Goal: Task Accomplishment & Management: Manage account settings

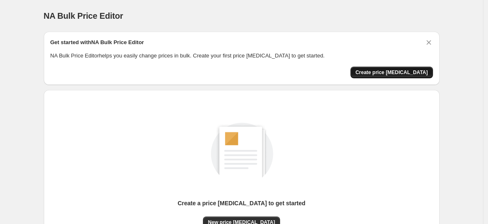
click at [389, 70] on span "Create price [MEDICAL_DATA]" at bounding box center [392, 72] width 73 height 7
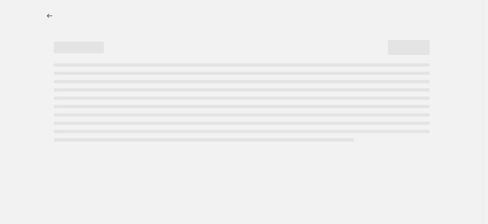
select select "percentage"
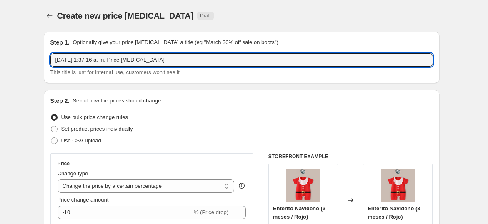
drag, startPoint x: 175, startPoint y: 64, endPoint x: 39, endPoint y: 64, distance: 135.5
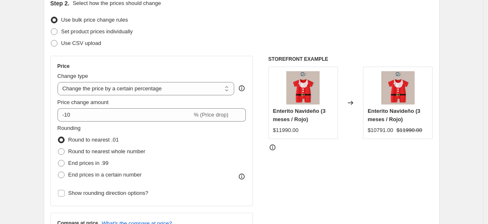
scroll to position [51, 0]
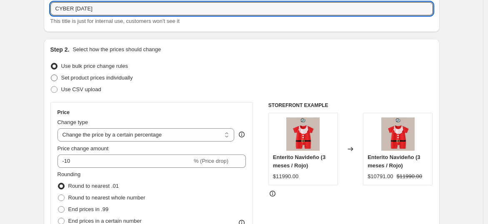
type input "CYBER 6 oct25"
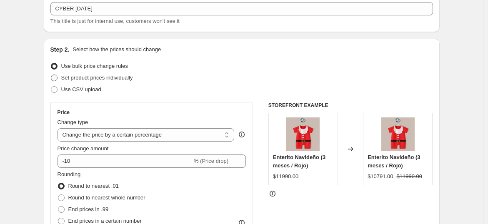
click at [58, 78] on span at bounding box center [54, 78] width 7 height 7
click at [51, 75] on input "Set product prices individually" at bounding box center [51, 75] width 0 height 0
radio input "true"
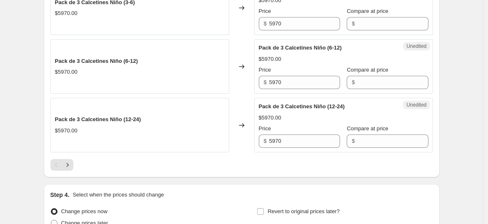
scroll to position [1329, 0]
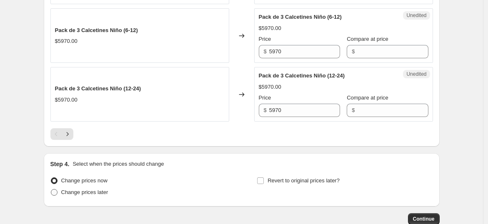
click at [56, 189] on span at bounding box center [54, 192] width 7 height 7
click at [51, 189] on input "Change prices later" at bounding box center [51, 189] width 0 height 0
radio input "true"
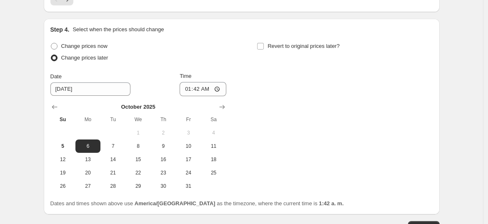
scroll to position [1514, 0]
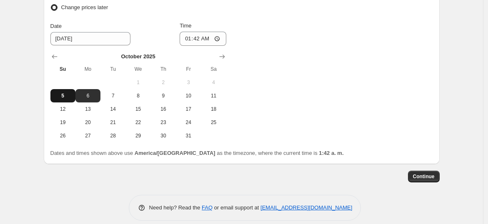
click at [63, 93] on span "5" at bounding box center [63, 96] width 18 height 7
type input "[DATE]"
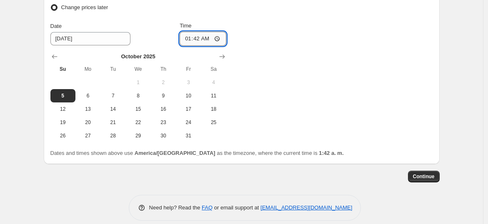
click at [209, 34] on input "01:42" at bounding box center [203, 39] width 47 height 14
click at [222, 37] on input "01:42" at bounding box center [203, 39] width 47 height 14
click at [222, 35] on input "01:42" at bounding box center [203, 39] width 47 height 14
type input "20:00"
click at [281, 85] on div "Change prices now Change prices later Date 10/5/2025 Time 20:00 October 2025 Su…" at bounding box center [241, 66] width 383 height 153
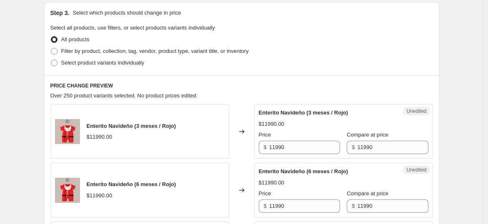
scroll to position [185, 0]
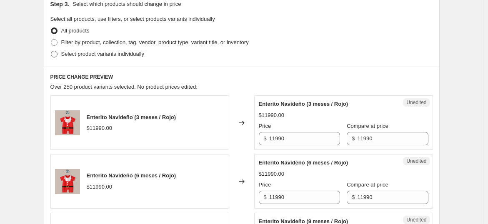
click at [55, 55] on span at bounding box center [54, 54] width 8 height 8
click at [51, 51] on input "Select product variants individually" at bounding box center [51, 51] width 0 height 0
radio input "true"
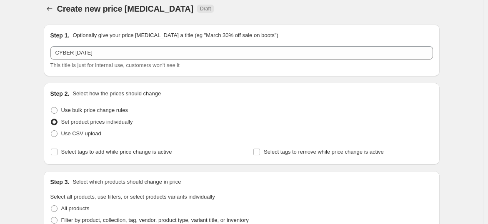
scroll to position [0, 0]
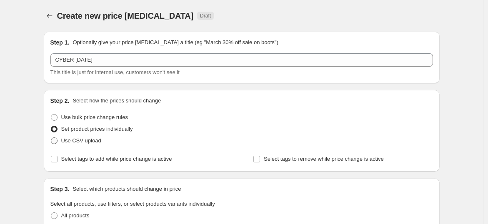
click at [55, 142] on span at bounding box center [54, 141] width 7 height 7
click at [51, 138] on input "Use CSV upload" at bounding box center [51, 138] width 0 height 0
radio input "true"
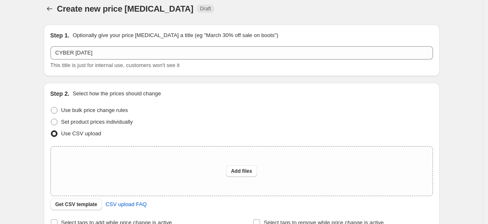
scroll to position [93, 0]
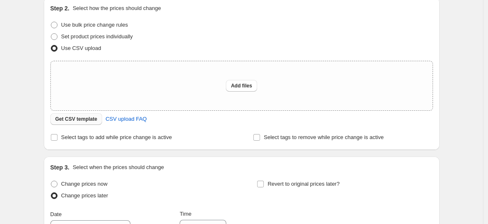
click at [80, 118] on span "Get CSV template" at bounding box center [76, 119] width 42 height 7
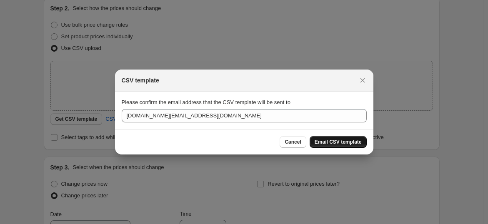
click at [353, 142] on span "Email CSV template" at bounding box center [338, 142] width 47 height 7
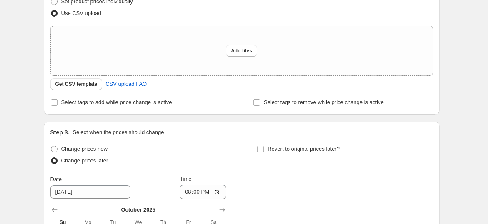
scroll to position [139, 0]
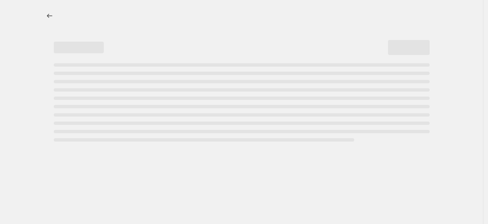
select select "percentage"
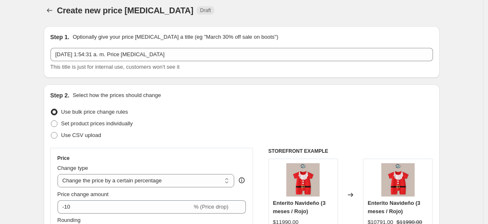
scroll to position [5, 0]
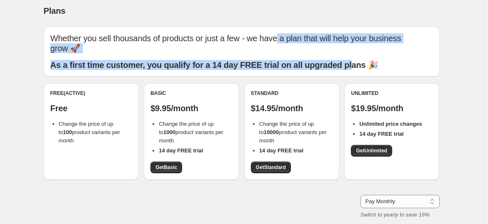
drag, startPoint x: 277, startPoint y: 33, endPoint x: 364, endPoint y: 53, distance: 89.4
click at [364, 53] on div "Whether you sell thousands of products or just a few - we have a plan that will…" at bounding box center [241, 51] width 383 height 37
click at [219, 62] on b "As a first time customer, you qualify for a 14 day FREE trial on all upgraded p…" at bounding box center [214, 64] width 328 height 9
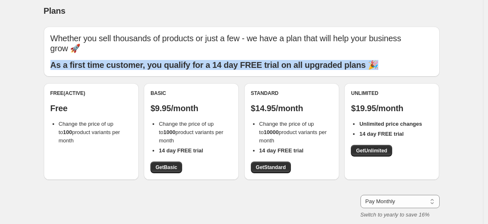
drag, startPoint x: 216, startPoint y: 48, endPoint x: 386, endPoint y: 66, distance: 171.5
click at [386, 66] on div "Whether you sell thousands of products or just a few - we have a plan that will…" at bounding box center [241, 51] width 383 height 37
click at [199, 63] on b "As a first time customer, you qualify for a 14 day FREE trial on all upgraded p…" at bounding box center [214, 64] width 328 height 9
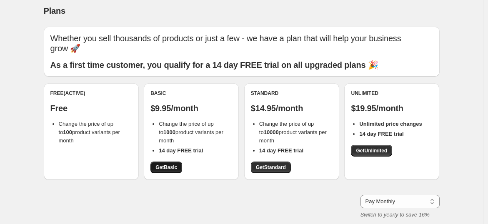
click at [173, 168] on span "Get Basic" at bounding box center [167, 167] width 22 height 7
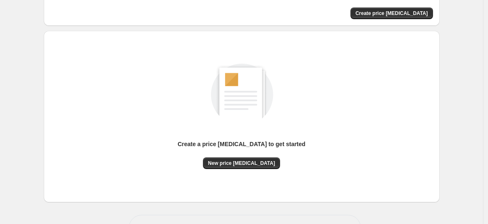
scroll to position [88, 0]
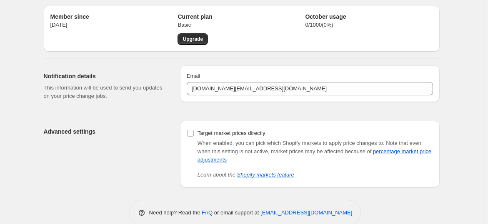
scroll to position [39, 0]
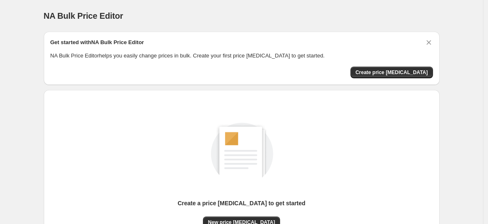
click at [400, 82] on div "Get started with NA Bulk Price Editor NA Bulk Price Editor helps you easily cha…" at bounding box center [242, 58] width 396 height 53
click at [403, 79] on div "Get started with NA Bulk Price Editor NA Bulk Price Editor helps you easily cha…" at bounding box center [242, 58] width 396 height 53
click at [405, 73] on span "Create price change job" at bounding box center [392, 72] width 73 height 7
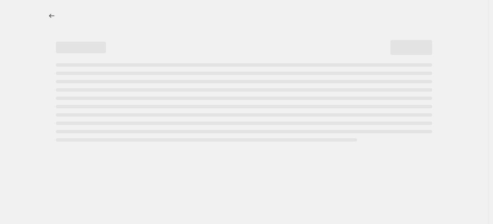
select select "percentage"
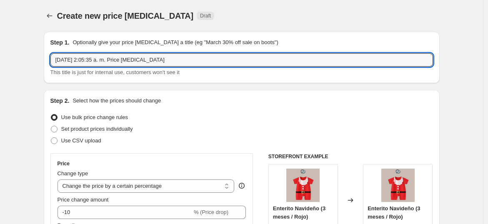
drag, startPoint x: 169, startPoint y: 64, endPoint x: -20, endPoint y: 42, distance: 191.0
click at [0, 42] on html "Home Settings Plans Skip to content Create new price change job. This page is r…" at bounding box center [244, 112] width 488 height 224
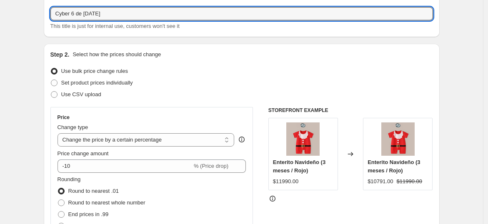
scroll to position [93, 0]
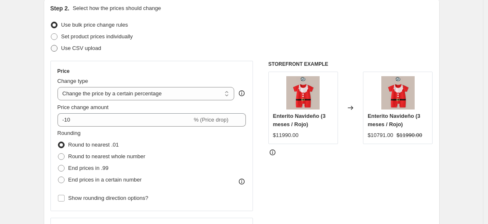
type input "Cyber [DATE]"
click at [57, 48] on span at bounding box center [54, 48] width 7 height 7
click at [51, 45] on input "Use CSV upload" at bounding box center [51, 45] width 0 height 0
radio input "true"
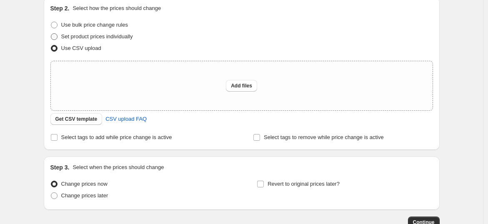
click at [58, 40] on label "Set product prices individually" at bounding box center [91, 37] width 83 height 12
click at [51, 34] on input "Set product prices individually" at bounding box center [51, 33] width 0 height 0
radio input "true"
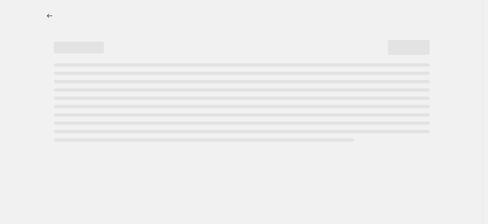
select select "percentage"
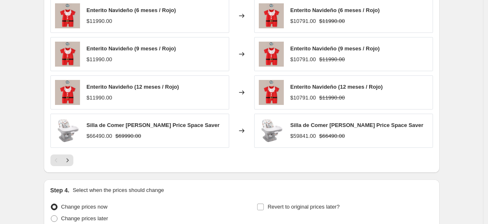
scroll to position [607, 0]
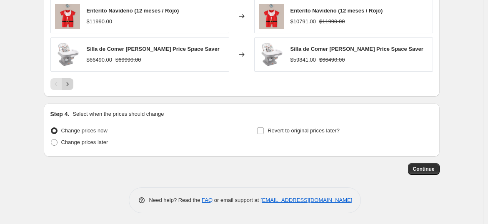
click at [66, 85] on icon "Next" at bounding box center [67, 84] width 8 height 8
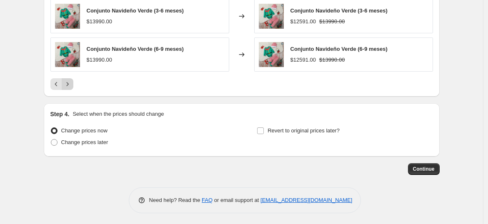
click at [71, 88] on button "Next" at bounding box center [68, 84] width 12 height 12
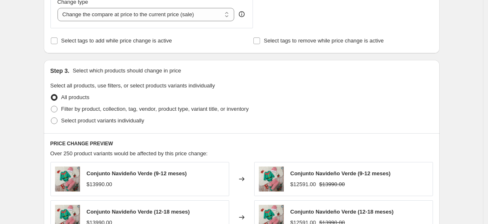
scroll to position [422, 0]
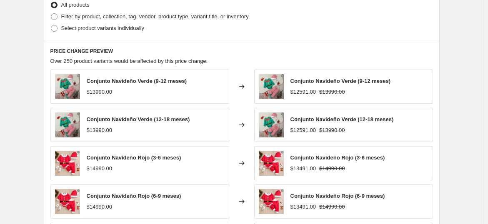
click at [130, 86] on div "Conjunto Navideño Verde (9-12 meses) $13990.00" at bounding box center [137, 86] width 100 height 19
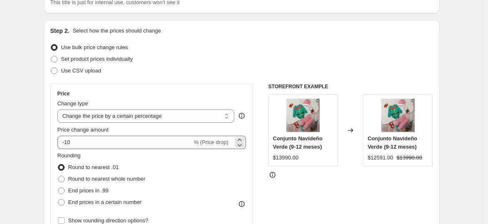
scroll to position [5, 0]
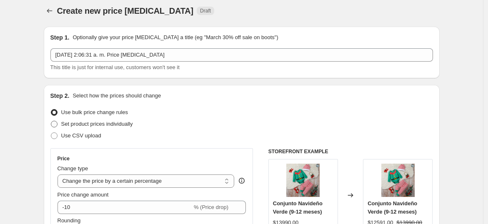
click at [54, 124] on span at bounding box center [54, 124] width 7 height 7
click at [51, 121] on input "Set product prices individually" at bounding box center [51, 121] width 0 height 0
radio input "true"
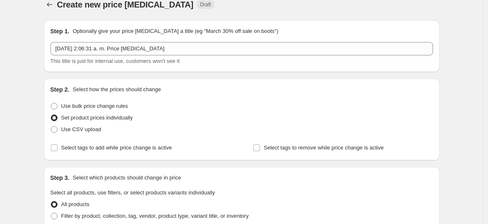
scroll to position [0, 0]
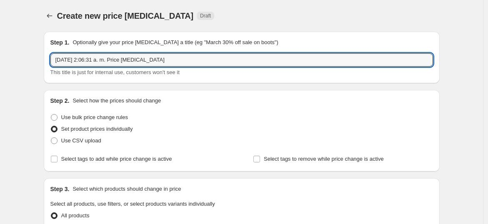
drag, startPoint x: 101, startPoint y: 59, endPoint x: -5, endPoint y: 41, distance: 107.7
click at [0, 41] on html "Home Settings Plans Skip to content Create new price change job. This page is r…" at bounding box center [244, 112] width 488 height 224
type input "5"
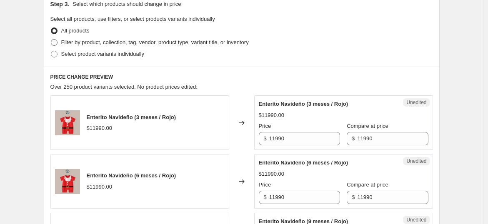
scroll to position [139, 0]
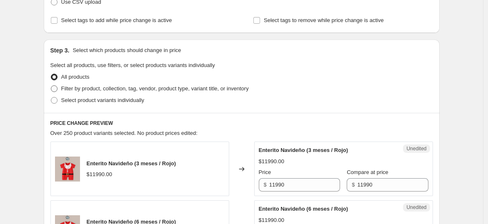
type input "Cyber [DATE]"
click at [55, 90] on span at bounding box center [54, 88] width 7 height 7
click at [51, 86] on input "Filter by product, collection, tag, vendor, product type, variant title, or inv…" at bounding box center [51, 85] width 0 height 0
radio input "true"
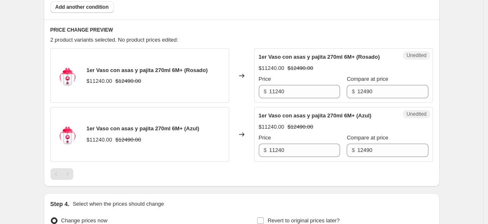
scroll to position [231, 0]
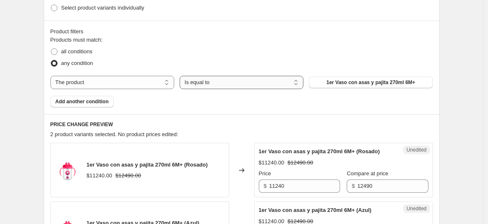
click at [211, 83] on select "Is equal to Is not equal to" at bounding box center [242, 82] width 124 height 13
click at [156, 80] on select "The product The product's collection The product's tag The product's vendor The…" at bounding box center [112, 82] width 124 height 13
select select "collection"
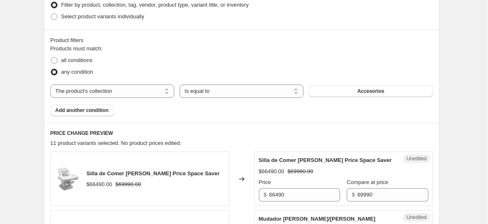
scroll to position [125, 0]
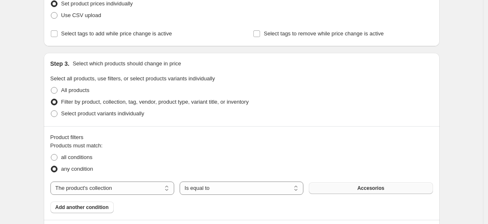
click at [373, 183] on button "Accesorios" at bounding box center [371, 189] width 124 height 12
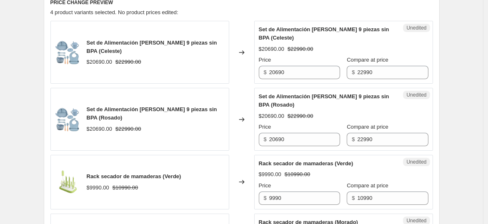
scroll to position [357, 0]
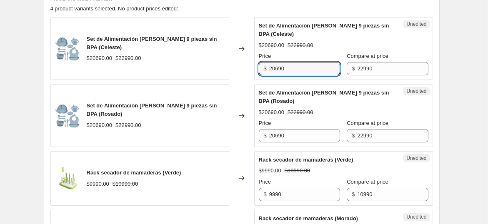
drag, startPoint x: 308, startPoint y: 65, endPoint x: 271, endPoint y: 64, distance: 37.1
click at [271, 64] on div "$ 20690" at bounding box center [299, 68] width 81 height 13
type input "16093"
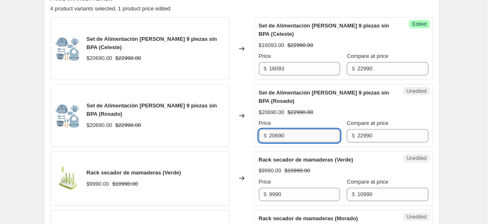
drag, startPoint x: 296, startPoint y: 132, endPoint x: 273, endPoint y: 138, distance: 24.6
click at [273, 138] on input "20690" at bounding box center [304, 135] width 71 height 13
paste input "16093"
type input "16093"
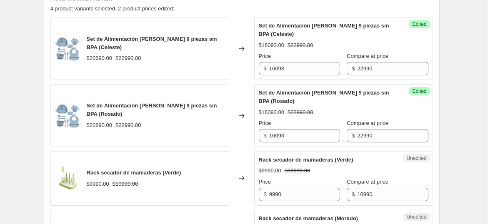
click at [311, 80] on div "Set de Alimentación Dino 9 piezas sin BPA (Celeste) $20690.00 $22990.00 Changed…" at bounding box center [241, 140] width 383 height 247
drag, startPoint x: 314, startPoint y: 76, endPoint x: 318, endPoint y: 71, distance: 6.4
click at [314, 76] on div "Success Edited Set de Alimentación Dino 9 piezas sin BPA (Celeste) $16093.00 $2…" at bounding box center [343, 48] width 179 height 63
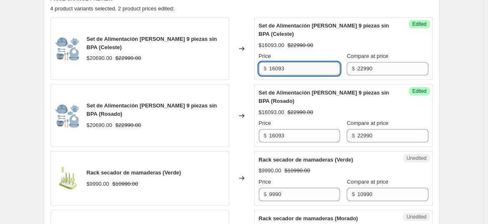
click at [318, 69] on input "16093" at bounding box center [304, 68] width 71 height 13
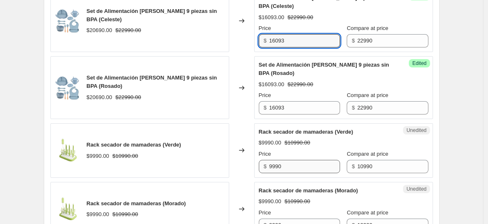
scroll to position [450, 0]
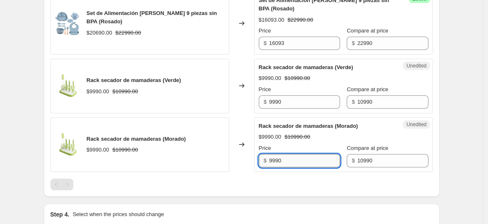
click at [295, 161] on input "9990" at bounding box center [304, 160] width 71 height 13
type input "9"
type input "7144"
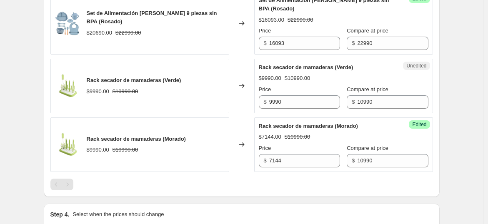
click at [301, 93] on div "Price $ 9990" at bounding box center [299, 96] width 81 height 23
click at [299, 99] on input "9990" at bounding box center [304, 101] width 71 height 13
type input "9"
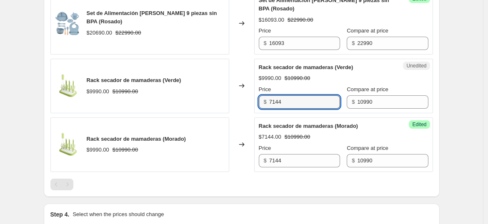
type input "7144"
click at [426, 140] on div "Success Edited Rack secador de mamaderas (Morado) $7144.00 $10990.00 Price $ 71…" at bounding box center [343, 145] width 179 height 55
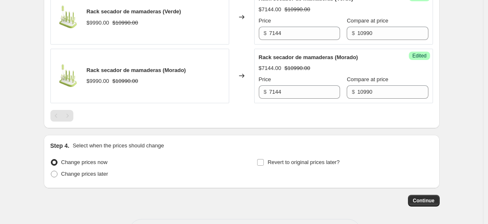
scroll to position [550, 0]
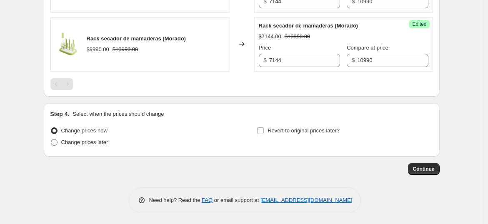
click at [56, 143] on span at bounding box center [54, 142] width 7 height 7
click at [51, 140] on input "Change prices later" at bounding box center [51, 139] width 0 height 0
radio input "true"
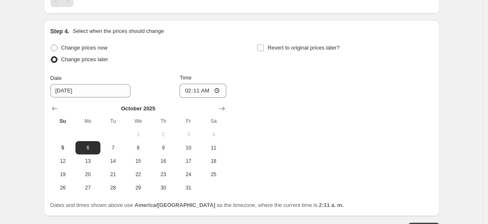
scroll to position [634, 0]
click at [73, 150] on button "5" at bounding box center [62, 147] width 25 height 13
type input "[DATE]"
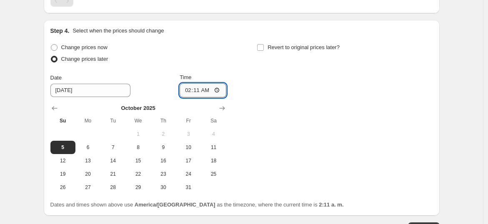
click at [202, 90] on input "02:11" at bounding box center [203, 90] width 47 height 14
type input "20:00"
click at [236, 93] on div "Change prices now Change prices later Date 10/5/2025 Time 20:00 October 2025 Su…" at bounding box center [241, 118] width 383 height 153
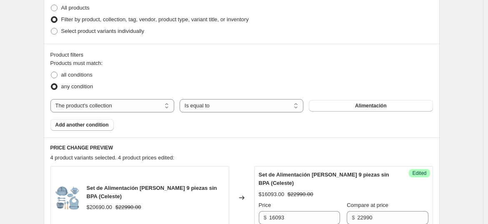
scroll to position [207, 0]
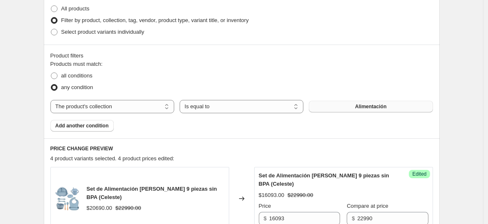
click at [365, 104] on span "Alimentación" at bounding box center [370, 106] width 31 height 7
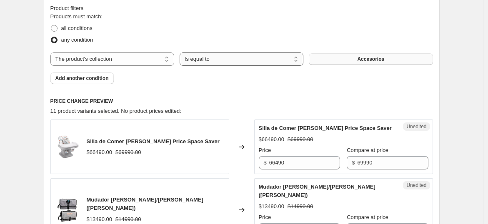
scroll to position [346, 0]
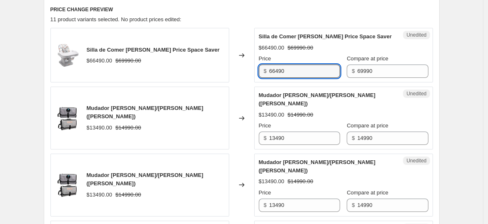
drag, startPoint x: 290, startPoint y: 70, endPoint x: 259, endPoint y: 66, distance: 30.8
click at [259, 66] on div "Unedited Silla de Comer [PERSON_NAME] Price Space Saver $66490.00 $69990.00 Pri…" at bounding box center [343, 55] width 179 height 55
type input "48993"
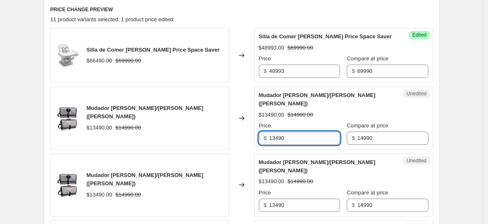
click at [294, 132] on input "13490" at bounding box center [304, 138] width 71 height 13
type input "11243"
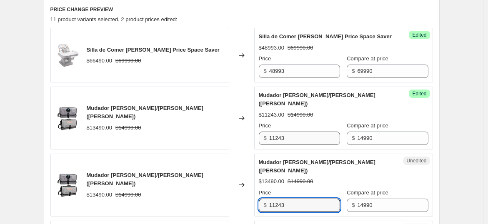
type input "11243"
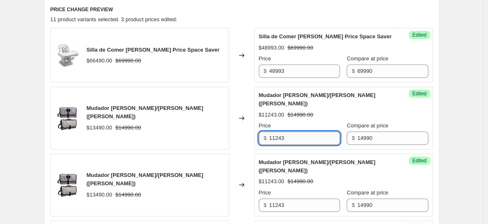
click at [296, 132] on input "11243" at bounding box center [304, 138] width 71 height 13
type input "1"
type input "9"
type input "8994"
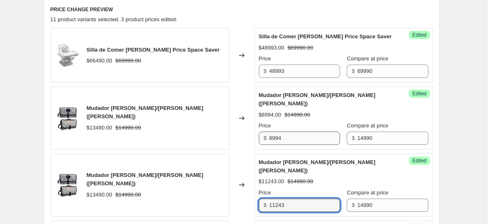
type input "9"
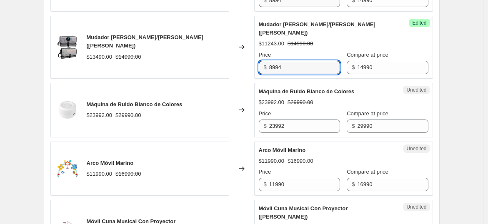
scroll to position [485, 0]
type input "8994"
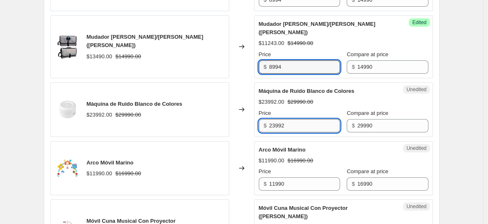
click at [311, 119] on input "23992" at bounding box center [304, 125] width 71 height 13
type input "22493"
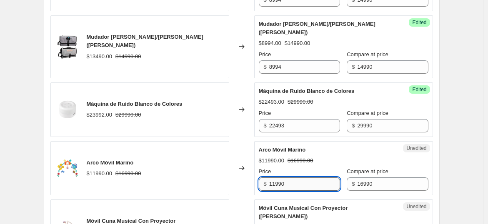
click at [296, 178] on input "11990" at bounding box center [304, 184] width 71 height 13
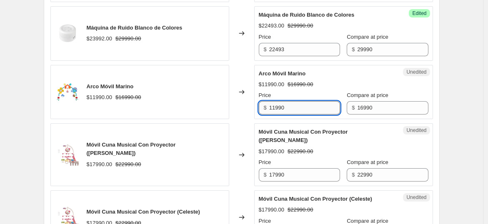
scroll to position [562, 0]
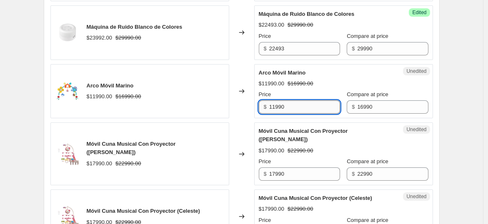
drag, startPoint x: 296, startPoint y: 91, endPoint x: 277, endPoint y: 89, distance: 18.5
click at [277, 100] on input "11990" at bounding box center [304, 106] width 71 height 13
type input "11044"
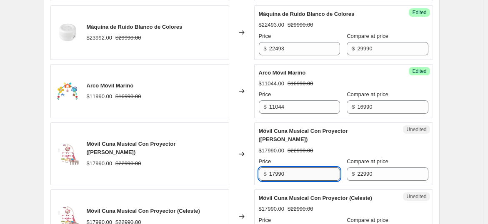
click at [299, 168] on input "17990" at bounding box center [304, 174] width 71 height 13
drag, startPoint x: 287, startPoint y: 148, endPoint x: 277, endPoint y: 150, distance: 9.9
click at [277, 168] on input "17990" at bounding box center [304, 174] width 71 height 13
click at [288, 168] on input "17990" at bounding box center [304, 174] width 71 height 13
drag, startPoint x: 286, startPoint y: 146, endPoint x: 266, endPoint y: 144, distance: 19.7
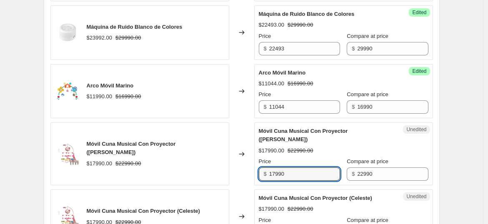
click at [266, 168] on div "$ 17990" at bounding box center [299, 174] width 81 height 13
type input "16093"
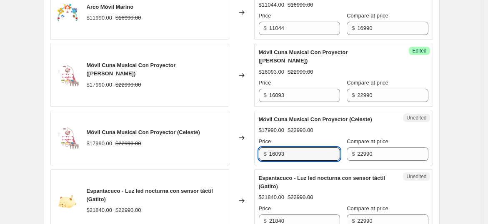
scroll to position [642, 0]
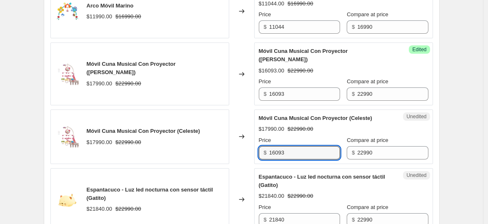
type input "16093"
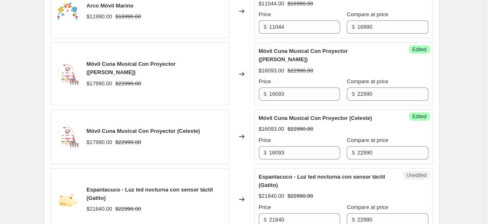
click at [346, 173] on div "Espantacuco - Luz led nocturna con sensor táctil (Gatito)" at bounding box center [327, 181] width 136 height 17
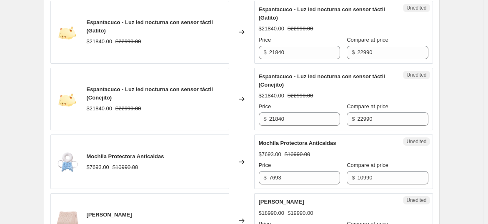
scroll to position [824, 0]
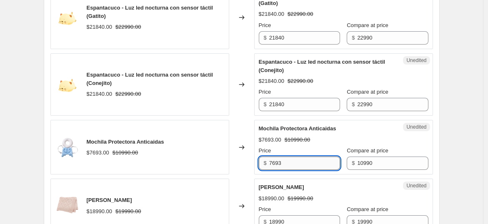
click at [292, 157] on input "7693" at bounding box center [304, 163] width 71 height 13
type input "7"
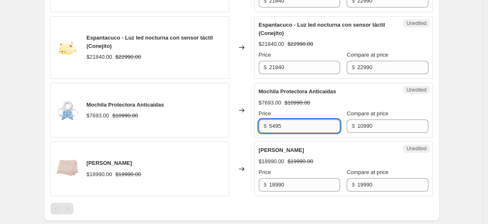
scroll to position [887, 0]
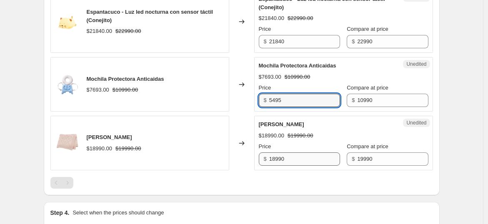
type input "5495"
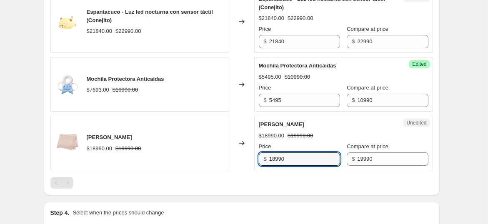
drag, startPoint x: 291, startPoint y: 131, endPoint x: 269, endPoint y: 125, distance: 23.2
click at [269, 153] on div "$ 18990" at bounding box center [299, 159] width 81 height 13
type input "12994"
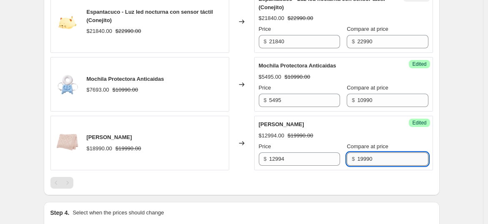
click at [369, 153] on input "19990" at bounding box center [392, 159] width 71 height 13
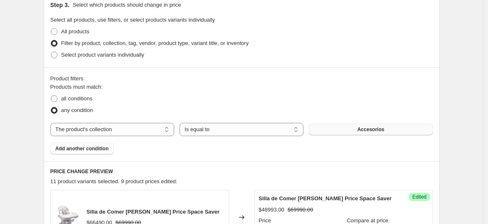
scroll to position [193, 0]
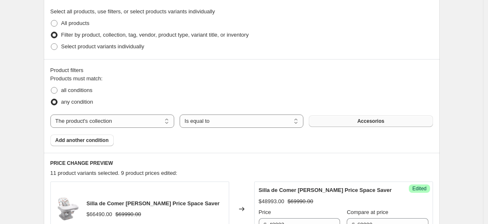
click at [361, 90] on div "all conditions" at bounding box center [241, 91] width 383 height 12
click at [356, 120] on button "Accesorios" at bounding box center [371, 121] width 124 height 12
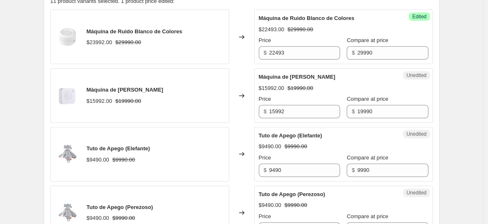
scroll to position [378, 0]
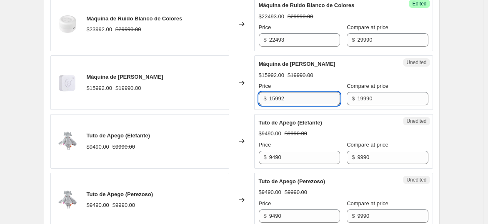
drag, startPoint x: 298, startPoint y: 97, endPoint x: 275, endPoint y: 96, distance: 22.5
click at [275, 96] on input "15992" at bounding box center [304, 98] width 71 height 13
type input "14993"
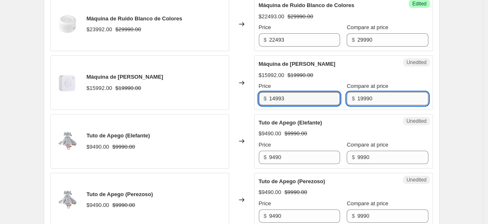
click at [376, 100] on input "19990" at bounding box center [392, 98] width 71 height 13
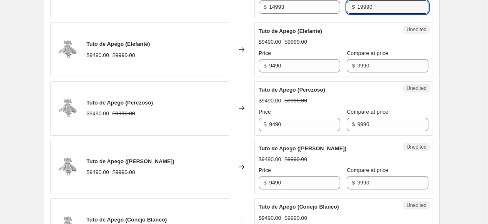
scroll to position [470, 0]
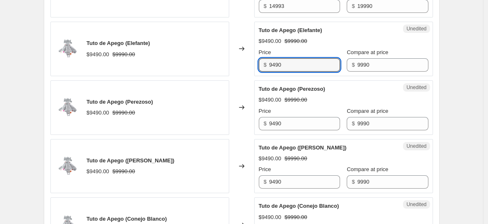
drag, startPoint x: 296, startPoint y: 61, endPoint x: 246, endPoint y: 58, distance: 49.8
click at [246, 58] on div "Tuto de Apego (Elefante) $9490.00 $9990.00 Changed to Unedited Tuto de Apego (E…" at bounding box center [241, 49] width 383 height 55
type input "5994"
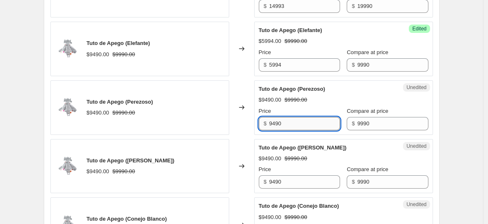
drag, startPoint x: 292, startPoint y: 126, endPoint x: 275, endPoint y: 127, distance: 17.1
click at [263, 121] on div "$ 9490" at bounding box center [299, 123] width 81 height 13
paste input "5994"
type input "5994"
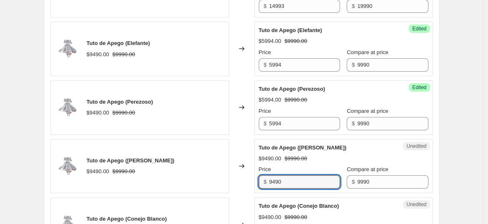
drag, startPoint x: 291, startPoint y: 182, endPoint x: 247, endPoint y: 175, distance: 43.9
click at [246, 175] on div "Tuto de Apego ([PERSON_NAME]) $9490.00 $9990.00 Changed to Unedited Tuto de Ape…" at bounding box center [241, 166] width 383 height 55
paste input "5994"
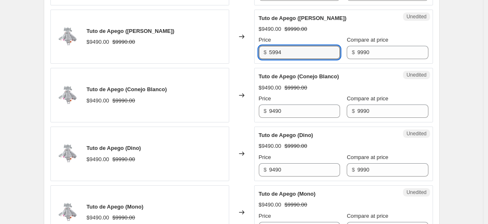
scroll to position [563, 0]
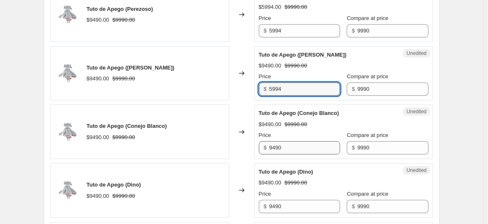
type input "5994"
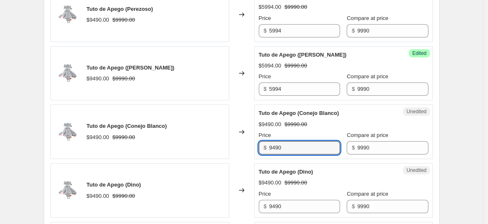
drag, startPoint x: 291, startPoint y: 148, endPoint x: 246, endPoint y: 152, distance: 45.2
click at [246, 152] on div "Tuto de Apego (Conejo Blanco) $9490.00 $9990.00 Changed to Unedited Tuto de Ape…" at bounding box center [241, 132] width 383 height 55
paste input "5994"
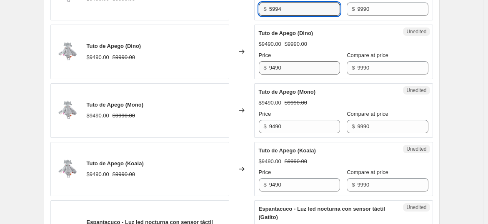
scroll to position [656, 0]
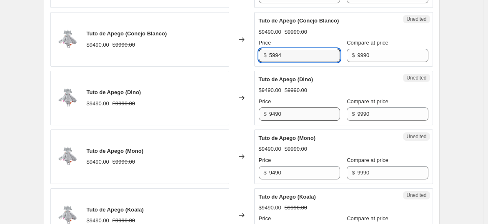
type input "5994"
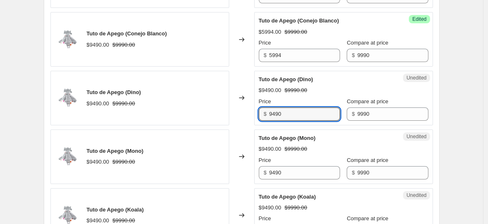
drag, startPoint x: 302, startPoint y: 109, endPoint x: 236, endPoint y: 101, distance: 67.1
click at [236, 101] on div "Tuto de Apego ([PERSON_NAME]) $9490.00 $9990.00 Changed to Unedited Tuto de Ape…" at bounding box center [241, 98] width 383 height 55
paste input "5994"
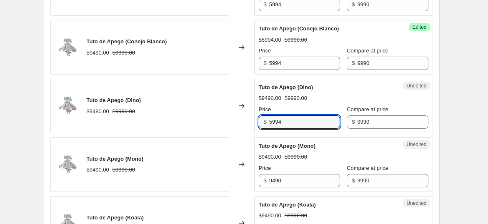
scroll to position [702, 0]
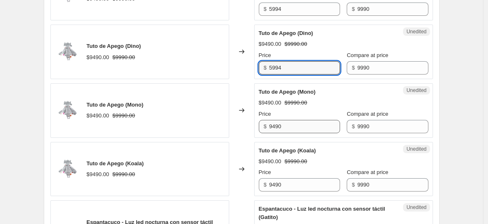
type input "5994"
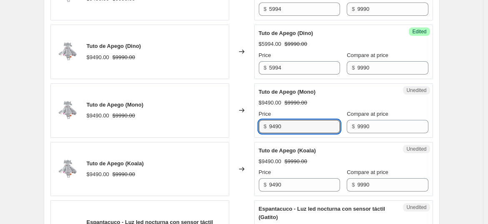
drag, startPoint x: 289, startPoint y: 126, endPoint x: 241, endPoint y: 123, distance: 48.5
click at [241, 123] on div "Tuto de Apego (Mono) $9490.00 $9990.00 Changed to Unedited Tuto de Apego (Mono)…" at bounding box center [241, 110] width 383 height 55
paste input "5994"
type input "5994"
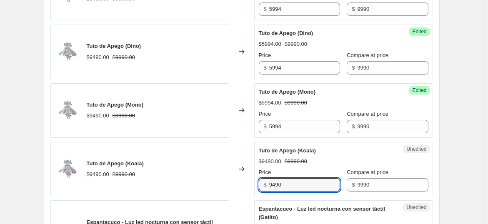
drag, startPoint x: 286, startPoint y: 176, endPoint x: 277, endPoint y: 174, distance: 8.9
click at [277, 175] on div "Price $ 9490" at bounding box center [299, 179] width 81 height 23
paste input "5994"
drag, startPoint x: 293, startPoint y: 176, endPoint x: 236, endPoint y: 169, distance: 57.1
click at [236, 169] on div "Tuto de Apego (Koala) $9490.00 $9990.00 Changed to Unedited Tuto de Apego (Koal…" at bounding box center [241, 169] width 383 height 55
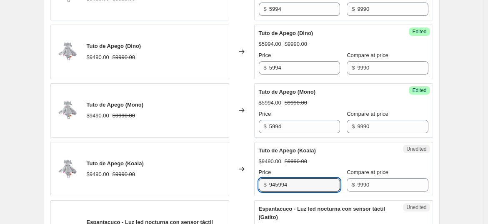
paste input "text"
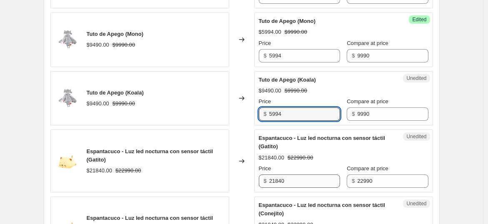
scroll to position [841, 0]
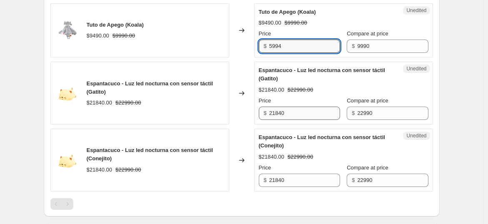
type input "5994"
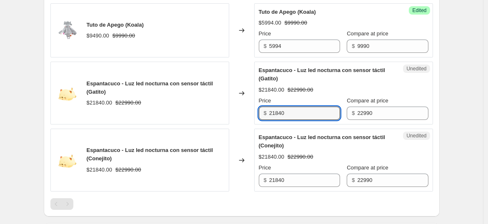
drag, startPoint x: 301, startPoint y: 110, endPoint x: 250, endPoint y: 106, distance: 51.0
click at [250, 106] on div "Espantacuco - Luz led nocturna con sensor táctil (Gatito) $21840.00 $22990.00 C…" at bounding box center [241, 93] width 383 height 63
drag, startPoint x: 305, startPoint y: 113, endPoint x: 225, endPoint y: 105, distance: 80.4
click at [225, 105] on div "Espantacuco - Luz led nocturna con sensor táctil (Gatito) $21840.00 $22990.00 C…" at bounding box center [241, 93] width 383 height 63
type input "17243"
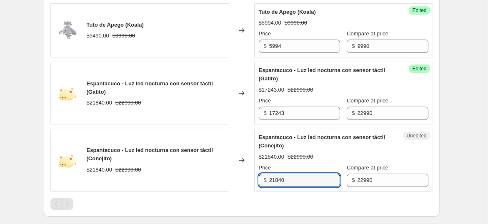
drag, startPoint x: 284, startPoint y: 174, endPoint x: 244, endPoint y: 170, distance: 40.3
click at [244, 170] on div "Espantacuco - Luz led nocturna con sensor táctil (Conejito) $21840.00 $22990.00…" at bounding box center [241, 160] width 383 height 63
paste input "17243"
type input "17243"
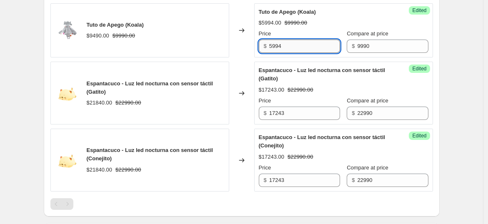
click at [299, 42] on input "5994" at bounding box center [304, 46] width 71 height 13
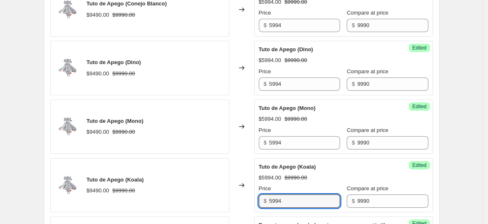
scroll to position [639, 0]
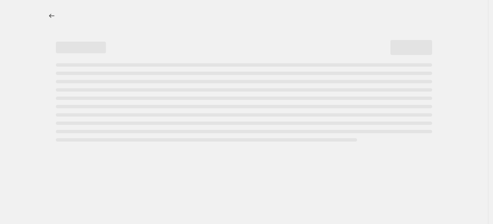
select select "percentage"
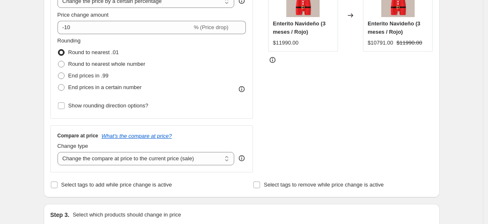
scroll to position [46, 0]
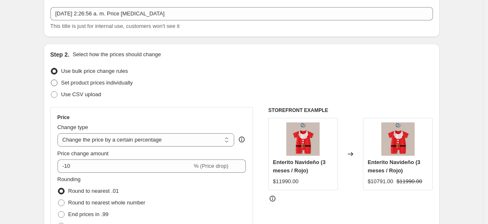
click at [91, 84] on span "Set product prices individually" at bounding box center [97, 83] width 72 height 6
click at [51, 80] on input "Set product prices individually" at bounding box center [51, 80] width 0 height 0
radio input "true"
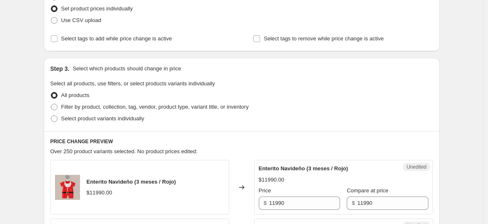
scroll to position [185, 0]
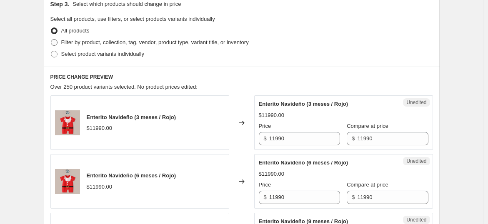
click at [103, 45] on span "Filter by product, collection, tag, vendor, product type, variant title, or inv…" at bounding box center [155, 42] width 188 height 6
click at [51, 40] on input "Filter by product, collection, tag, vendor, product type, variant title, or inv…" at bounding box center [51, 39] width 0 height 0
radio input "true"
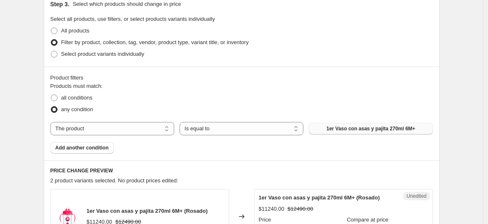
click at [364, 124] on button "1er Vaso con asas y pajita 270ml 6M+" at bounding box center [371, 129] width 124 height 12
click at [131, 125] on select "The product The product's collection The product's tag The product's vendor The…" at bounding box center [112, 128] width 124 height 13
select select "collection"
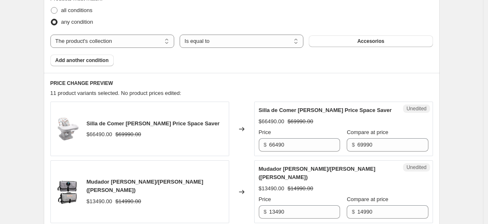
scroll to position [357, 0]
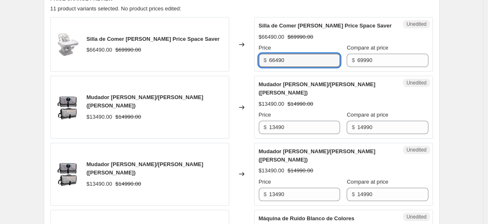
drag, startPoint x: 295, startPoint y: 54, endPoint x: 249, endPoint y: 47, distance: 46.8
click at [249, 47] on div "Silla de Comer [PERSON_NAME] Price Space Saver $66490.00 $69990.00 Changed to U…" at bounding box center [241, 44] width 383 height 55
type input "48993"
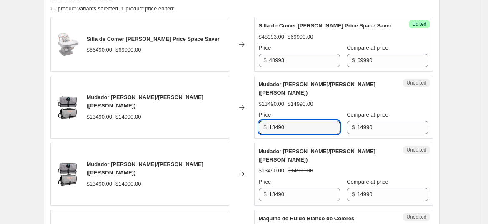
drag, startPoint x: 289, startPoint y: 123, endPoint x: 247, endPoint y: 112, distance: 43.3
click at [247, 112] on div "Mudador [PERSON_NAME]/[PERSON_NAME] ([PERSON_NAME]) $13490.00 $14990.00 Changed…" at bounding box center [241, 107] width 383 height 63
type input "8994"
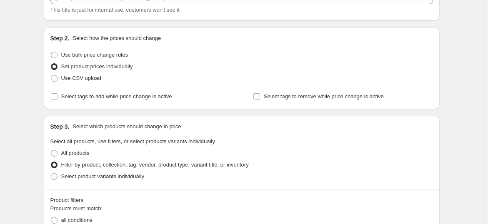
scroll to position [33, 0]
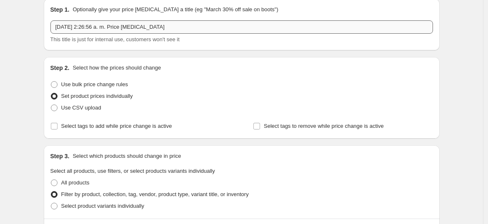
type input "8994"
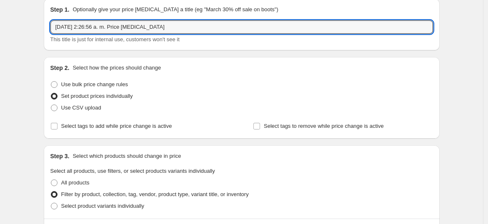
drag, startPoint x: 165, startPoint y: 26, endPoint x: 46, endPoint y: 0, distance: 121.6
type input "Cyber [DATE]"
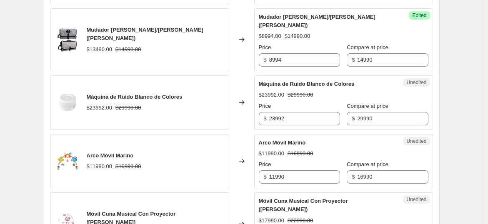
scroll to position [542, 0]
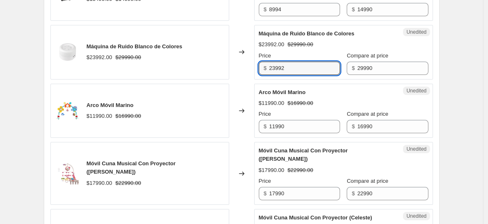
drag, startPoint x: 295, startPoint y: 48, endPoint x: 239, endPoint y: 33, distance: 57.7
click at [239, 34] on div "Máquina de Ruido Blanco de Colores $23992.00 $29990.00 Changed to Unedited Máqu…" at bounding box center [241, 52] width 383 height 55
type input "22493"
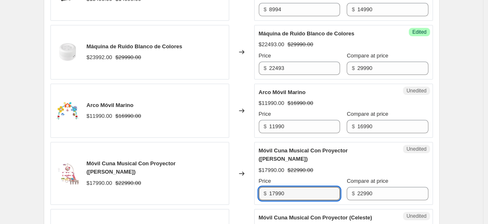
drag, startPoint x: 313, startPoint y: 161, endPoint x: 243, endPoint y: 153, distance: 70.0
click at [243, 153] on div "Móvil Cuna Musical Con Proyector ([PERSON_NAME]) $17990.00 $22990.00 Changed to…" at bounding box center [241, 173] width 383 height 63
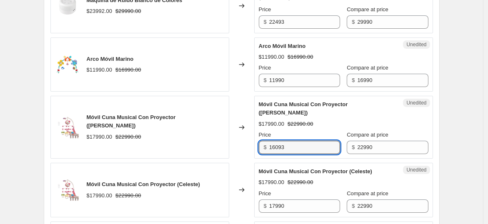
drag, startPoint x: 293, startPoint y: 117, endPoint x: 231, endPoint y: 117, distance: 62.1
click at [231, 117] on div "Móvil Cuna Musical Con Proyector (Rosa) $17990.00 $22990.00 Changed to Unedited…" at bounding box center [241, 127] width 383 height 63
type input "16093"
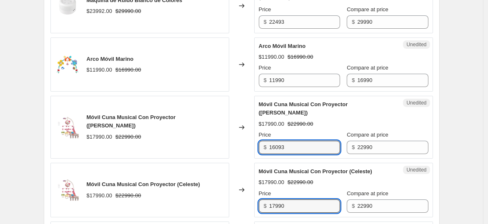
drag, startPoint x: 293, startPoint y: 180, endPoint x: 228, endPoint y: 166, distance: 66.1
click at [228, 166] on div "Móvil Cuna Musical Con Proyector (Celeste) $17990.00 $22990.00 Changed to Unedi…" at bounding box center [241, 190] width 383 height 55
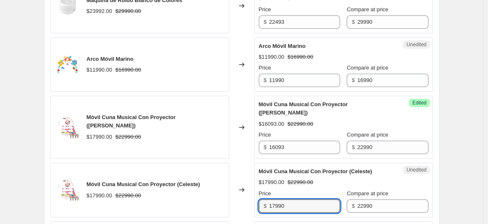
paste input "6093"
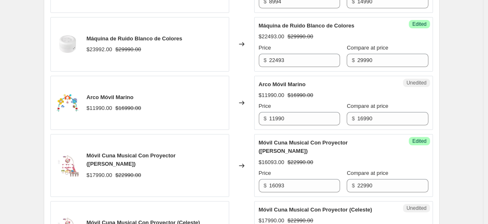
scroll to position [542, 0]
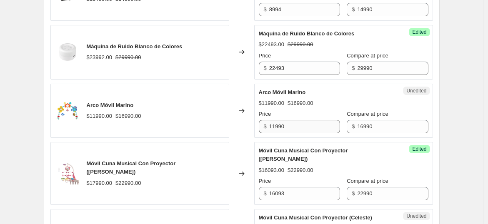
type input "16093"
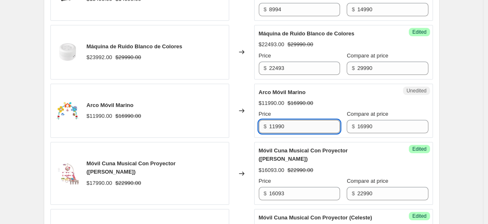
drag, startPoint x: 306, startPoint y: 111, endPoint x: 276, endPoint y: 111, distance: 29.6
click at [276, 120] on input "11990" at bounding box center [304, 126] width 71 height 13
type input "11044"
click at [332, 88] on div "Arco Móvil Marino" at bounding box center [327, 92] width 136 height 8
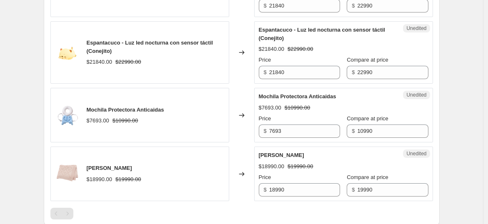
scroll to position [867, 0]
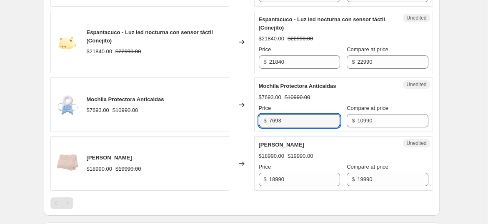
drag, startPoint x: 300, startPoint y: 92, endPoint x: 262, endPoint y: 94, distance: 38.0
click at [262, 114] on div "$ 7693" at bounding box center [299, 120] width 81 height 13
type input "5495"
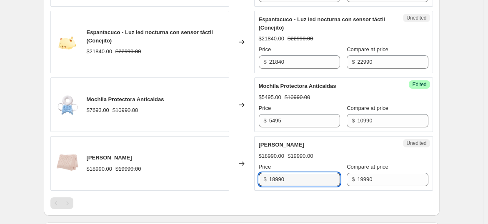
drag, startPoint x: 309, startPoint y: 151, endPoint x: 264, endPoint y: 143, distance: 44.9
click at [264, 163] on div "Price $ 18990" at bounding box center [299, 174] width 81 height 23
type input "12994"
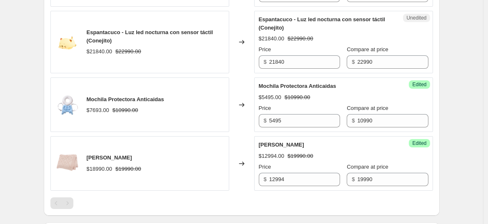
click at [311, 104] on div "Price" at bounding box center [299, 108] width 81 height 8
click at [304, 114] on input "5495" at bounding box center [304, 120] width 71 height 13
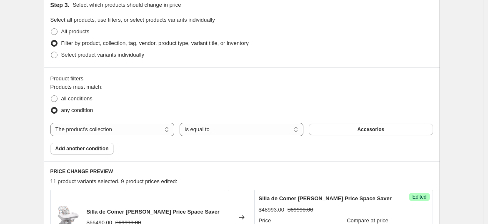
scroll to position [218, 0]
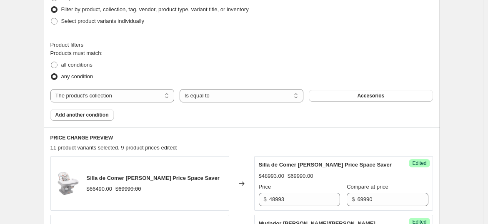
click at [365, 103] on div "Products must match: all conditions any condition The product The product's col…" at bounding box center [241, 85] width 383 height 72
click at [369, 98] on span "Accesorios" at bounding box center [370, 96] width 27 height 7
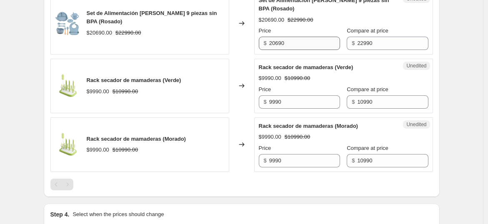
scroll to position [404, 0]
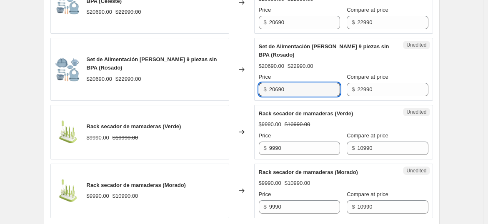
drag, startPoint x: 293, startPoint y: 91, endPoint x: 214, endPoint y: 67, distance: 82.5
click at [223, 80] on div "Set de Alimentación [PERSON_NAME] 9 piezas sin BPA (Rosado) $20690.00 $22990.00…" at bounding box center [241, 69] width 383 height 63
drag, startPoint x: 317, startPoint y: 92, endPoint x: 233, endPoint y: 86, distance: 84.0
click at [233, 86] on div "Set de Alimentación Dino 9 piezas sin BPA (Rosado) $20690.00 $22990.00 Changed …" at bounding box center [241, 69] width 383 height 63
type input "16093"
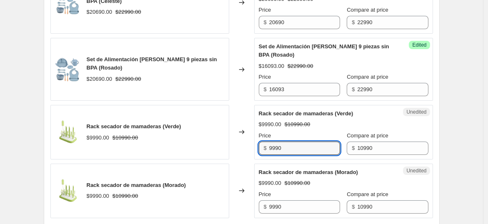
drag, startPoint x: 299, startPoint y: 149, endPoint x: 249, endPoint y: 145, distance: 50.2
click at [249, 145] on div "Rack secador de mamaderas (Verde) $9990.00 $10990.00 Changed to Unedited Rack s…" at bounding box center [241, 132] width 383 height 55
paste input "16093"
type input "16093"
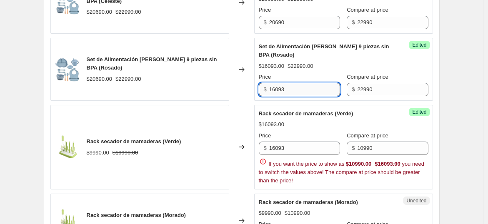
click at [307, 91] on input "16093" at bounding box center [304, 89] width 71 height 13
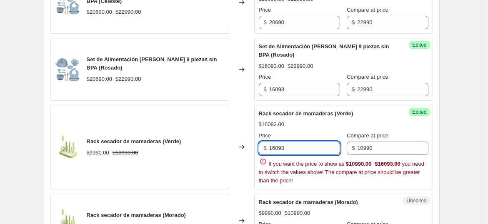
click at [309, 144] on input "16093" at bounding box center [304, 148] width 71 height 13
drag, startPoint x: 301, startPoint y: 146, endPoint x: 246, endPoint y: 144, distance: 55.9
click at [246, 144] on div "Rack secador de mamaderas (Verde) $9990.00 $10990.00 Changed to Success Edited …" at bounding box center [241, 147] width 383 height 85
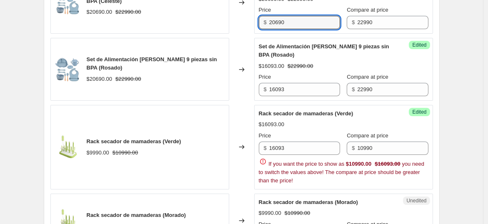
drag, startPoint x: 304, startPoint y: 23, endPoint x: 245, endPoint y: 13, distance: 60.1
click at [245, 13] on div "Set de Alimentación [PERSON_NAME] 9 piezas sin BPA (Celeste) $20690.00 $22990.0…" at bounding box center [241, 2] width 383 height 63
paste input "16093"
type input "16093"
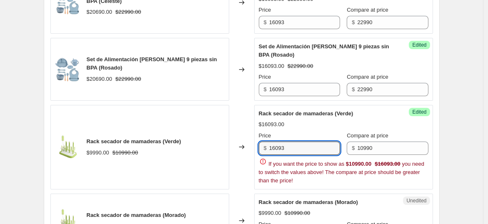
drag, startPoint x: 297, startPoint y: 148, endPoint x: 258, endPoint y: 143, distance: 40.0
click at [259, 144] on div "Success Edited Rack secador de mamaderas (Verde) $16093.00 Price $ 16093 Compar…" at bounding box center [343, 147] width 179 height 85
click at [291, 150] on input "16093" at bounding box center [304, 148] width 71 height 13
drag, startPoint x: 294, startPoint y: 149, endPoint x: 251, endPoint y: 151, distance: 43.0
click at [252, 151] on div "Rack secador de mamaderas (Verde) $9990.00 $10990.00 Changed to Success Edited …" at bounding box center [241, 147] width 383 height 85
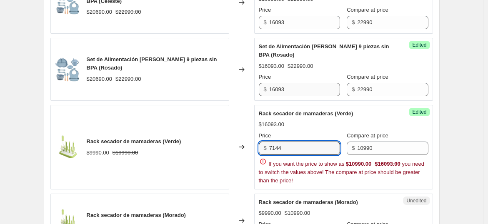
type input "7144"
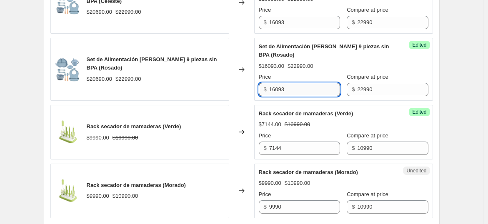
click at [293, 91] on input "16093" at bounding box center [304, 89] width 71 height 13
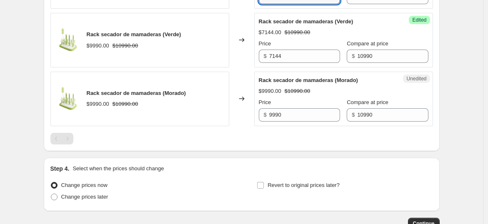
scroll to position [496, 0]
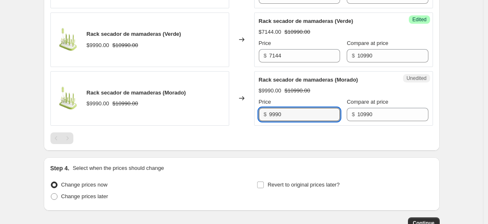
drag, startPoint x: 299, startPoint y: 116, endPoint x: 222, endPoint y: 98, distance: 78.8
click at [222, 98] on div "Rack secador de mamaderas (Morado) $9990.00 $10990.00 Changed to Unedited Rack …" at bounding box center [241, 98] width 383 height 55
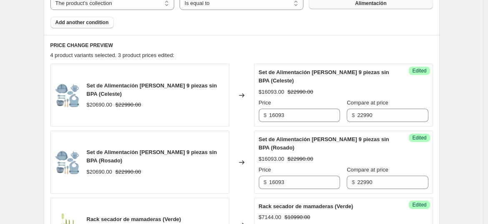
scroll to position [125, 0]
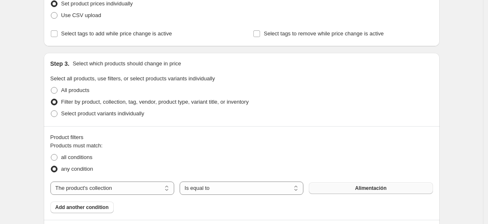
type input "7144"
click at [351, 144] on fieldset "Products must match: all conditions any condition" at bounding box center [241, 158] width 383 height 33
click at [351, 187] on button "Alimentación" at bounding box center [371, 189] width 124 height 12
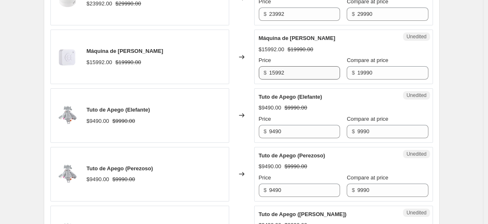
scroll to position [357, 0]
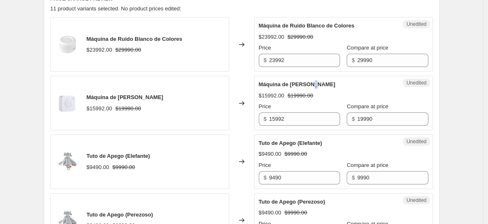
click at [312, 76] on div "Unedited Máquina de Ruido Blanco $15992.00 $19990.00 Price $ 15992 Compare at p…" at bounding box center [343, 103] width 179 height 55
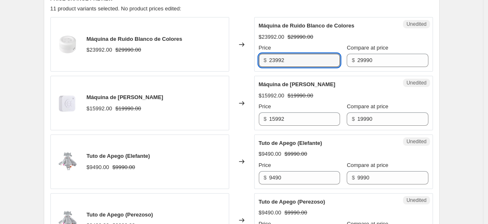
drag, startPoint x: 304, startPoint y: 58, endPoint x: 222, endPoint y: 52, distance: 81.5
click at [222, 52] on div "Máquina de Ruido Blanco de Colores $23992.00 $29990.00 Changed to Unedited Máqu…" at bounding box center [241, 44] width 383 height 55
type input "22493"
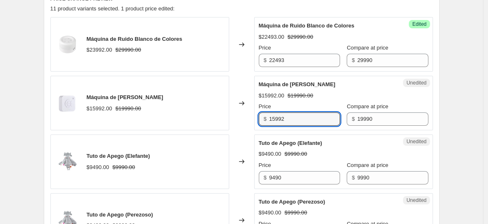
drag, startPoint x: 291, startPoint y: 119, endPoint x: 252, endPoint y: 122, distance: 38.5
click at [252, 122] on div "Máquina de [PERSON_NAME] $15992.00 $19990.00 Changed to Unedited Máquina de [PE…" at bounding box center [241, 103] width 383 height 55
type input "14993"
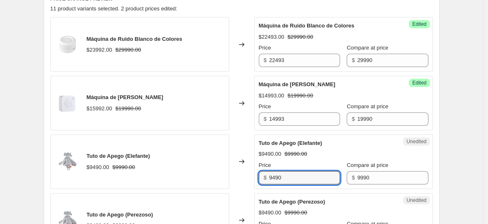
drag, startPoint x: 292, startPoint y: 176, endPoint x: 249, endPoint y: 174, distance: 43.0
click at [249, 174] on div "Tuto de Apego (Elefante) $9490.00 $9990.00 Changed to Unedited Tuto de Apego (E…" at bounding box center [241, 162] width 383 height 55
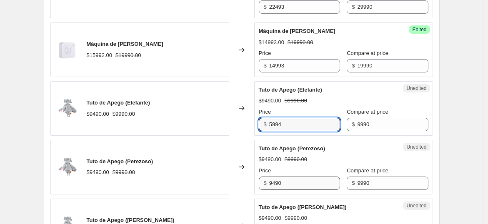
scroll to position [450, 0]
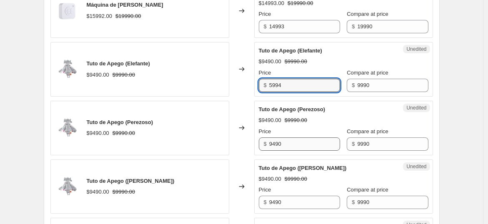
type input "5994"
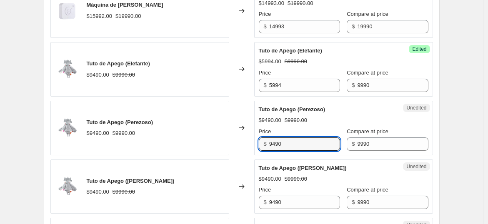
drag, startPoint x: 284, startPoint y: 148, endPoint x: 244, endPoint y: 143, distance: 40.7
click at [244, 143] on div "Tuto de Apego (Perezoso) $9490.00 $9990.00 Changed to Unedited Tuto de Apego (P…" at bounding box center [241, 128] width 383 height 55
paste input "5994"
type input "5994"
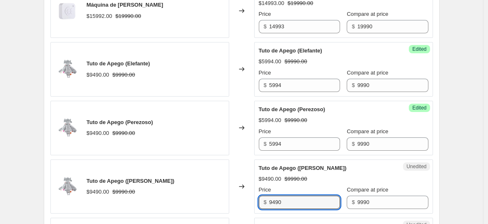
drag, startPoint x: 287, startPoint y: 202, endPoint x: 245, endPoint y: 197, distance: 42.0
click at [245, 197] on div "Tuto de Apego ([PERSON_NAME]) $9490.00 $9990.00 Changed to Unedited Tuto de Ape…" at bounding box center [241, 187] width 383 height 55
paste input "5994"
type input "5994"
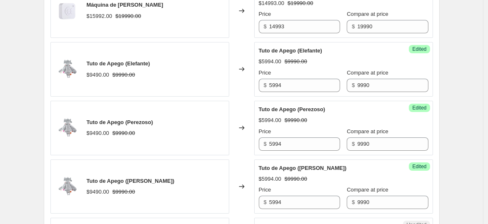
click at [307, 171] on div "Tuto de Apego (Conejo Rosa) $5994.00 $9990.00 Price $ 5994 Compare at price $ 9…" at bounding box center [344, 186] width 170 height 45
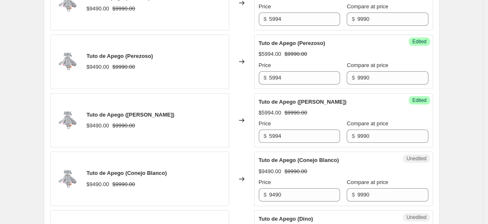
scroll to position [589, 0]
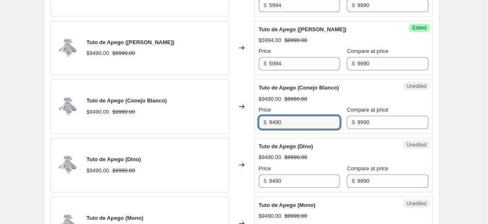
drag, startPoint x: 289, startPoint y: 119, endPoint x: 245, endPoint y: 114, distance: 44.5
click at [245, 114] on div "Tuto de Apego (Conejo Blanco) $9490.00 $9990.00 Changed to Unedited Tuto de Ape…" at bounding box center [241, 106] width 383 height 55
paste input "5994"
type input "5994"
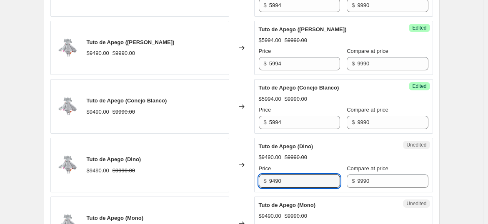
drag, startPoint x: 293, startPoint y: 181, endPoint x: 233, endPoint y: 171, distance: 60.6
click at [233, 171] on div "Tuto de Apego ([PERSON_NAME]) $9490.00 $9990.00 Changed to Unedited Tuto de Ape…" at bounding box center [241, 165] width 383 height 55
paste input "5994"
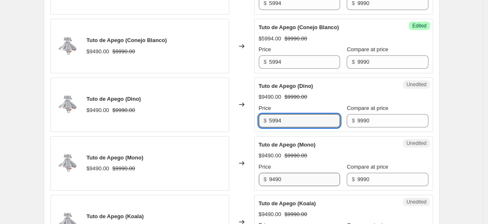
scroll to position [728, 0]
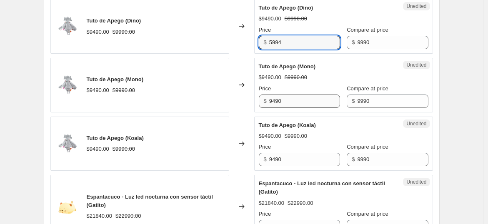
type input "5994"
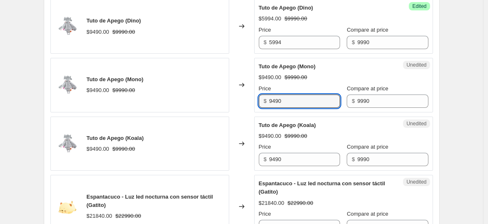
drag, startPoint x: 298, startPoint y: 95, endPoint x: 257, endPoint y: 100, distance: 41.5
click at [257, 100] on div "Unedited Tuto de Apego (Mono) $9490.00 $9990.00 Price $ 9490 Compare at price $…" at bounding box center [343, 85] width 179 height 55
paste input "5994"
type input "5994"
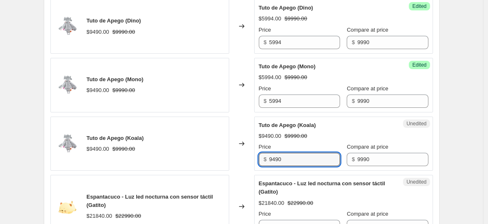
drag, startPoint x: 289, startPoint y: 153, endPoint x: 235, endPoint y: 151, distance: 53.8
click at [235, 151] on div "Tuto de Apego (Koala) $9490.00 $9990.00 Changed to Unedited Tuto de Apego (Koal…" at bounding box center [241, 144] width 383 height 55
paste input "5994"
type input "5994"
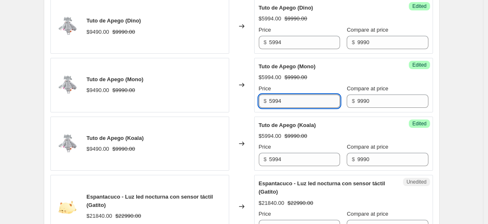
click at [314, 95] on input "5994" at bounding box center [304, 101] width 71 height 13
click at [330, 132] on div "$5994.00 $9990.00" at bounding box center [344, 136] width 170 height 8
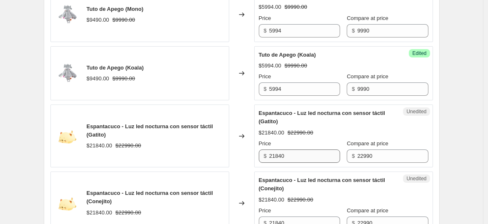
scroll to position [820, 0]
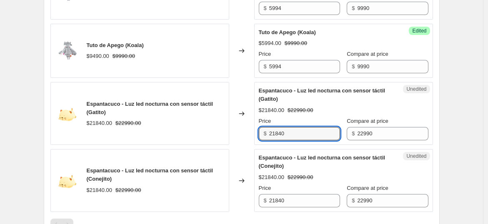
drag, startPoint x: 289, startPoint y: 132, endPoint x: 218, endPoint y: 118, distance: 72.1
click at [218, 118] on div "Espantacuco - Luz led nocturna con sensor táctil (Gatito) $21840.00 $22990.00 C…" at bounding box center [241, 113] width 383 height 63
drag, startPoint x: 310, startPoint y: 131, endPoint x: 257, endPoint y: 149, distance: 55.5
click at [235, 131] on div "Espantacuco - Luz led nocturna con sensor táctil (Gatito) $21840.00 $22990.00 C…" at bounding box center [241, 113] width 383 height 63
type input "17243"
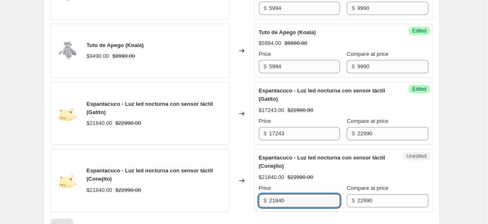
drag, startPoint x: 298, startPoint y: 203, endPoint x: 239, endPoint y: 208, distance: 58.5
click at [239, 208] on div "Espantacuco - Luz led nocturna con sensor táctil (Conejito) $21840.00 $22990.00…" at bounding box center [241, 180] width 383 height 63
paste input "17243"
type input "17243"
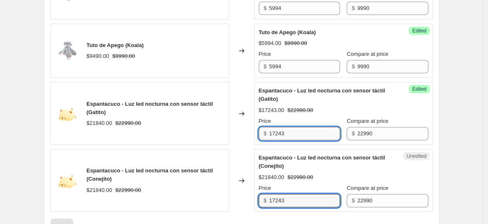
click at [308, 128] on input "17243" at bounding box center [304, 133] width 71 height 13
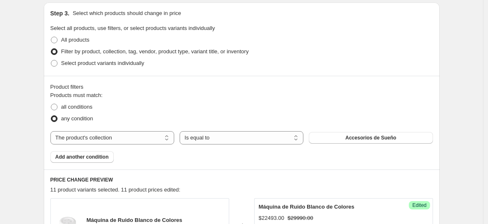
scroll to position [231, 0]
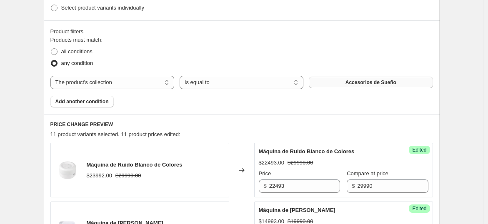
click at [385, 76] on div "The product The product's collection The product's tag The product's vendor The…" at bounding box center [241, 82] width 383 height 13
click at [382, 81] on span "Accesorios de Sueño" at bounding box center [371, 82] width 51 height 7
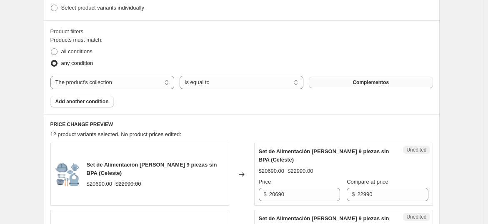
click at [371, 85] on button "Complementos" at bounding box center [371, 83] width 124 height 12
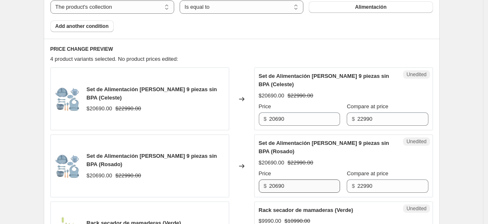
scroll to position [370, 0]
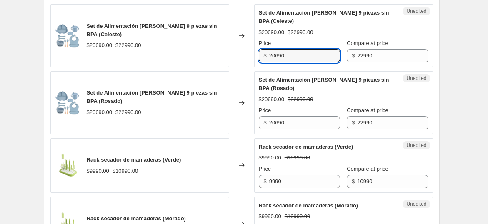
drag, startPoint x: 289, startPoint y: 51, endPoint x: 243, endPoint y: 36, distance: 48.3
click at [243, 36] on div "Set de Alimentación [PERSON_NAME] 9 piezas sin BPA (Celeste) $20690.00 $22990.0…" at bounding box center [241, 35] width 383 height 63
type input "16093"
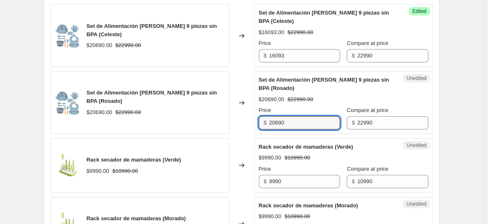
drag, startPoint x: 298, startPoint y: 120, endPoint x: 239, endPoint y: 116, distance: 58.9
click at [239, 116] on div "Set de Alimentación [PERSON_NAME] 9 piezas sin BPA (Rosado) $20690.00 $22990.00…" at bounding box center [241, 102] width 383 height 63
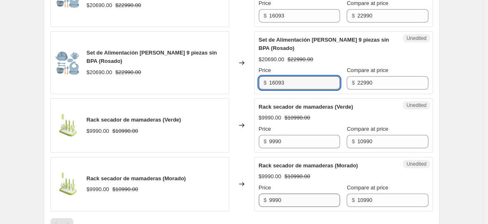
scroll to position [463, 0]
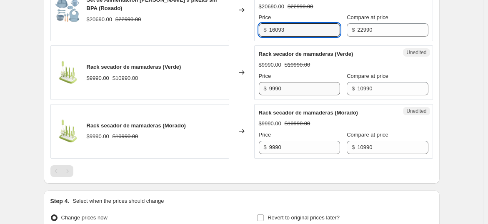
type input "16093"
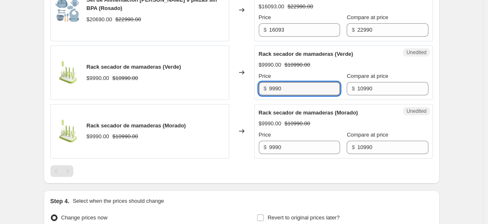
drag, startPoint x: 300, startPoint y: 85, endPoint x: 196, endPoint y: 68, distance: 105.9
click at [208, 69] on div "Rack secador de mamaderas (Verde) $9990.00 $10990.00 Changed to Unedited Rack s…" at bounding box center [241, 72] width 383 height 55
type input "7144"
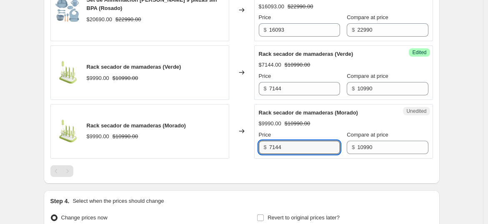
type input "7144"
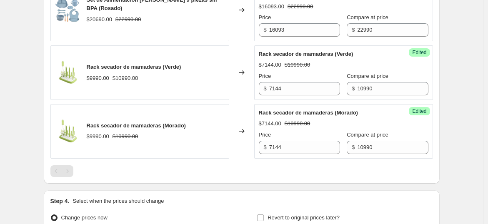
click at [272, 173] on div at bounding box center [241, 172] width 383 height 12
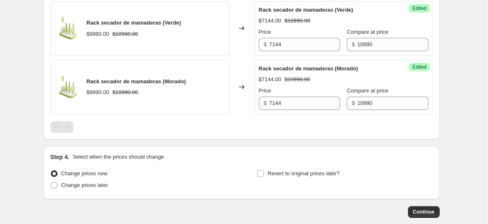
scroll to position [550, 0]
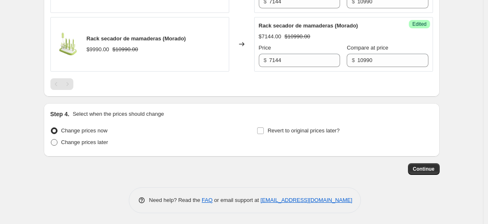
click at [94, 137] on label "Change prices later" at bounding box center [79, 143] width 58 height 12
click at [51, 139] on input "Change prices later" at bounding box center [51, 139] width 0 height 0
radio input "true"
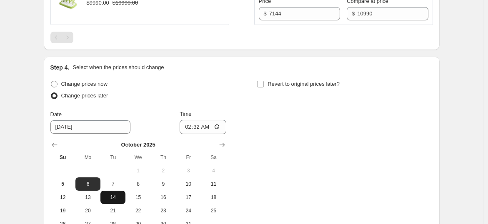
scroll to position [643, 0]
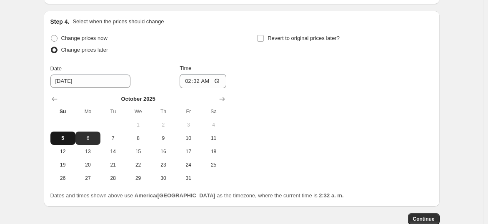
click at [69, 133] on button "5" at bounding box center [62, 138] width 25 height 13
type input "[DATE]"
click at [197, 80] on input "02:32" at bounding box center [203, 81] width 47 height 14
type input "20:00"
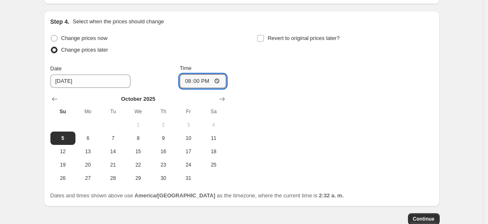
click at [307, 107] on div "Change prices now Change prices later Date 10/5/2025 Time 20:00 October 2025 Su…" at bounding box center [241, 109] width 383 height 153
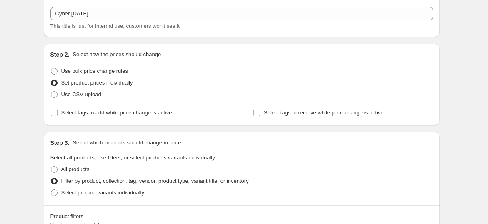
scroll to position [93, 0]
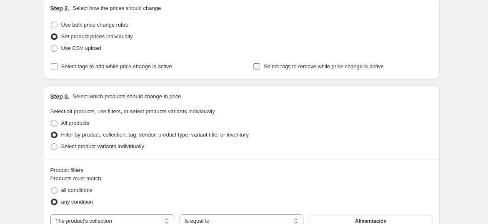
click at [259, 67] on input "Select tags to remove while price change is active" at bounding box center [256, 66] width 7 height 7
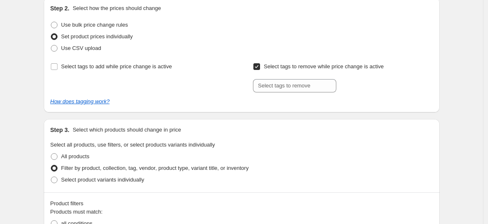
click at [259, 67] on input "Select tags to remove while price change is active" at bounding box center [256, 66] width 7 height 7
checkbox input "false"
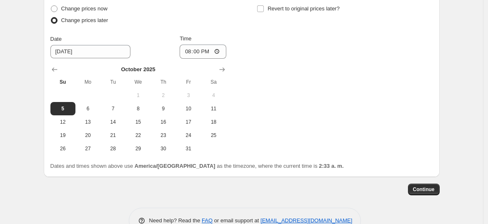
scroll to position [693, 0]
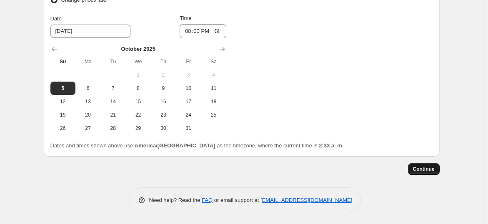
click at [428, 168] on span "Continue" at bounding box center [424, 169] width 22 height 7
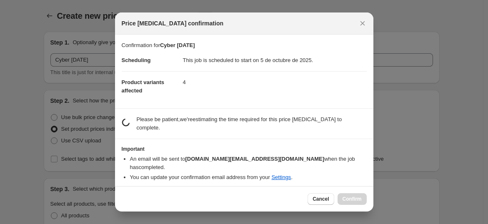
scroll to position [0, 0]
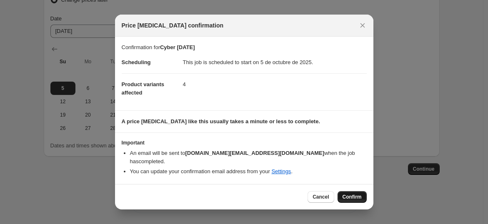
click at [346, 194] on span "Confirm" at bounding box center [352, 197] width 19 height 7
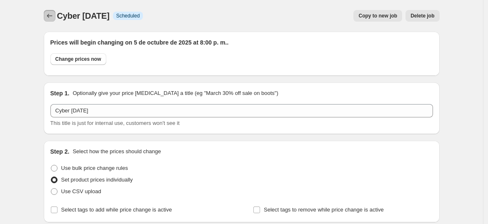
click at [50, 22] on div "Cyber 6 de Oct 25. This page is ready Cyber 6 de Oct 25 Info Scheduled Copy to …" at bounding box center [242, 16] width 396 height 32
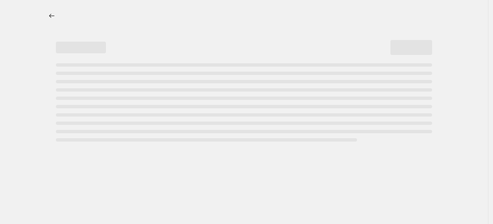
select select "collection"
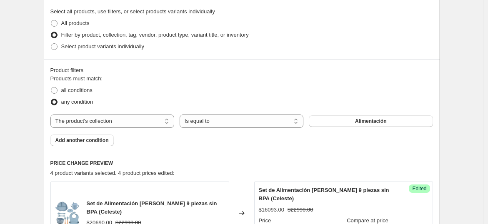
scroll to position [234, 0]
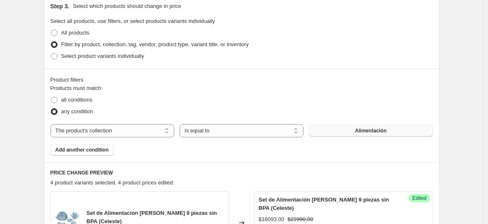
click at [337, 128] on button "Alimentación" at bounding box center [371, 131] width 124 height 12
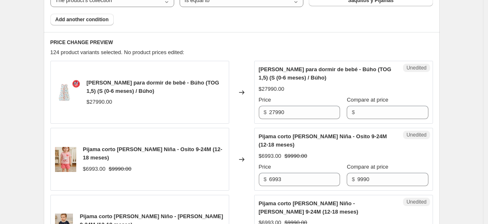
scroll to position [419, 0]
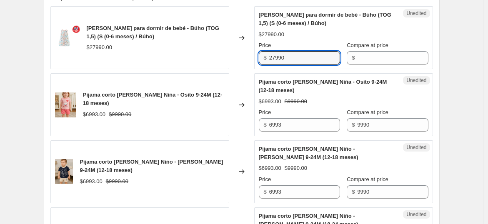
drag, startPoint x: 310, startPoint y: 55, endPoint x: 229, endPoint y: 72, distance: 82.2
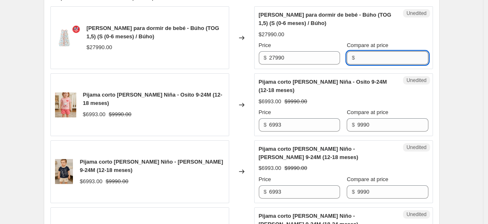
click at [378, 63] on input "Compare at price" at bounding box center [392, 57] width 71 height 13
paste input "27990"
type input "27990"
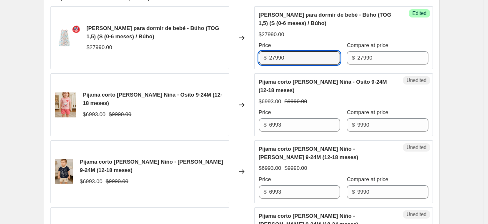
drag, startPoint x: 304, startPoint y: 60, endPoint x: 252, endPoint y: 57, distance: 52.2
click at [253, 58] on div "Saquito Gota para dormir de bebé - Búho (TOG 1,5) (S (0-6 meses) / Búho) $27990…" at bounding box center [241, 37] width 383 height 63
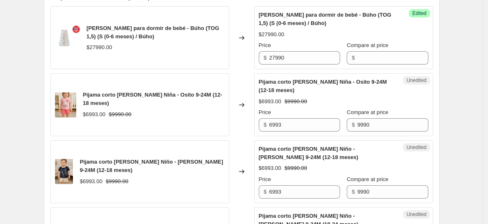
click at [304, 101] on strike "$9990.00" at bounding box center [296, 102] width 23 height 8
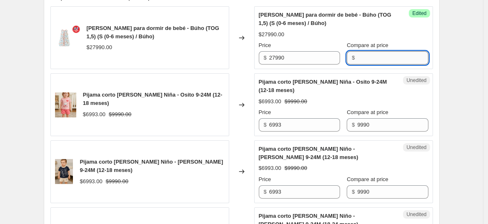
click at [361, 63] on input "Compare at price" at bounding box center [392, 57] width 71 height 13
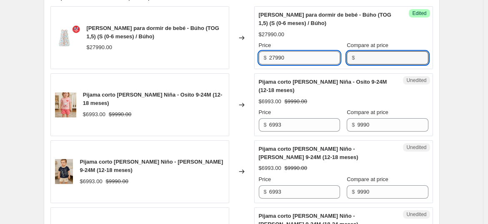
click at [331, 59] on input "27990" at bounding box center [304, 57] width 71 height 13
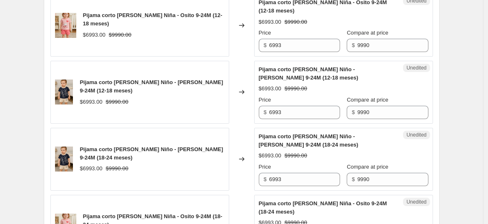
scroll to position [512, 0]
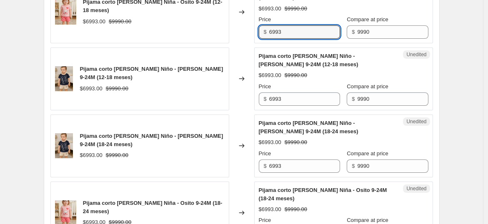
drag, startPoint x: 295, startPoint y: 30, endPoint x: 250, endPoint y: 24, distance: 45.4
click at [250, 24] on div "Pijama corto [PERSON_NAME] Niña - Osito 9-24M (12-18 meses) $6993.00 $9990.00 C…" at bounding box center [241, 11] width 383 height 63
type input "4995"
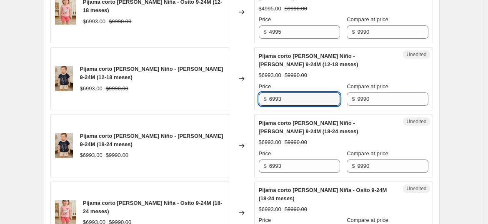
drag, startPoint x: 292, startPoint y: 101, endPoint x: 256, endPoint y: 92, distance: 36.9
click at [256, 92] on div "Pijama corto [PERSON_NAME] Niño - [PERSON_NAME] 9-24M (12-18 meses) $6993.00 $9…" at bounding box center [241, 79] width 383 height 63
paste input "4995"
type input "4995"
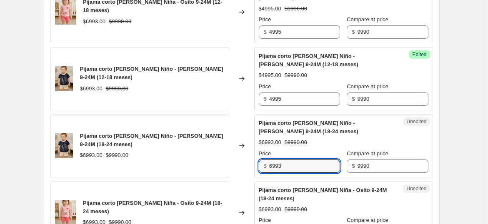
drag, startPoint x: 288, startPoint y: 163, endPoint x: 258, endPoint y: 158, distance: 30.3
click at [257, 158] on div "Unedited Pijama corto [PERSON_NAME] Niño - [PERSON_NAME] 9-24M (18-24 meses) $6…" at bounding box center [343, 146] width 179 height 63
paste input "4995"
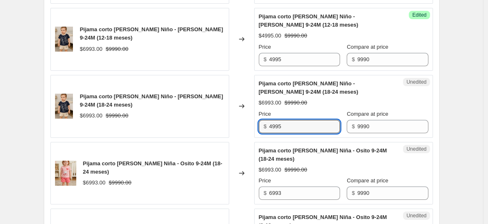
scroll to position [605, 0]
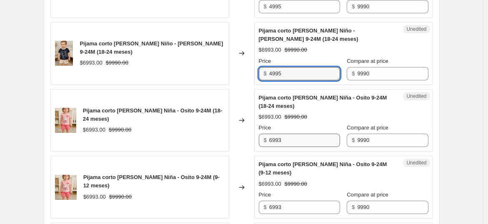
type input "4995"
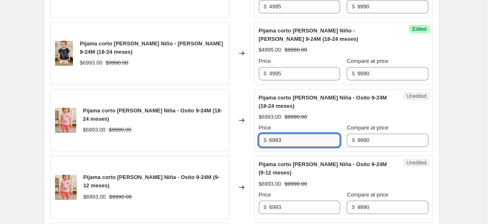
drag, startPoint x: 290, startPoint y: 144, endPoint x: 246, endPoint y: 138, distance: 44.2
click at [248, 138] on div "Pijama corto [PERSON_NAME] Niña - Osito 9-24M (18-24 meses) $6993.00 $9990.00 C…" at bounding box center [241, 120] width 383 height 63
paste input "4995"
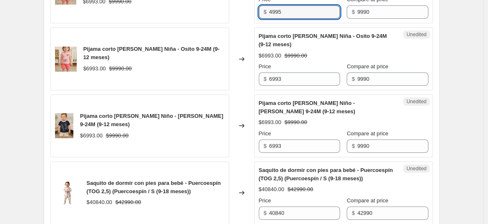
scroll to position [743, 0]
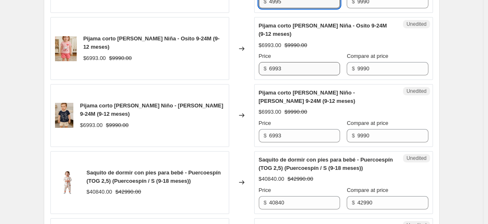
type input "4995"
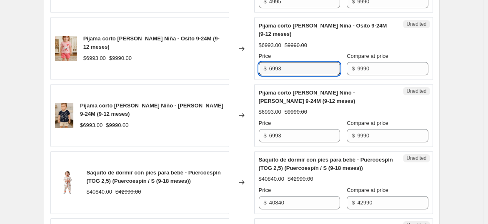
drag, startPoint x: 300, startPoint y: 67, endPoint x: 248, endPoint y: 58, distance: 53.3
click at [248, 58] on div "Pijama corto [PERSON_NAME] Niña - Osito 9-24M (9-12 meses) $6993.00 $9990.00 Ch…" at bounding box center [241, 48] width 383 height 63
paste input "4995"
type input "4995"
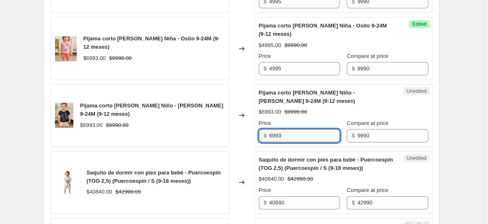
drag, startPoint x: 274, startPoint y: 131, endPoint x: 230, endPoint y: 125, distance: 44.2
click at [230, 125] on div "Pijama corto [PERSON_NAME] Niño - [PERSON_NAME] 9-24M (9-12 meses) $6993.00 $99…" at bounding box center [241, 115] width 383 height 63
paste input "4995"
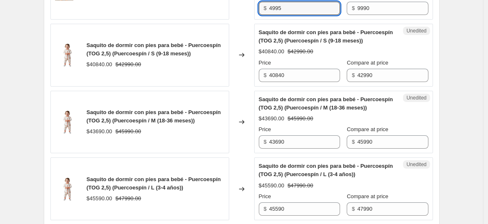
scroll to position [883, 0]
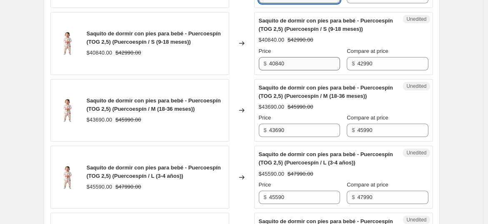
type input "4995"
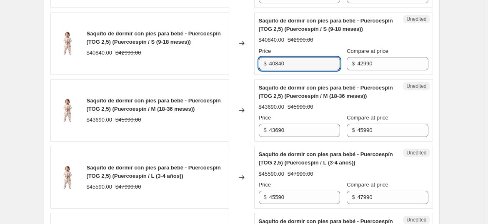
drag, startPoint x: 299, startPoint y: 59, endPoint x: 261, endPoint y: 50, distance: 39.3
click at [261, 50] on div "Price $ 40840" at bounding box center [299, 58] width 81 height 23
type input "30093"
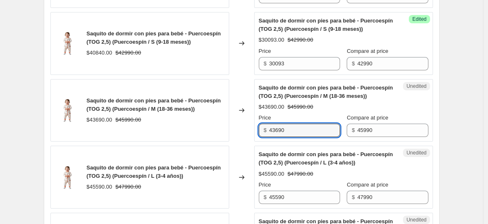
drag, startPoint x: 306, startPoint y: 132, endPoint x: 231, endPoint y: 131, distance: 75.0
click at [231, 131] on div "Saquito de dormir con pies para bebé - Puercoespín (TOG 2,5) (Puercoespín / M (…" at bounding box center [241, 110] width 383 height 63
type input "32193"
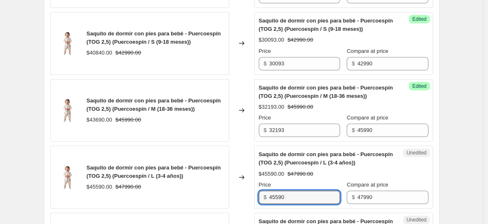
drag, startPoint x: 289, startPoint y: 196, endPoint x: 244, endPoint y: 190, distance: 45.8
click at [244, 190] on div "Saquito de dormir con pies para bebé - Puercoespín (TOG 2,5) (Puercoespín / L (…" at bounding box center [241, 177] width 383 height 63
type input "33593"
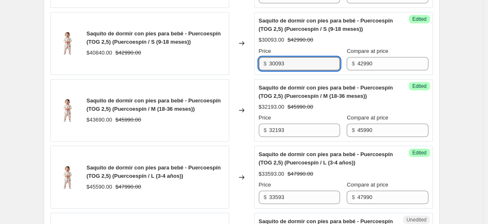
drag, startPoint x: 295, startPoint y: 58, endPoint x: 235, endPoint y: 60, distance: 60.5
click at [235, 59] on div "Saquito de dormir con pies para bebé - Puercoespín (TOG 2,5) (Puercoespín / S (…" at bounding box center [241, 43] width 383 height 63
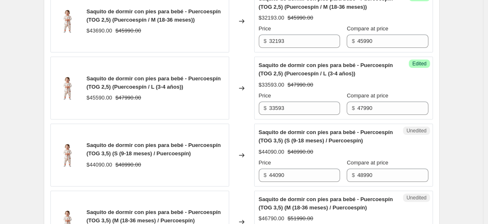
scroll to position [975, 0]
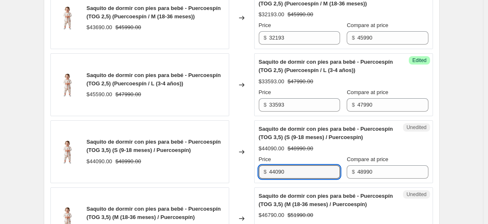
drag, startPoint x: 299, startPoint y: 170, endPoint x: 240, endPoint y: 163, distance: 59.1
click at [240, 163] on div "Saquito de dormir con pies para bebé - Puercoespín (TOG 3,5) (S (9-18 meses) / …" at bounding box center [241, 151] width 383 height 63
paste input "30093"
drag, startPoint x: 293, startPoint y: 170, endPoint x: 266, endPoint y: 169, distance: 27.1
click at [266, 169] on div "$ 30093" at bounding box center [299, 172] width 81 height 13
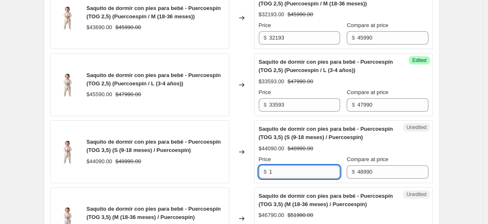
click at [287, 172] on input "1" at bounding box center [304, 172] width 71 height 13
drag, startPoint x: 287, startPoint y: 172, endPoint x: 251, endPoint y: 170, distance: 36.3
click at [251, 170] on div "Saquito de dormir con pies para bebé - Puercoespín (TOG 3,5) (S (9-18 meses) / …" at bounding box center [241, 151] width 383 height 63
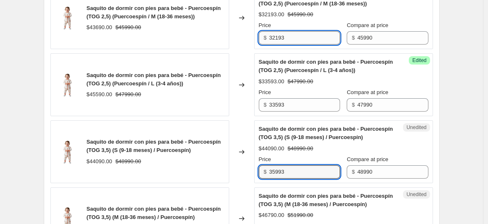
click at [291, 41] on input "32193" at bounding box center [304, 37] width 71 height 13
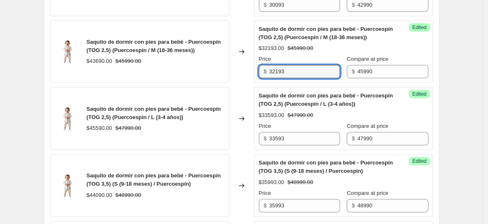
scroll to position [929, 0]
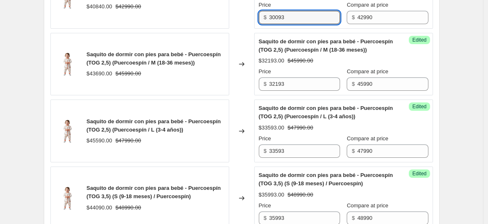
drag, startPoint x: 296, startPoint y: 15, endPoint x: 237, endPoint y: 13, distance: 59.6
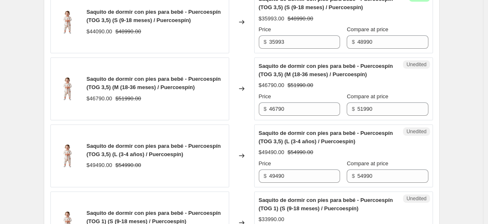
scroll to position [1114, 0]
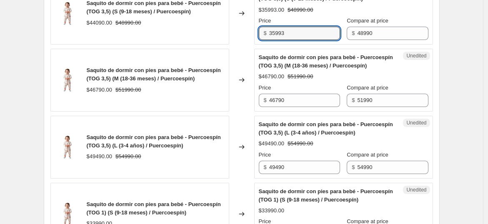
drag, startPoint x: 298, startPoint y: 33, endPoint x: 264, endPoint y: 31, distance: 33.4
click at [264, 31] on div "$ 35993" at bounding box center [299, 33] width 81 height 13
type input "31844"
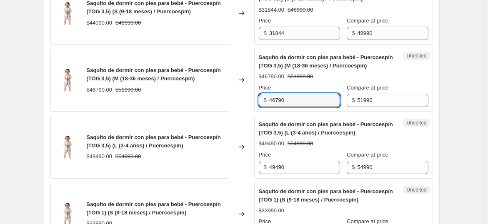
drag, startPoint x: 293, startPoint y: 100, endPoint x: 207, endPoint y: 94, distance: 86.1
click at [207, 94] on div "Saquito de dormir con pies para bebé - Puercoespín (TOG 3,5) (M (18-36 meses) /…" at bounding box center [241, 80] width 383 height 63
type input "33794"
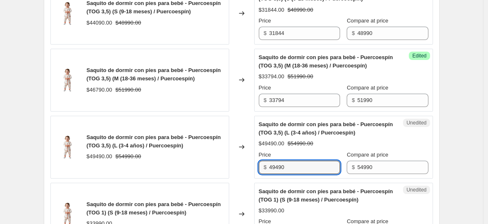
drag, startPoint x: 302, startPoint y: 168, endPoint x: 250, endPoint y: 163, distance: 51.9
click at [250, 163] on div "Saquito de dormir con pies para bebé - Puercoespín (TOG 3,5) (L (3-4 años) / Pu…" at bounding box center [241, 147] width 383 height 63
type input "35744"
click at [381, 161] on input "54990" at bounding box center [392, 167] width 71 height 13
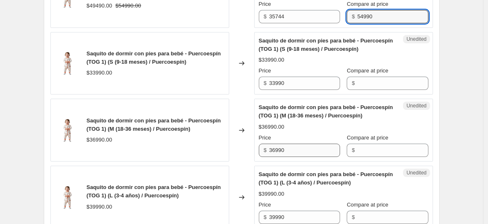
scroll to position [1300, 0]
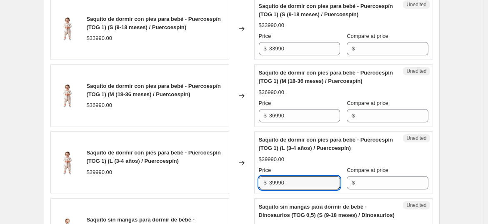
drag, startPoint x: 301, startPoint y: 181, endPoint x: 261, endPoint y: 175, distance: 40.9
click at [261, 176] on div "$ 39990" at bounding box center [299, 182] width 81 height 13
type input "33992"
click at [370, 184] on input "Compare at price" at bounding box center [392, 182] width 71 height 13
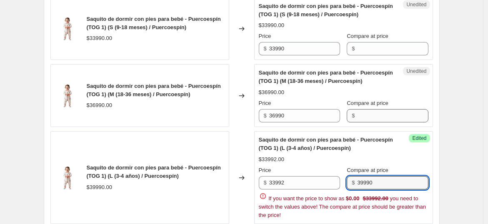
type input "39990"
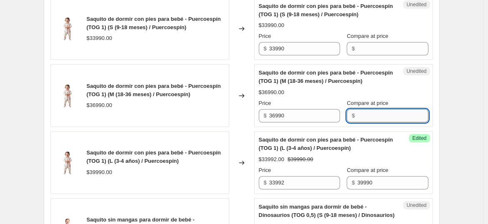
click at [369, 113] on input "Compare at price" at bounding box center [392, 115] width 71 height 13
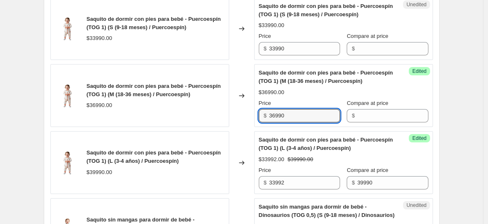
drag, startPoint x: 292, startPoint y: 112, endPoint x: 259, endPoint y: 115, distance: 33.0
click at [259, 115] on div "Success Edited [PERSON_NAME] de dormir con pies para bebé - Puercoespín (TOG 1)…" at bounding box center [343, 95] width 179 height 63
click at [362, 110] on input "Compare at price" at bounding box center [392, 115] width 71 height 13
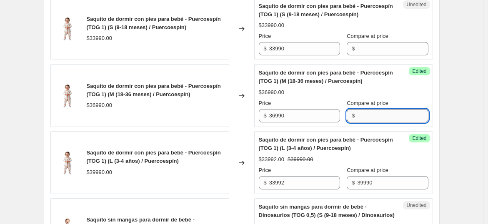
paste input "36990"
type input "36990"
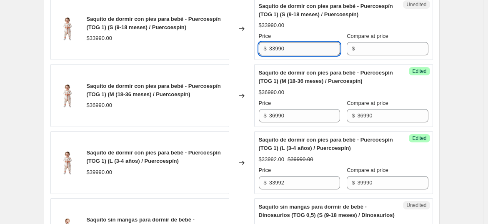
drag, startPoint x: 295, startPoint y: 38, endPoint x: 285, endPoint y: 43, distance: 10.8
click at [252, 43] on div "Saquito de dormir con pies para bebé - Puercoespín (TOG 1) (S (9-18 meses) / Pu…" at bounding box center [241, 28] width 383 height 63
click at [373, 53] on div "Unedited Saquito de dormir con pies para bebé - Puercoespín (TOG 1) (S (9-18 me…" at bounding box center [343, 28] width 179 height 63
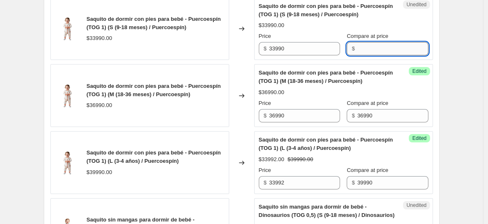
click at [373, 48] on input "Compare at price" at bounding box center [392, 48] width 71 height 13
paste input "33990"
type input "33990"
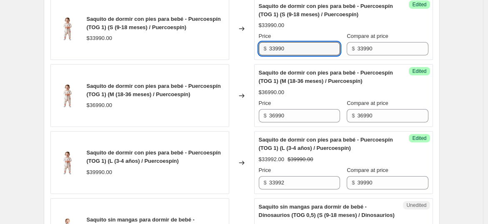
drag, startPoint x: 301, startPoint y: 46, endPoint x: 260, endPoint y: 46, distance: 41.7
click at [260, 46] on div "Success Edited [PERSON_NAME] de dormir con pies para bebé - Puercoespín (TOG 1)…" at bounding box center [343, 28] width 179 height 63
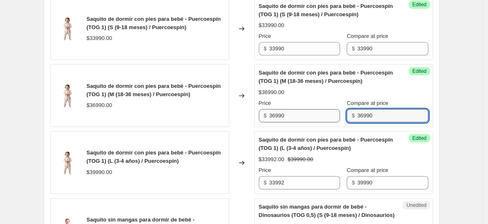
drag, startPoint x: 398, startPoint y: 116, endPoint x: 340, endPoint y: 112, distance: 57.7
click at [347, 113] on div "Price $ 36990 Compare at price $ 36990" at bounding box center [344, 110] width 170 height 23
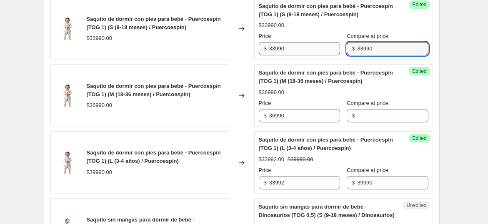
drag, startPoint x: 379, startPoint y: 48, endPoint x: 339, endPoint y: 47, distance: 39.2
click at [339, 47] on div "Price $ 33990 Compare at price $ 33990" at bounding box center [344, 43] width 170 height 23
click at [314, 114] on input "36990" at bounding box center [304, 115] width 71 height 13
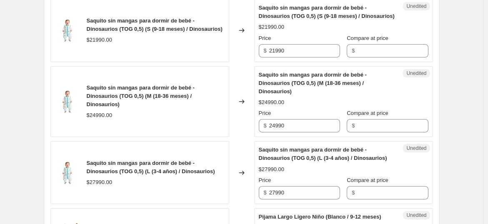
scroll to position [1485, 0]
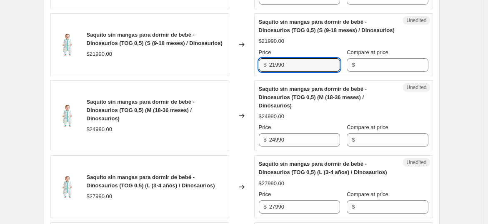
drag, startPoint x: 317, startPoint y: 55, endPoint x: 250, endPoint y: 64, distance: 67.4
click at [250, 64] on div "Saquito sin mangas para dormir de bebé - Dinosaurios (TOG 0,5) (S (9-18 meses) …" at bounding box center [241, 44] width 383 height 63
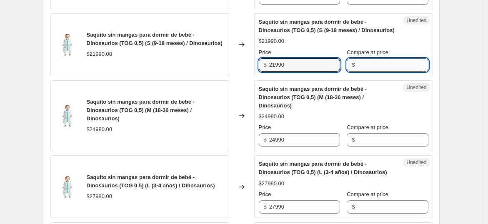
click at [374, 62] on input "Compare at price" at bounding box center [392, 64] width 71 height 13
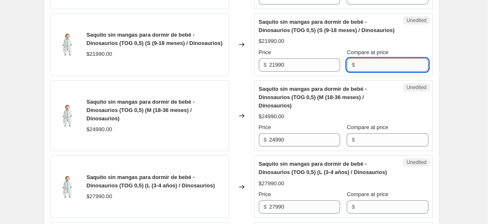
paste input "21990"
type input "21990"
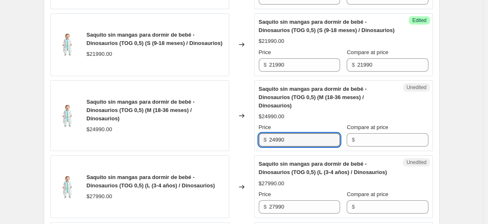
drag, startPoint x: 288, startPoint y: 141, endPoint x: 239, endPoint y: 143, distance: 48.4
click at [239, 143] on div "Saquito sin mangas para dormir de bebé - Dinosaurios (TOG 0,5) (M (18-36 meses)…" at bounding box center [241, 115] width 383 height 71
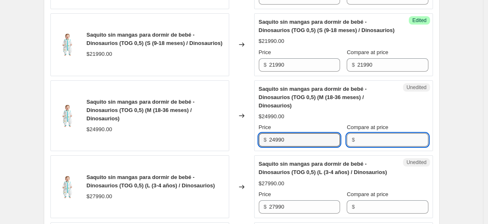
click at [368, 135] on input "Compare at price" at bounding box center [392, 139] width 71 height 13
paste input "24990"
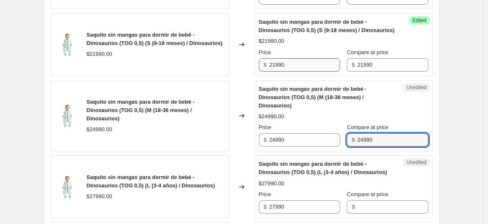
type input "24990"
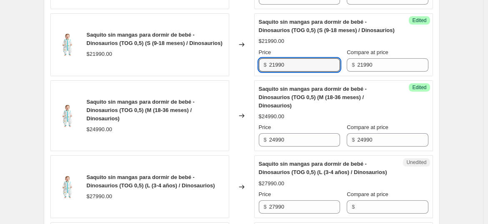
drag, startPoint x: 284, startPoint y: 60, endPoint x: 239, endPoint y: 52, distance: 45.7
click at [249, 57] on div "Saquito sin mangas para dormir de bebé - Dinosaurios (TOG 0,5) (S (9-18 meses) …" at bounding box center [241, 44] width 383 height 63
type input "18692"
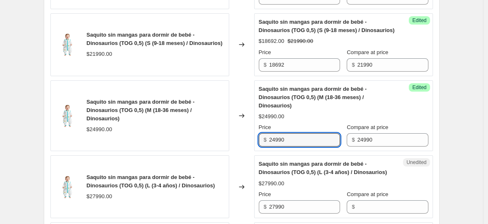
drag, startPoint x: 300, startPoint y: 137, endPoint x: 241, endPoint y: 133, distance: 59.3
click at [241, 134] on div "Saquito sin mangas para dormir de bebé - Dinosaurios (TOG 0,5) (M (18-36 meses)…" at bounding box center [241, 115] width 383 height 71
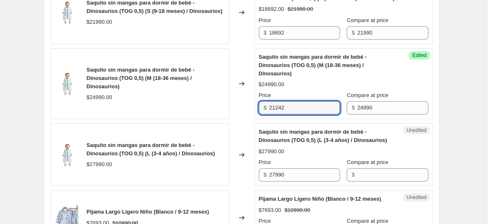
scroll to position [1531, 0]
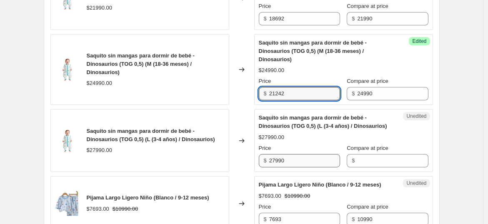
type input "21242"
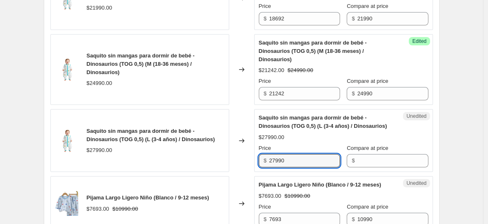
drag, startPoint x: 299, startPoint y: 160, endPoint x: 259, endPoint y: 152, distance: 40.4
click at [259, 152] on div "Unedited [PERSON_NAME] sin mangas para dormir de bebé - Dinosaurios (TOG 0,5) (…" at bounding box center [343, 140] width 179 height 63
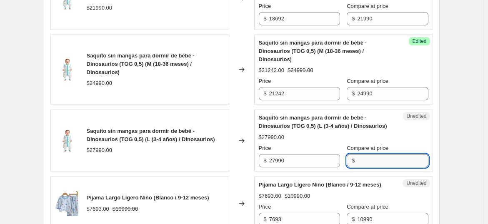
click at [373, 160] on input "Compare at price" at bounding box center [392, 160] width 71 height 13
paste input "27990"
type input "27990"
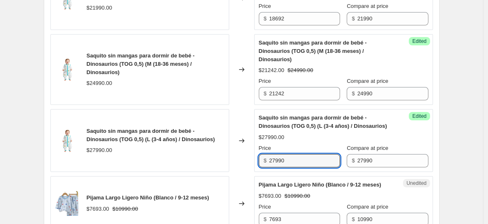
drag, startPoint x: 296, startPoint y: 156, endPoint x: 239, endPoint y: 147, distance: 57.5
click at [240, 149] on div "Saquito sin mangas para dormir de bebé - Dinosaurios (TOG 0,5) (L (3-4 años) / …" at bounding box center [241, 140] width 383 height 63
type input "23792"
click at [295, 96] on div "Success Edited [PERSON_NAME] sin mangas para dormir de bebé - Dinosaurios (TOG …" at bounding box center [343, 69] width 179 height 71
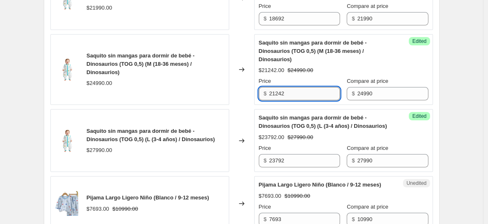
click at [298, 87] on input "21242" at bounding box center [304, 93] width 71 height 13
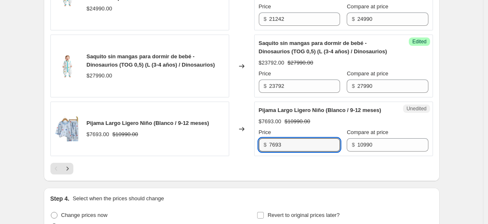
drag, startPoint x: 291, startPoint y: 147, endPoint x: 241, endPoint y: 139, distance: 50.6
click at [241, 139] on div "Pijama Largo Ligero Niño (Blanco / 9-12 meses) $7693.00 $10990.00 Changed to Un…" at bounding box center [241, 129] width 383 height 55
type input "5495"
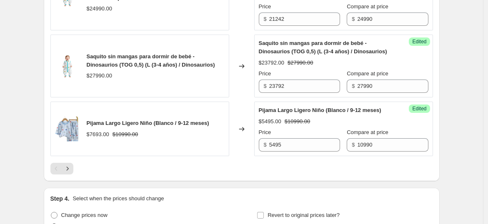
click at [373, 168] on div at bounding box center [241, 169] width 383 height 12
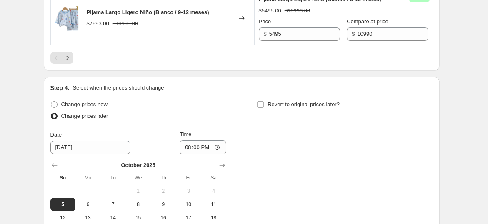
scroll to position [1745, 0]
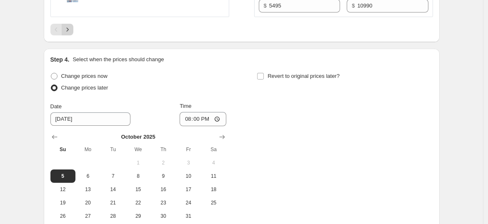
click at [68, 30] on icon "Next" at bounding box center [67, 29] width 8 height 8
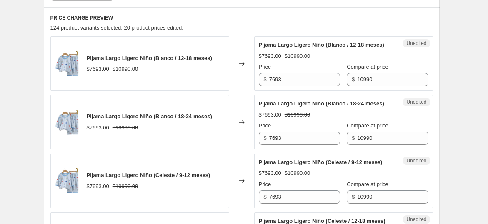
scroll to position [401, 0]
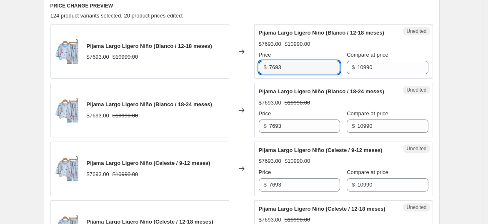
drag, startPoint x: 258, startPoint y: 68, endPoint x: 234, endPoint y: 71, distance: 24.3
click at [234, 71] on div "Pijama Largo Ligero Niño (Blanco / 12-18 meses) $7693.00 $10990.00 Changed to U…" at bounding box center [241, 51] width 383 height 55
drag, startPoint x: 304, startPoint y: 81, endPoint x: 231, endPoint y: 65, distance: 73.9
click at [232, 64] on div "Pijama Largo Ligero Niño (Blanco / 12-18 meses) $7693.00 $10990.00 Changed to U…" at bounding box center [241, 51] width 383 height 55
type input "5495"
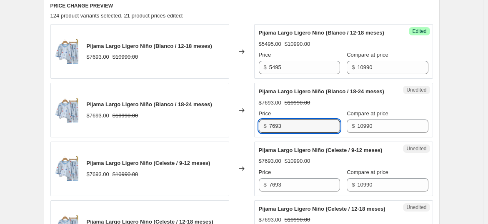
drag, startPoint x: 295, startPoint y: 144, endPoint x: 242, endPoint y: 135, distance: 54.1
click at [242, 135] on div "Pijama Largo Ligero Niño (Blanco / 18-24 meses) $7693.00 $10990.00 Changed to U…" at bounding box center [241, 110] width 383 height 55
paste input "5495"
type input "5495"
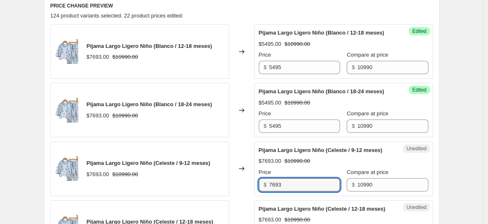
drag, startPoint x: 285, startPoint y: 208, endPoint x: 247, endPoint y: 196, distance: 40.0
click at [247, 196] on div "Pijama Largo Ligero Niño (Celeste / 9-12 meses) $7693.00 $10990.00 Changed to U…" at bounding box center [241, 169] width 383 height 55
paste input "5495"
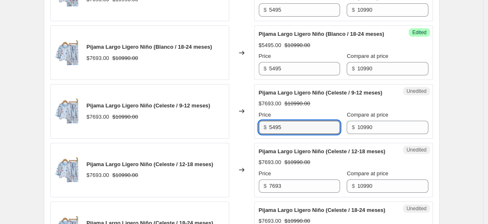
scroll to position [540, 0]
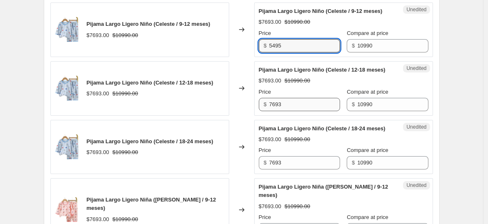
type input "5495"
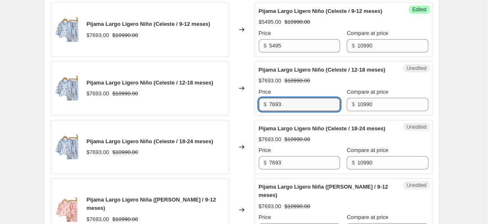
drag, startPoint x: 297, startPoint y: 139, endPoint x: 235, endPoint y: 132, distance: 62.6
click at [235, 116] on div "Pijama Largo Ligero Niño (Celeste / 12-18 meses) $7693.00 $10990.00 Changed to …" at bounding box center [241, 88] width 383 height 55
paste input "5495"
type input "5495"
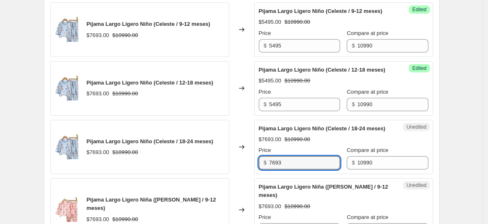
drag, startPoint x: 286, startPoint y: 200, endPoint x: 243, endPoint y: 191, distance: 44.2
click at [243, 175] on div "Pijama Largo Ligero Niño (Celeste / 18-24 meses) $7693.00 $10990.00 Changed to …" at bounding box center [241, 147] width 383 height 55
paste input "5495"
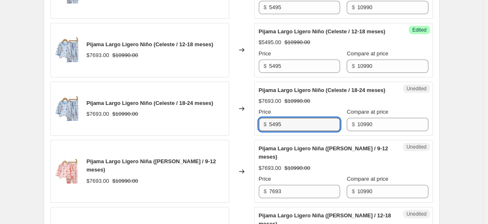
scroll to position [633, 0]
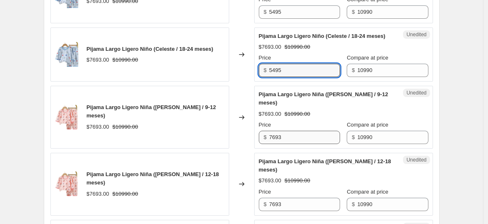
type input "5495"
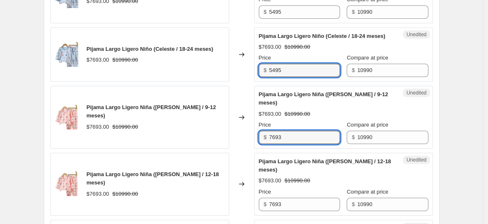
drag, startPoint x: 291, startPoint y: 173, endPoint x: 228, endPoint y: 161, distance: 63.7
click at [228, 149] on div "Pijama Largo Ligero Niña ([PERSON_NAME] / 9-12 meses) $7693.00 $10990.00 Change…" at bounding box center [241, 117] width 383 height 63
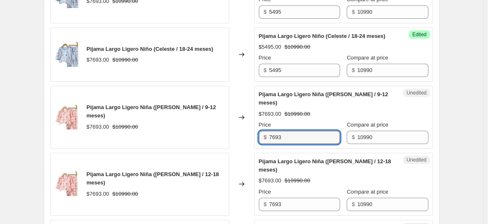
paste input "5495"
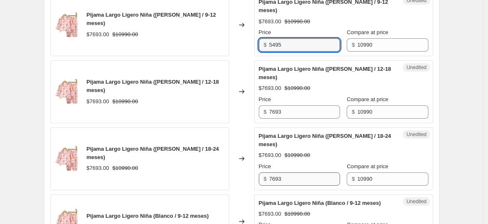
scroll to position [772, 0]
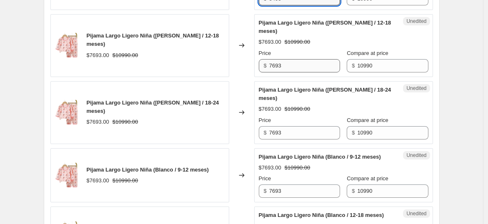
type input "5495"
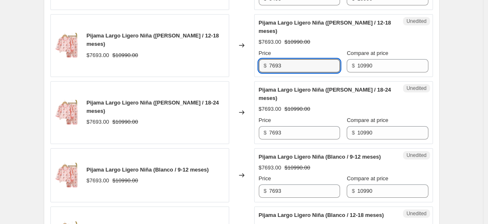
drag, startPoint x: 291, startPoint y: 88, endPoint x: 239, endPoint y: 79, distance: 52.0
click at [239, 77] on div "Pijama Largo Ligero Niña ([PERSON_NAME] / 12-18 meses) $7693.00 $10990.00 Chang…" at bounding box center [241, 45] width 383 height 63
paste input "5495"
type input "5495"
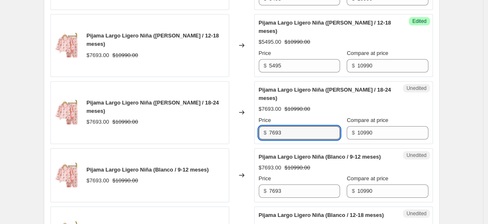
drag, startPoint x: 283, startPoint y: 151, endPoint x: 244, endPoint y: 143, distance: 39.7
click at [244, 143] on div "Pijama Largo Ligero Niña ([PERSON_NAME] / 18-24 meses) $7693.00 $10990.00 Chang…" at bounding box center [241, 112] width 383 height 63
paste input "5495"
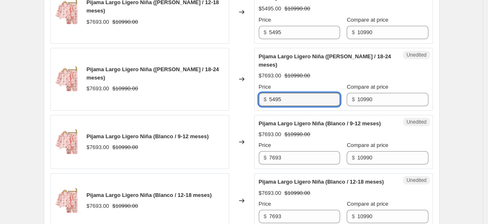
scroll to position [818, 0]
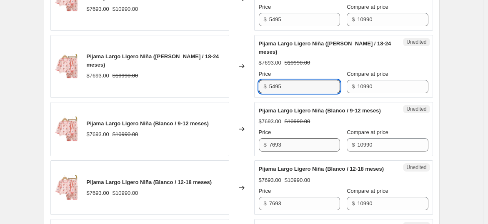
type input "5495"
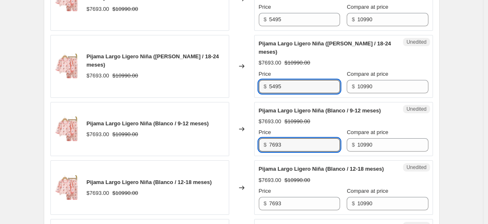
drag, startPoint x: 288, startPoint y: 169, endPoint x: 242, endPoint y: 163, distance: 45.9
click at [242, 157] on div "Pijama Largo Ligero Niña (Blanco / 9-12 meses) $7693.00 $10990.00 Changed to Un…" at bounding box center [241, 129] width 383 height 55
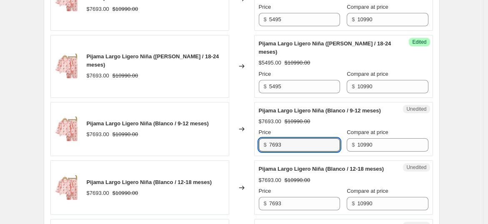
paste input "5495"
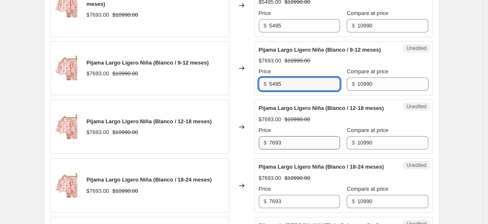
scroll to position [911, 0]
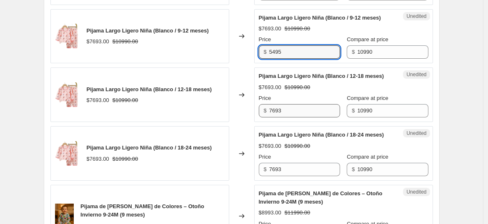
type input "5495"
drag, startPoint x: 289, startPoint y: 146, endPoint x: 238, endPoint y: 141, distance: 50.7
click at [241, 122] on div "Pijama Largo Ligero Niña (Blanco / 12-18 meses) $7693.00 $10990.00 Changed to U…" at bounding box center [241, 95] width 383 height 55
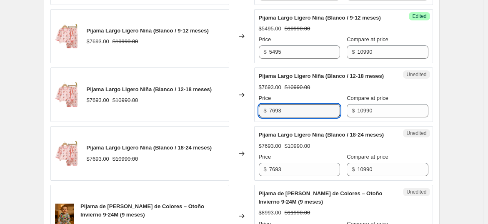
paste input "5495"
type input "5495"
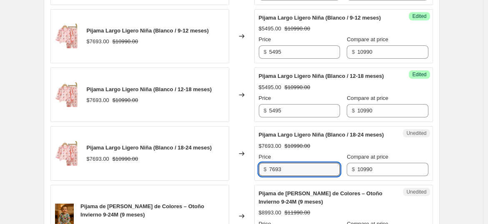
drag, startPoint x: 287, startPoint y: 206, endPoint x: 247, endPoint y: 200, distance: 41.0
click at [247, 181] on div "Pijama Largo Ligero Niña (Blanco / 18-24 meses) $7693.00 $10990.00 Changed to U…" at bounding box center [241, 153] width 383 height 55
paste input "5495"
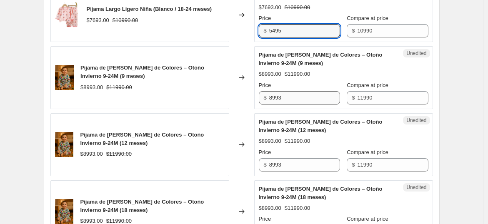
type input "5495"
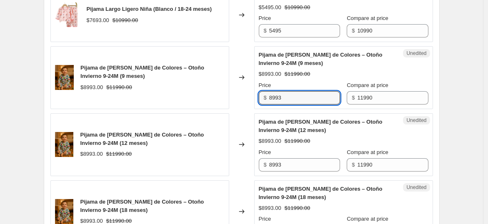
drag, startPoint x: 291, startPoint y: 135, endPoint x: 254, endPoint y: 131, distance: 36.5
click at [254, 109] on div "Pijama de [PERSON_NAME] de Colores – Otoño Invierno 9-24M (9 meses) $8993.00 $1…" at bounding box center [241, 77] width 383 height 63
drag, startPoint x: 293, startPoint y: 140, endPoint x: 217, endPoint y: 132, distance: 76.7
click at [217, 109] on div "Pijama de [PERSON_NAME] de Colores – Otoño Invierno 9-24M (9 meses) $8993.00 $1…" at bounding box center [241, 77] width 383 height 63
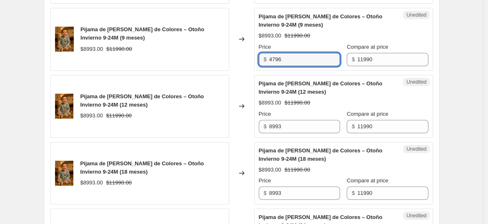
scroll to position [1142, 0]
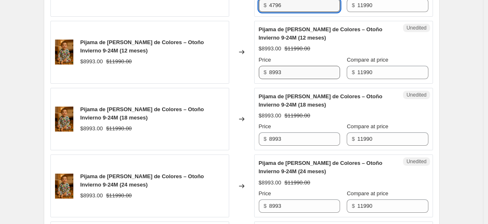
type input "4796"
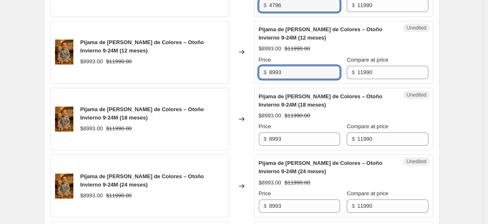
drag, startPoint x: 297, startPoint y: 112, endPoint x: 241, endPoint y: 103, distance: 56.9
click at [241, 84] on div "Pijama de [PERSON_NAME] de Colores – Otoño Invierno 9-24M (12 meses) $8993.00 $…" at bounding box center [241, 52] width 383 height 63
paste input "4796"
type input "4796"
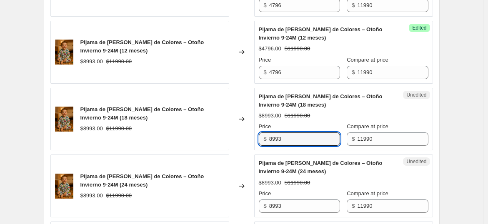
drag, startPoint x: 294, startPoint y: 178, endPoint x: 228, endPoint y: 161, distance: 68.0
click at [228, 151] on div "Pijama de [PERSON_NAME] de Colores – Otoño Invierno 9-24M (18 meses) $8993.00 $…" at bounding box center [241, 119] width 383 height 63
paste input "4796"
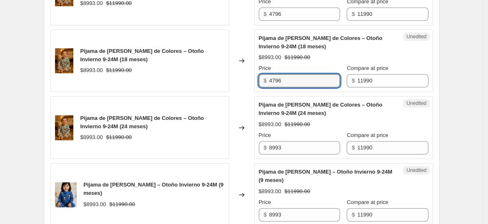
scroll to position [1235, 0]
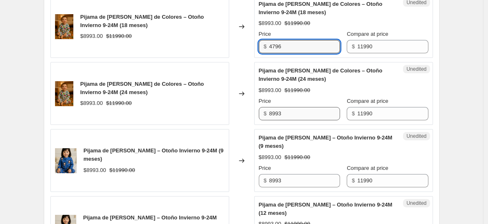
type input "4796"
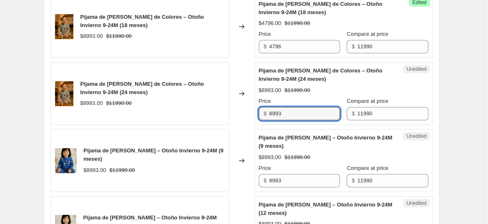
drag, startPoint x: 293, startPoint y: 155, endPoint x: 245, endPoint y: 147, distance: 48.2
click at [245, 125] on div "Pijama de [PERSON_NAME] de Colores – Otoño Invierno 9-24M (24 meses) $8993.00 $…" at bounding box center [241, 93] width 383 height 63
paste input "4796"
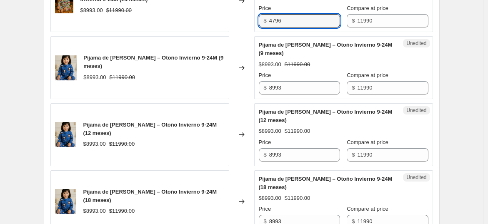
type input "4796"
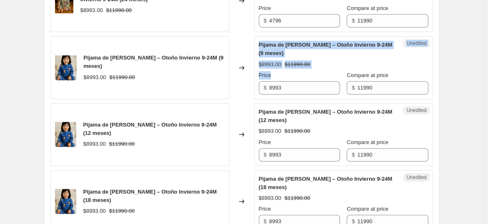
drag, startPoint x: 286, startPoint y: 132, endPoint x: 241, endPoint y: 126, distance: 45.8
click at [241, 99] on div "Pijama de [PERSON_NAME] – Otoño Invierno 9-24M (9 meses) $8993.00 $11990.00 Cha…" at bounding box center [241, 67] width 383 height 63
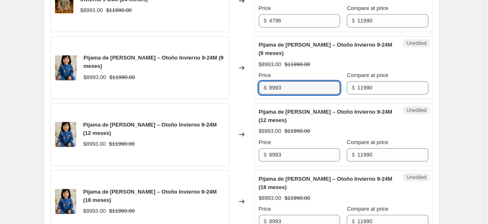
drag, startPoint x: 299, startPoint y: 124, endPoint x: 228, endPoint y: 110, distance: 71.9
click at [228, 99] on div "Pijama de [PERSON_NAME] – Otoño Invierno 9-24M (9 meses) $8993.00 $11990.00 Cha…" at bounding box center [241, 67] width 383 height 63
paste input "4796"
type input "4796"
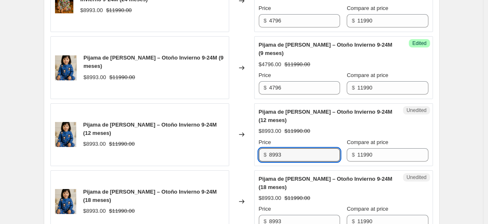
drag, startPoint x: 291, startPoint y: 190, endPoint x: 234, endPoint y: 182, distance: 57.3
click at [235, 166] on div "Pijama de [PERSON_NAME] – Otoño Invierno 9-24M (12 meses) $8993.00 $11990.00 Ch…" at bounding box center [241, 134] width 383 height 63
paste input "4796"
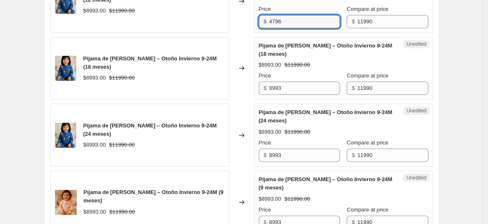
scroll to position [1467, 0]
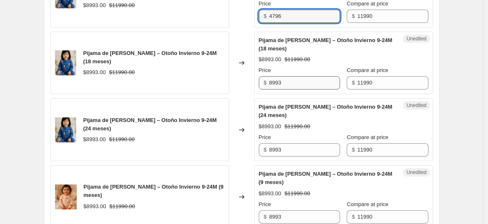
type input "4796"
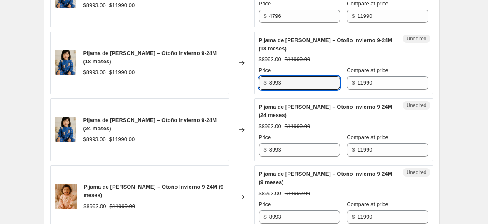
drag, startPoint x: 294, startPoint y: 120, endPoint x: 246, endPoint y: 118, distance: 47.6
click at [230, 95] on div "Pijama de [PERSON_NAME] – Otoño Invierno 9-24M (18 meses) $8993.00 $11990.00 Ch…" at bounding box center [241, 63] width 383 height 63
paste input "4796"
type input "4796"
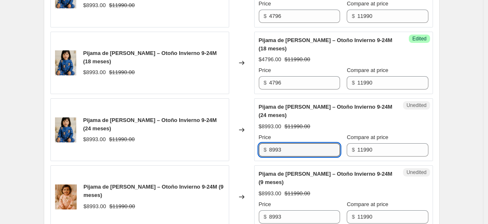
drag, startPoint x: 291, startPoint y: 185, endPoint x: 234, endPoint y: 174, distance: 57.7
click at [234, 161] on div "Pijama de [PERSON_NAME] – Otoño Invierno 9-24M (24 meses) $8993.00 $11990.00 Ch…" at bounding box center [241, 129] width 383 height 63
paste input "4796"
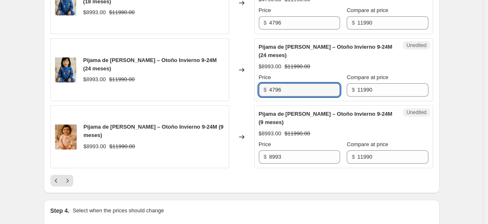
scroll to position [1559, 0]
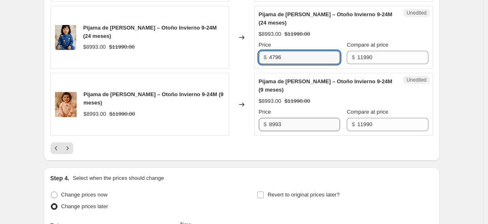
type input "4796"
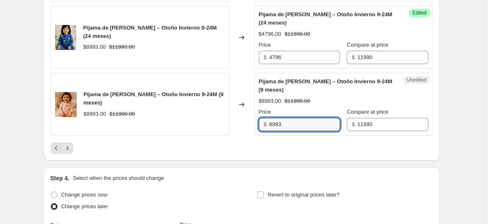
drag, startPoint x: 291, startPoint y: 161, endPoint x: 246, endPoint y: 152, distance: 45.1
click at [246, 136] on div "Pijama de [PERSON_NAME] – Otoño Invierno 9-24M (9 meses) $8993.00 $11990.00 Cha…" at bounding box center [241, 104] width 383 height 63
paste input "4796"
type input "4796"
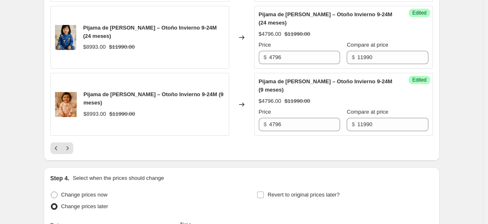
click at [215, 118] on div "$8993.00 $11990.00" at bounding box center [153, 114] width 141 height 8
click at [70, 153] on icon "Next" at bounding box center [67, 148] width 8 height 8
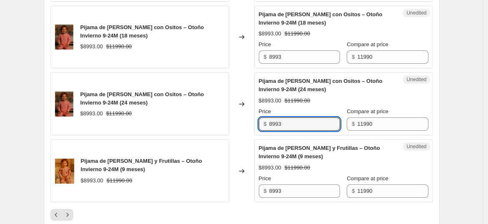
drag, startPoint x: 295, startPoint y: 124, endPoint x: 209, endPoint y: 120, distance: 85.5
click at [209, 120] on div "Pijama de [PERSON_NAME] con Ositos – Otoño Invierno 9-24M (24 meses) $8993.00 $…" at bounding box center [241, 104] width 383 height 63
paste input "4796"
type input "4796"
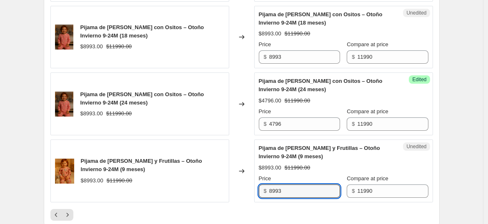
drag, startPoint x: 287, startPoint y: 187, endPoint x: 241, endPoint y: 183, distance: 46.0
click at [241, 183] on div "Pijama de [PERSON_NAME] y Frutillas – Otoño Invierno 9-24M (9 meses) $8993.00 $…" at bounding box center [241, 171] width 383 height 63
paste input "4796"
type input "4796"
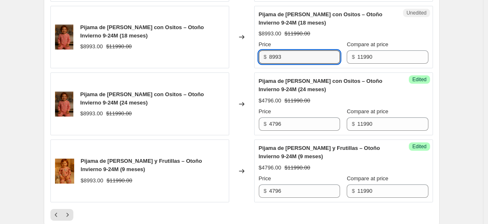
drag, startPoint x: 293, startPoint y: 56, endPoint x: 225, endPoint y: 45, distance: 68.8
click at [226, 46] on div "Pijama de [PERSON_NAME] con Ositos – Otoño Invierno 9-24M (18 meses) $8993.00 $…" at bounding box center [241, 37] width 383 height 63
paste input "4796"
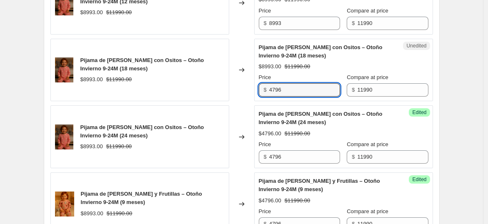
scroll to position [1420, 0]
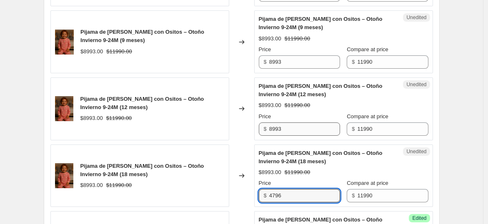
type input "4796"
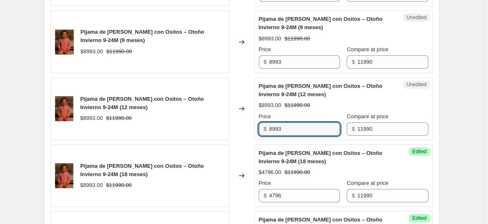
drag, startPoint x: 286, startPoint y: 124, endPoint x: 231, endPoint y: 118, distance: 54.9
click at [231, 118] on div "Pijama de [PERSON_NAME] con Ositos – Otoño Invierno 9-24M (12 meses) $8993.00 $…" at bounding box center [241, 109] width 383 height 63
paste input "4796"
type input "4796"
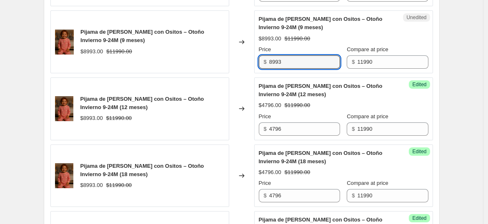
drag, startPoint x: 291, startPoint y: 60, endPoint x: 238, endPoint y: 54, distance: 53.7
click at [238, 54] on div "Pijama de [PERSON_NAME] con Ositos – Otoño Invierno 9-24M (9 meses) $8993.00 $1…" at bounding box center [241, 41] width 383 height 63
paste input "4796"
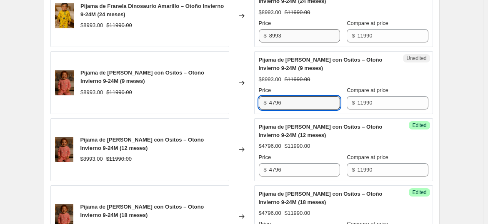
scroll to position [1328, 0]
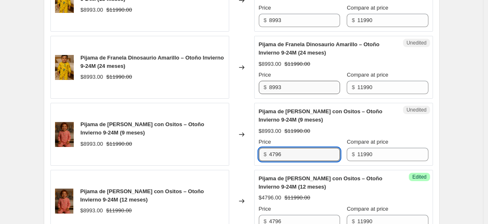
type input "4796"
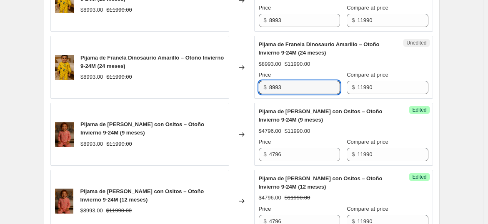
drag, startPoint x: 296, startPoint y: 86, endPoint x: 241, endPoint y: 83, distance: 54.3
click at [241, 83] on div "Pijama de Franela Dinosaurio Amarillo – Otoño Invierno 9-24M (24 meses) $8993.0…" at bounding box center [241, 67] width 383 height 63
paste input "4796"
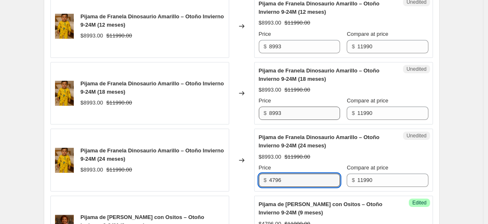
type input "4796"
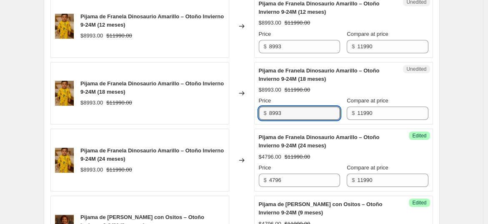
drag, startPoint x: 289, startPoint y: 107, endPoint x: 250, endPoint y: 99, distance: 39.7
click at [246, 105] on div "Pijama de Franela Dinosaurio Amarillo – Otoño Invierno 9-24M (18 meses) $8993.0…" at bounding box center [241, 93] width 383 height 63
paste input "4796"
type input "4796"
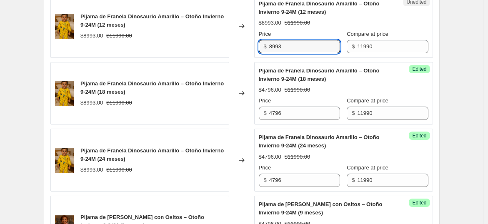
drag, startPoint x: 251, startPoint y: 38, endPoint x: 199, endPoint y: 30, distance: 53.1
click at [199, 30] on div "Pijama de Franela Dinosaurio Amarillo – Otoño Invierno 9-24M (12 meses) $8993.0…" at bounding box center [241, 26] width 383 height 63
paste input "4796"
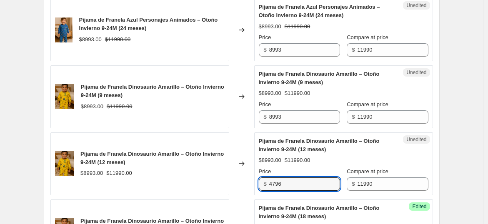
scroll to position [1096, 0]
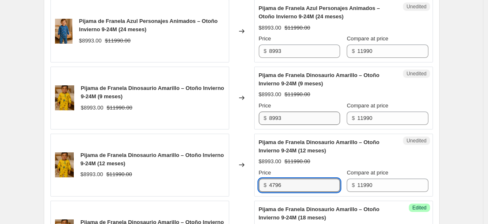
type input "4796"
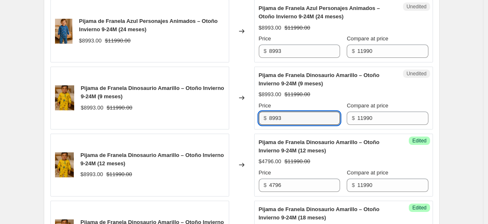
drag, startPoint x: 284, startPoint y: 115, endPoint x: 232, endPoint y: 110, distance: 52.0
click at [232, 110] on div "Pijama de Franela Dinosaurio Amarillo – Otoño Invierno 9-24M (9 meses) $8993.00…" at bounding box center [241, 98] width 383 height 63
paste input "4796"
type input "4796"
drag, startPoint x: 287, startPoint y: 45, endPoint x: 216, endPoint y: 35, distance: 72.0
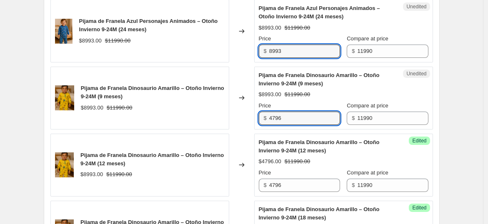
click at [216, 35] on div "Pijama de Franela Azul Personajes Animados – Otoño Invierno 9-24M (24 meses) $8…" at bounding box center [241, 31] width 383 height 63
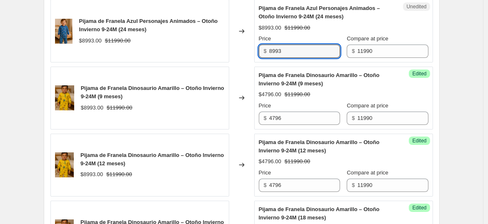
paste input "4796"
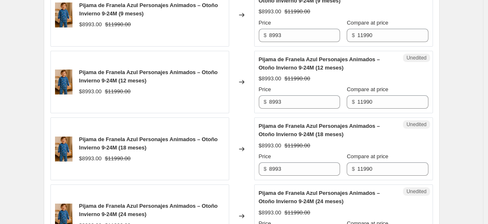
scroll to position [911, 0]
type input "4796"
drag, startPoint x: 291, startPoint y: 171, endPoint x: 247, endPoint y: 164, distance: 44.7
click at [247, 164] on div "Pijama de Franela Azul Personajes Animados – Otoño Invierno 9-24M (18 meses) $8…" at bounding box center [241, 149] width 383 height 63
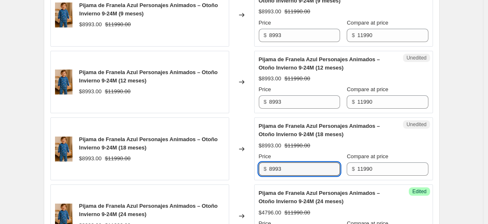
paste input "4796"
type input "4796"
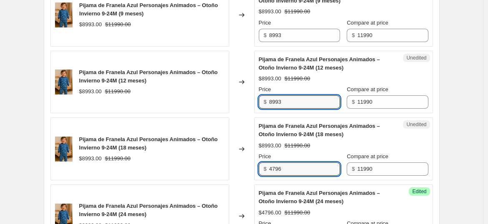
drag, startPoint x: 289, startPoint y: 101, endPoint x: 221, endPoint y: 90, distance: 68.8
click at [221, 90] on div "Pijama de Franela Azul Personajes Animados – Otoño Invierno 9-24M (12 meses) $8…" at bounding box center [241, 82] width 383 height 63
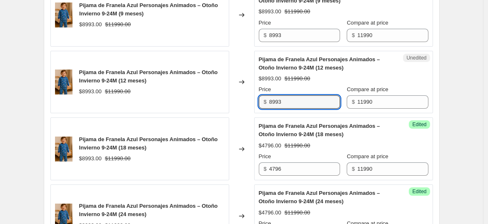
paste input "4796"
type input "4796"
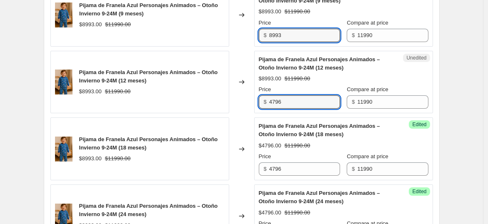
drag, startPoint x: 267, startPoint y: 28, endPoint x: 208, endPoint y: 19, distance: 60.0
click at [208, 19] on div "Pijama de Franela Azul Personajes Animados – Otoño Invierno 9-24M (9 meses) $89…" at bounding box center [241, 15] width 383 height 63
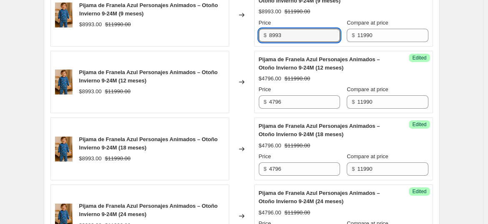
paste input "4796"
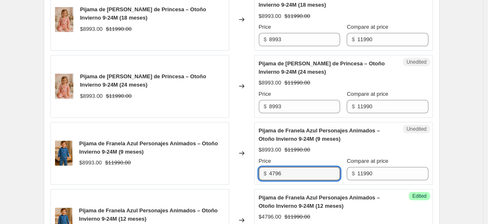
scroll to position [772, 0]
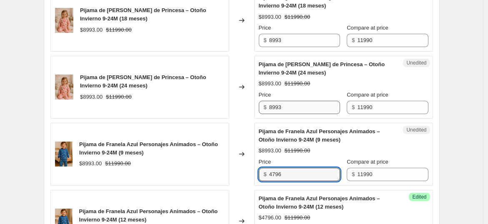
type input "4796"
drag, startPoint x: 284, startPoint y: 101, endPoint x: 239, endPoint y: 97, distance: 45.2
click at [240, 98] on div "Pijama de [PERSON_NAME] de Princesa – Otoño Invierno 9-24M (24 meses) $8993.00 …" at bounding box center [241, 87] width 383 height 63
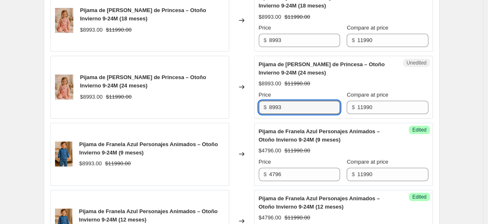
paste input "4796"
type input "4796"
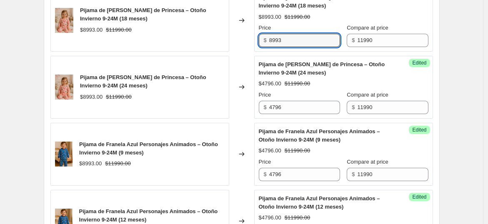
drag, startPoint x: 292, startPoint y: 35, endPoint x: 234, endPoint y: 29, distance: 58.3
click at [234, 29] on div "Pijama de [PERSON_NAME] de Princesa – Otoño Invierno 9-24M (18 meses) $8993.00 …" at bounding box center [241, 20] width 383 height 63
paste input "4796"
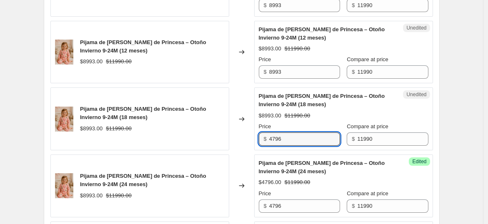
scroll to position [633, 0]
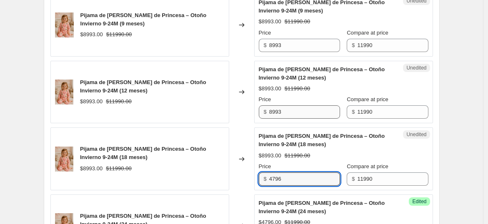
type input "4796"
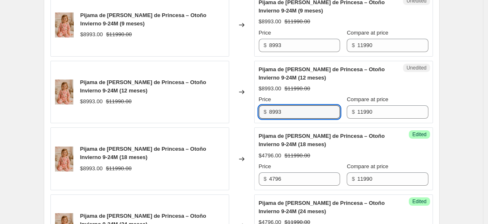
drag, startPoint x: 292, startPoint y: 111, endPoint x: 234, endPoint y: 100, distance: 59.1
click at [234, 100] on div "Pijama de [PERSON_NAME] de Princesa – Otoño Invierno 9-24M (12 meses) $8993.00 …" at bounding box center [241, 92] width 383 height 63
paste input "4796"
type input "4796"
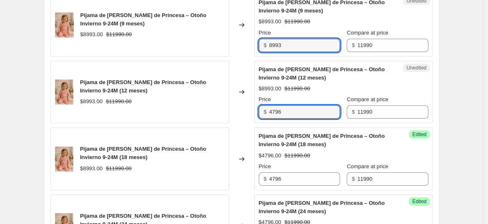
drag, startPoint x: 291, startPoint y: 43, endPoint x: 225, endPoint y: 32, distance: 66.8
click at [225, 32] on div "Pijama de [PERSON_NAME] de Princesa – Otoño Invierno 9-24M (9 meses) $8993.00 $…" at bounding box center [241, 25] width 383 height 63
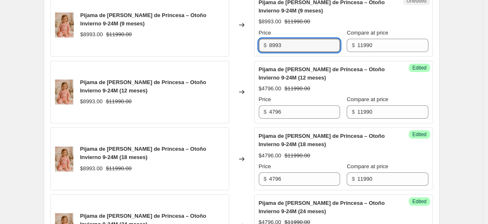
paste input "4796"
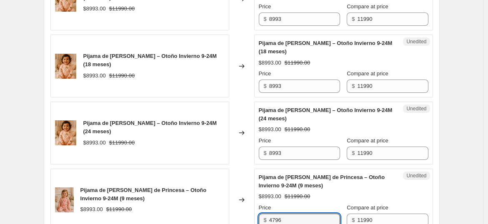
scroll to position [448, 0]
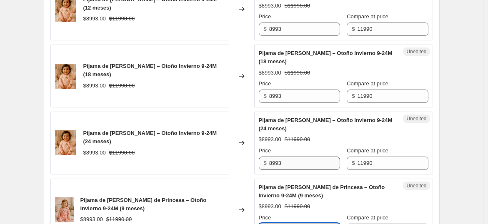
type input "4796"
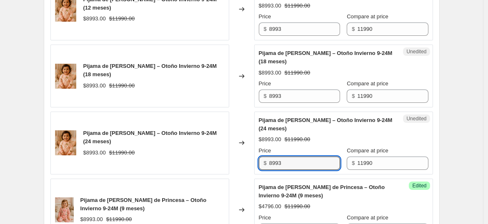
drag, startPoint x: 284, startPoint y: 158, endPoint x: 227, endPoint y: 148, distance: 57.6
click at [227, 148] on div "Pijama de [PERSON_NAME] – Otoño Invierno 9-24M (24 meses) $8993.00 $11990.00 Ch…" at bounding box center [241, 143] width 383 height 63
paste input "4796"
type input "4796"
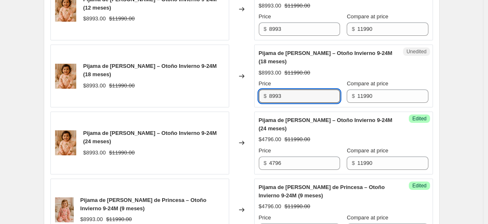
drag, startPoint x: 295, startPoint y: 93, endPoint x: 238, endPoint y: 81, distance: 58.4
click at [238, 81] on div "Pijama de [PERSON_NAME] – Otoño Invierno 9-24M (18 meses) $8993.00 $11990.00 Ch…" at bounding box center [241, 76] width 383 height 63
paste input "4796"
type input "4796"
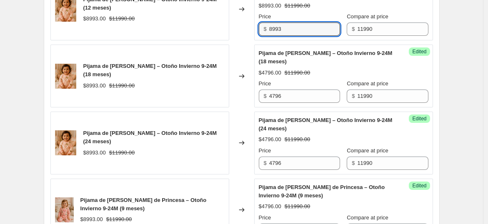
drag, startPoint x: 286, startPoint y: 33, endPoint x: 234, endPoint y: 24, distance: 53.3
click at [234, 24] on div "Pijama de [PERSON_NAME] – Otoño Invierno 9-24M (12 meses) $8993.00 $11990.00 Ch…" at bounding box center [241, 8] width 383 height 63
paste input "4796"
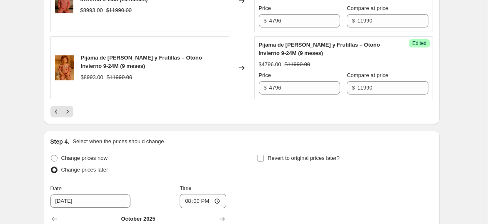
scroll to position [1606, 0]
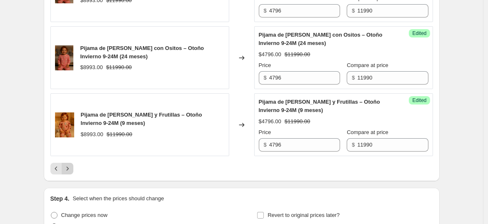
type input "4796"
click at [73, 163] on button "Next" at bounding box center [68, 169] width 12 height 12
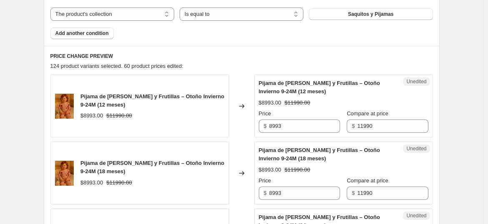
scroll to position [401, 0]
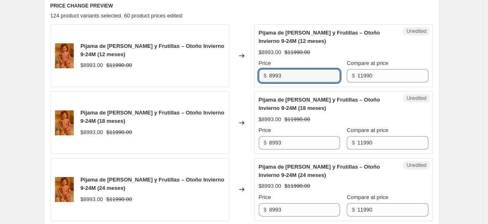
drag
click at [251, 73] on div "Pijama de [PERSON_NAME] y Frutillas – Otoño Invierno 9-24M (12 meses) $8993.00 …" at bounding box center [241, 55] width 383 height 63
paste input "4796"
type input "4796"
click at [259, 141] on div "Unedited Pijama de [PERSON_NAME] y Frutillas – Otoño Invierno 9-24M (18 meses) …" at bounding box center [343, 122] width 179 height 63
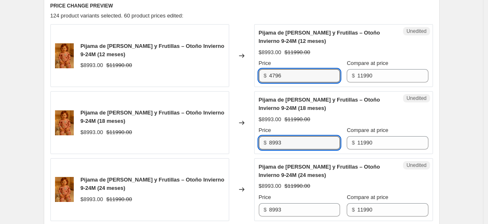
paste input "4796"
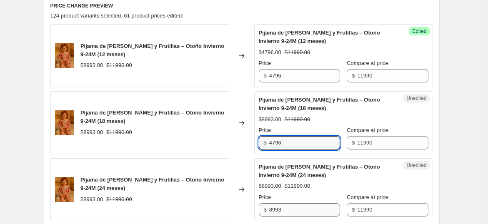
type input "4796"
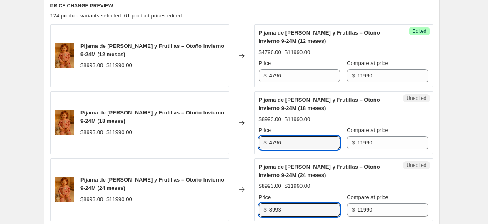
click at [246, 198] on div "Pijama de [PERSON_NAME] y Frutillas – Otoño Invierno 9-24M (24 meses) $8993.00 …" at bounding box center [241, 189] width 383 height 63
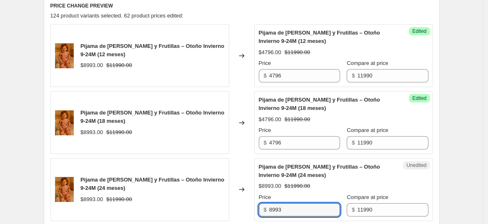
paste
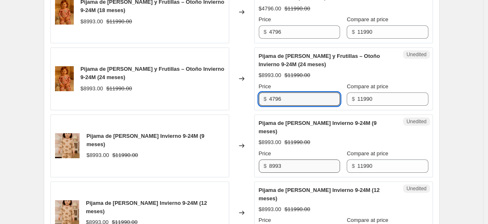
scroll to position [540, 0]
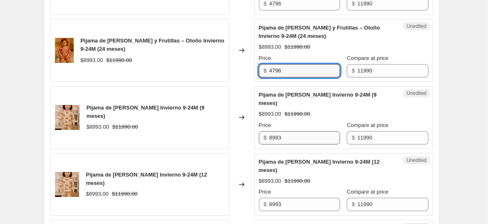
type input "4796"
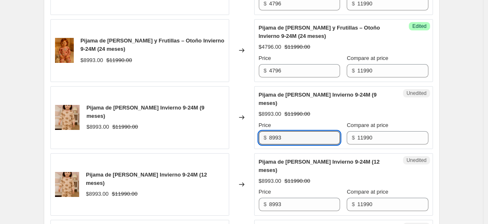
click at [231, 129] on div "Pijama de [PERSON_NAME] - Otoño Invierno 9-24M (9 meses) $8993.00 $11990.00 Cha…" at bounding box center [241, 117] width 383 height 63
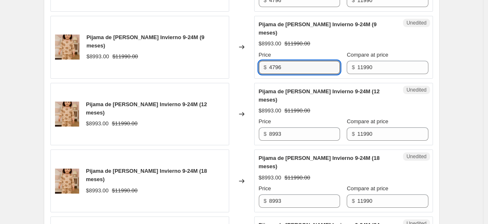
scroll to position [679, 0]
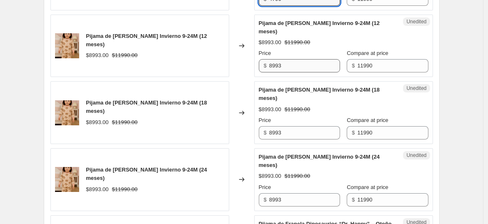
type input "4796"
click at [250, 62] on div "Pijama de [PERSON_NAME] - Otoño Invierno 9-24M (12 meses) $8993.00 $11990.00 Ch…" at bounding box center [241, 46] width 383 height 63
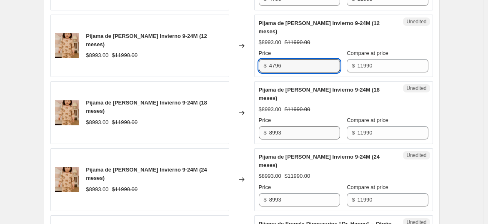
type input "4796"
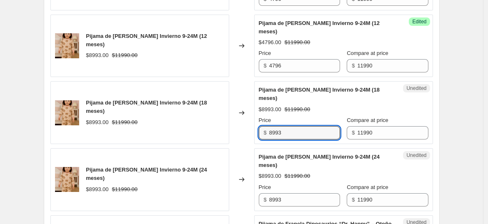
click at [239, 123] on div "Pijama de [PERSON_NAME] - Otoño Invierno 9-24M (18 meses) $8993.00 $11990.00 Ch…" at bounding box center [241, 112] width 383 height 63
type input "4796"
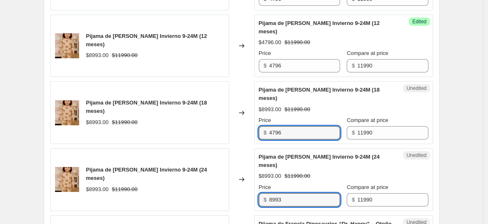
click at [242, 183] on div "Pijama de [PERSON_NAME] - Otoño Invierno 9-24M (24 meses) $8993.00 $11990.00 Ch…" at bounding box center [241, 179] width 383 height 63
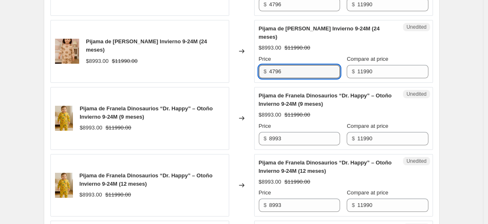
scroll to position [818, 0]
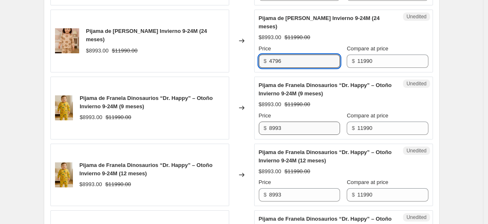
type input "4796"
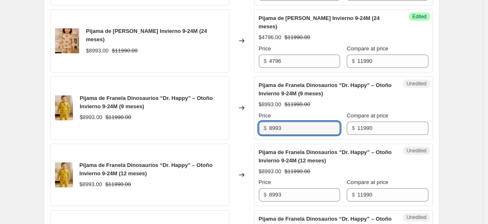
click at [237, 110] on div "Pijama de Franela Dinosaurios “Dr. Happy” – Otoño Invierno 9-24M (9 meses) $899…" at bounding box center [241, 108] width 383 height 63
type input "4796"
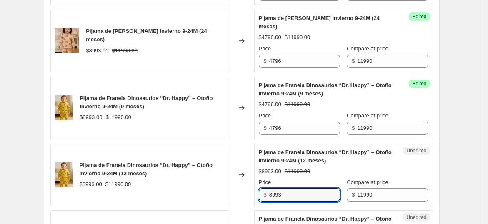
click at [252, 183] on div "Pijama de Franela Dinosaurios “Dr. Happy” – Otoño Invierno 9-24M (12 meses) $89…" at bounding box center [241, 175] width 383 height 63
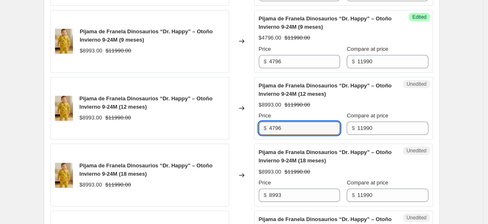
scroll to position [957, 0]
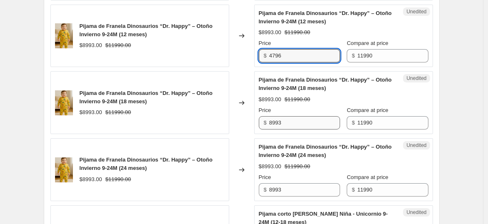
type input "4796"
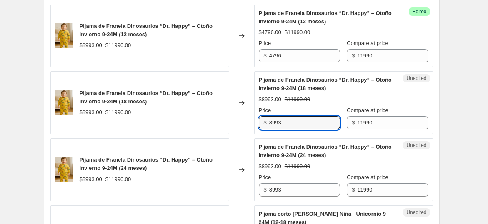
click at [237, 111] on div "Pijama de Franela Dinosaurios “Dr. Happy” – Otoño Invierno 9-24M (18 meses) $89…" at bounding box center [241, 102] width 383 height 63
type input "4796"
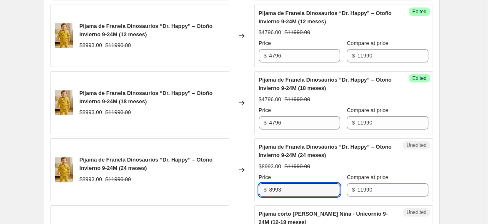
click at [256, 179] on div "Unedited Pijama de Franela Dinosaurios “Dr. Happy” – Otoño Invierno 9-24M (24 m…" at bounding box center [343, 169] width 179 height 63
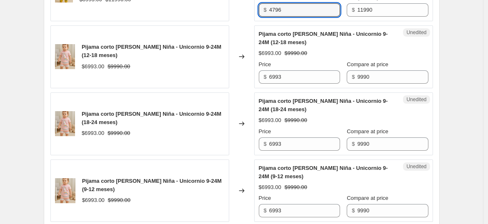
scroll to position [1142, 0]
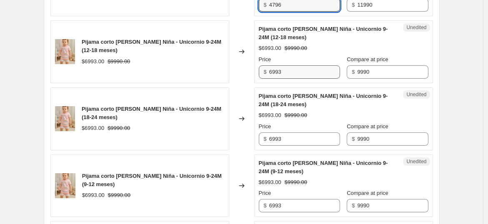
type input "4796"
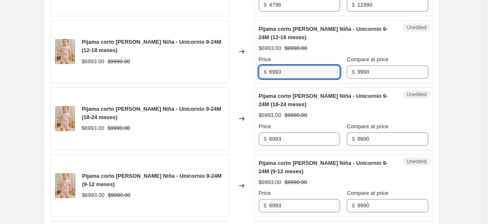
click at [216, 64] on div "Pijama corto [PERSON_NAME] Niña - Unicornio 9-24M (12-18 meses) $6993.00 $9990.…" at bounding box center [241, 51] width 383 height 63
type input "4995"
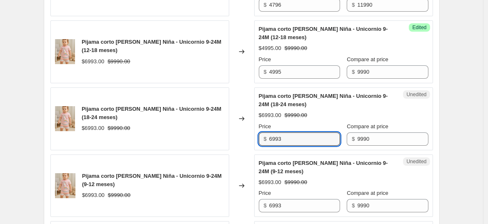
click at [255, 136] on div "Pijama corto [PERSON_NAME] Niña - Unicornio 9-24M (18-24 meses) $6993.00 $9990.…" at bounding box center [241, 119] width 383 height 63
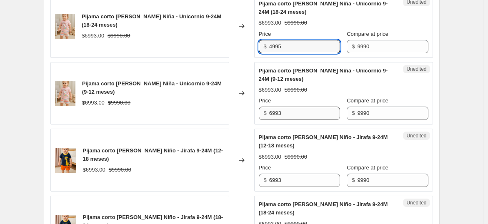
type input "4995"
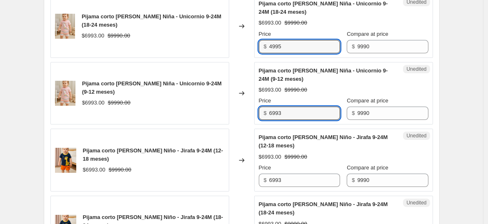
click at [258, 111] on div "Unedited Pijama corto [PERSON_NAME] Niña - Unicornio 9-24M (9-12 meses) $6993.0…" at bounding box center [343, 93] width 179 height 63
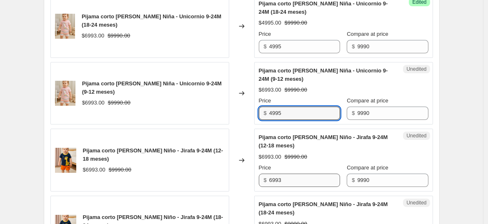
type input "4995"
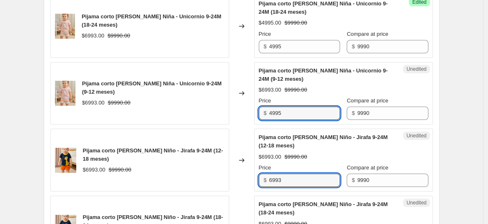
click at [248, 173] on div "Pijama corto [PERSON_NAME] Niño - Jirafa 9-24M (12-18 meses) $6993.00 $9990.00 …" at bounding box center [241, 160] width 383 height 63
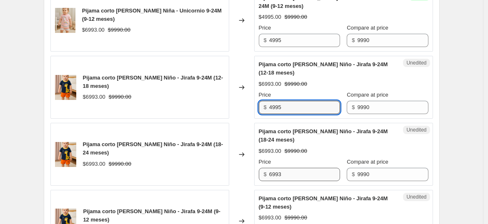
scroll to position [1328, 0]
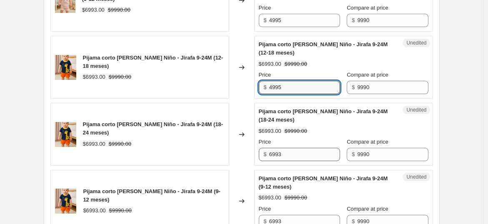
type input "4995"
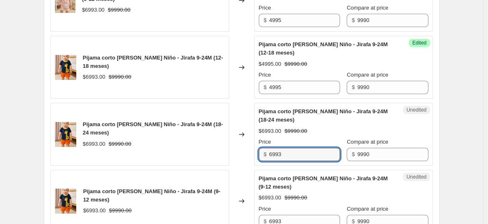
click at [231, 146] on div "Pijama corto [PERSON_NAME] Niño - Jirafa 9-24M (18-24 meses) $6993.00 $9990.00 …" at bounding box center [241, 134] width 383 height 63
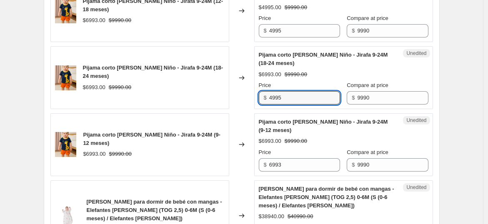
scroll to position [1467, 0]
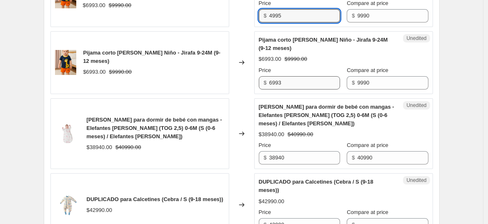
type input "4995"
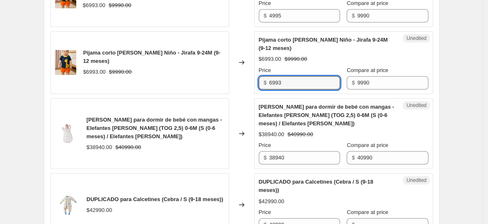
click at [248, 67] on div "Pijama corto [PERSON_NAME] Niño - Jirafa 9-24M (9-12 meses) $6993.00 $9990.00 C…" at bounding box center [241, 62] width 383 height 63
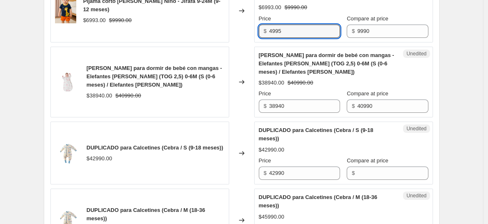
scroll to position [1513, 0]
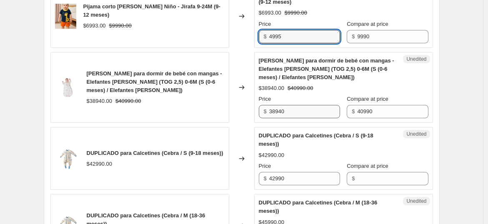
type input "4995"
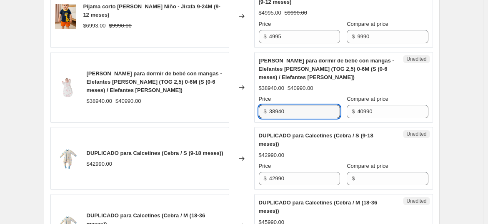
drag, startPoint x: 294, startPoint y: 111, endPoint x: 243, endPoint y: 100, distance: 52.0
click at [243, 100] on div "Saquito Gota para dormir de bebé con mangas - Elefantes [PERSON_NAME] (TOG 2,5)…" at bounding box center [241, 87] width 383 height 71
drag, startPoint x: 299, startPoint y: 108, endPoint x: 229, endPoint y: 95, distance: 71.1
click at [230, 95] on div "Saquito Gota para dormir de bebé con mangas - Elefantes [PERSON_NAME] (TOG 2,5)…" at bounding box center [241, 87] width 383 height 71
type input "32792"
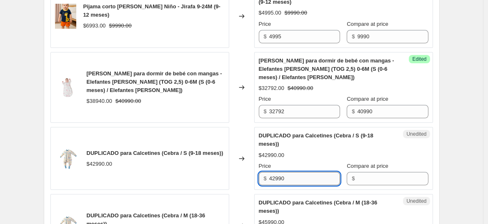
click at [294, 173] on input "42990" at bounding box center [304, 178] width 71 height 13
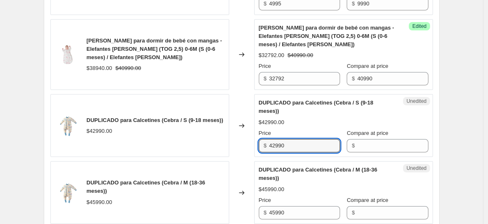
scroll to position [1559, 0]
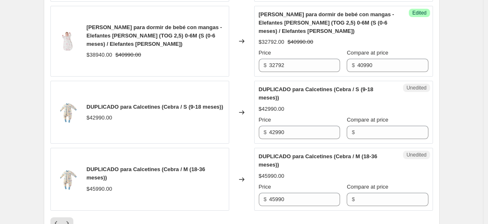
click at [319, 105] on div "$42990.00" at bounding box center [344, 109] width 170 height 8
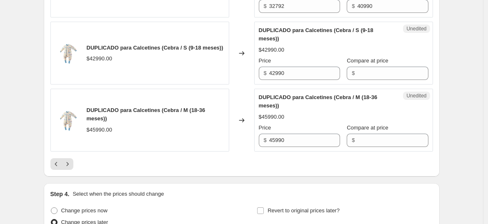
scroll to position [1652, 0]
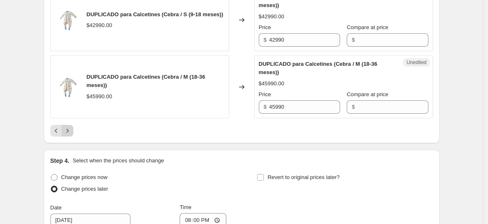
click at [69, 127] on icon "Next" at bounding box center [67, 131] width 8 height 8
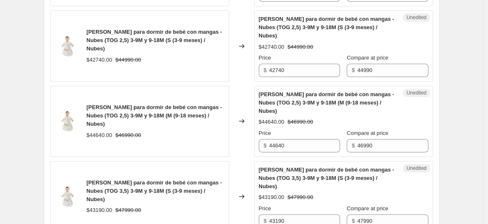
scroll to position [1050, 0]
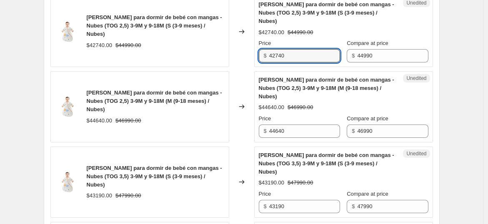
drag, startPoint x: 291, startPoint y: 101, endPoint x: 251, endPoint y: 99, distance: 40.5
click at [251, 67] on div "Saquito Gota para dormir de bebé con mangas - Nubes (TOG 2,5) 3-9M y 9-18M (S (…" at bounding box center [241, 31] width 383 height 71
type input "31493"
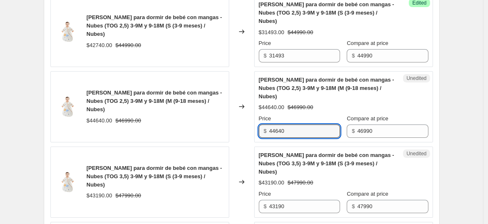
drag, startPoint x: 290, startPoint y: 178, endPoint x: 250, endPoint y: 177, distance: 40.0
click at [250, 143] on div "Saquito Gota para dormir de bebé con mangas - Nubes (TOG 2,5) 3-9M y 9-18M (M (…" at bounding box center [241, 106] width 383 height 71
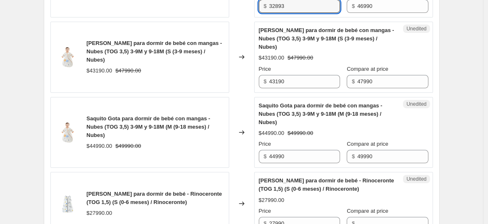
scroll to position [1189, 0]
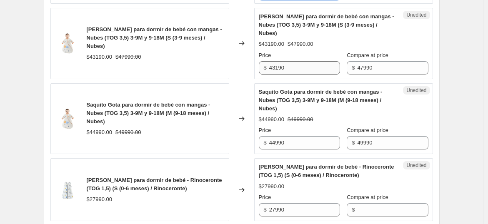
type input "32893"
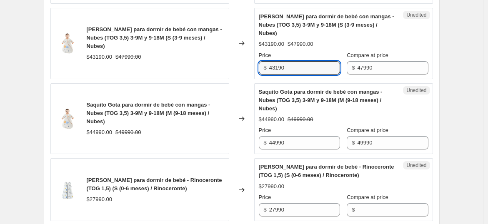
drag, startPoint x: 300, startPoint y: 114, endPoint x: 239, endPoint y: 106, distance: 61.7
click at [239, 79] on div "Saquito Gota para dormir de bebé con mangas - Nubes (TOG 3,5) 3-9M y 9-18M (S (…" at bounding box center [241, 43] width 383 height 71
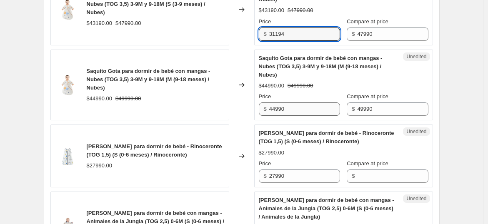
scroll to position [1235, 0]
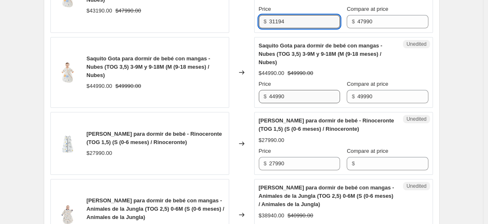
type input "31194"
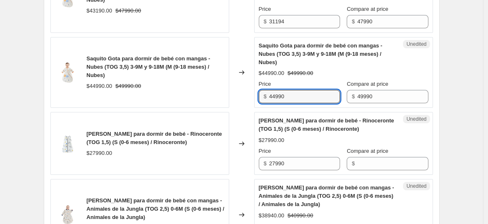
drag, startPoint x: 300, startPoint y: 146, endPoint x: 226, endPoint y: 127, distance: 76.4
click at [227, 108] on div "Saquito Gota para dormir de bebé con mangas - Nubes (TOG 3,5) 3-9M y 9-18M (M (…" at bounding box center [241, 72] width 383 height 71
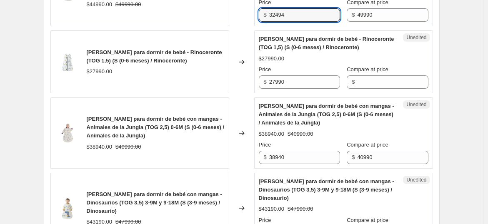
scroll to position [1328, 0]
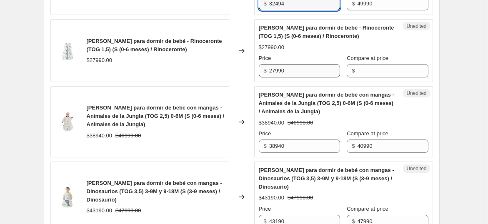
type input "32494"
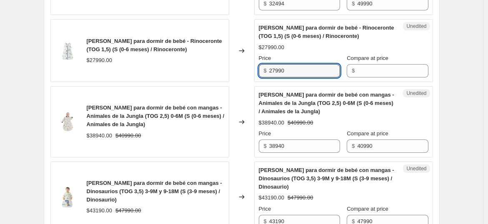
drag, startPoint x: 307, startPoint y: 119, endPoint x: 248, endPoint y: 119, distance: 58.8
click at [248, 82] on div "Saquito Gota para dormir de bebé - Rinoceronte (TOG 1,5) (S (0-6 meses) / Rinoc…" at bounding box center [241, 50] width 383 height 63
click at [371, 78] on input "Compare at price" at bounding box center [392, 70] width 71 height 13
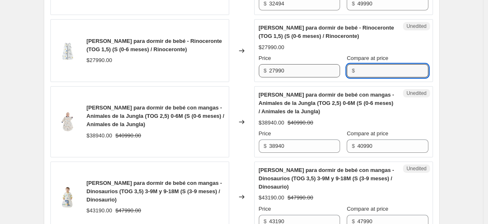
paste input "27990"
type input "27990"
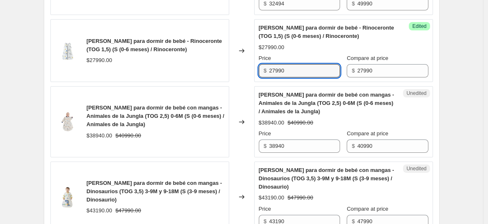
drag, startPoint x: 309, startPoint y: 122, endPoint x: 248, endPoint y: 122, distance: 61.3
click at [252, 82] on div "Saquito Gota para dormir de bebé - Rinoceronte (TOG 1,5) (S (0-6 meses) / Rinoc…" at bounding box center [241, 50] width 383 height 63
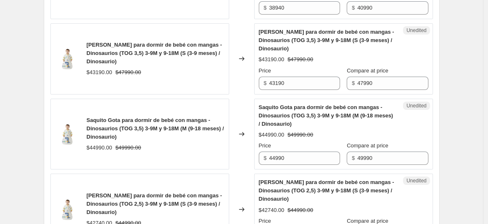
scroll to position [1467, 0]
type input "25191"
drag, startPoint x: 304, startPoint y: 56, endPoint x: 246, endPoint y: 50, distance: 57.8
type input "2"
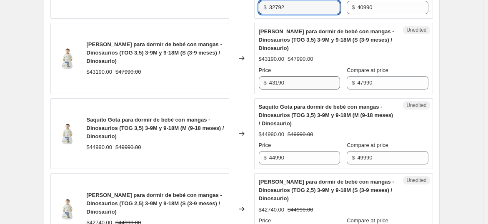
type input "32792"
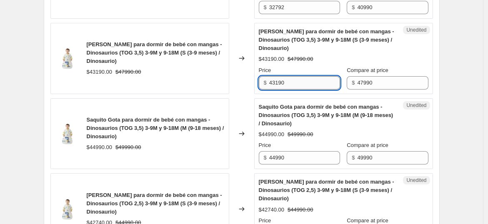
click at [282, 90] on input "43190" at bounding box center [304, 82] width 71 height 13
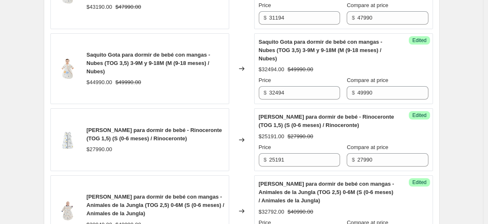
scroll to position [1189, 0]
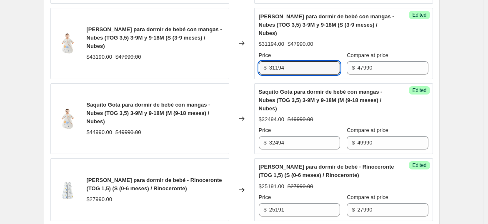
drag, startPoint x: 292, startPoint y: 110, endPoint x: 248, endPoint y: 107, distance: 44.3
click at [248, 79] on div "Saquito Gota para dormir de bebé con mangas - Nubes (TOG 3,5) 3-9M y 9-18M (S (…" at bounding box center [241, 43] width 383 height 71
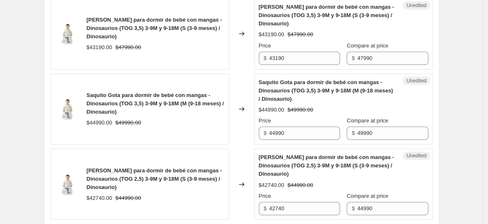
scroll to position [1513, 0]
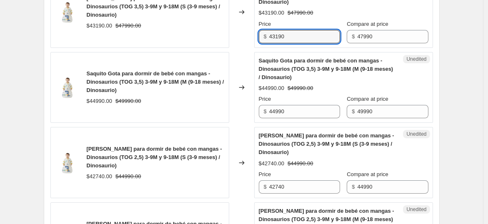
drag, startPoint x: 315, startPoint y: 82, endPoint x: 258, endPoint y: 74, distance: 57.6
click at [259, 48] on div "Unedited [PERSON_NAME] para dormir de bebé con mangas - Dinosaurios (TOG 3,5) 3…" at bounding box center [343, 12] width 179 height 71
paste input "31194"
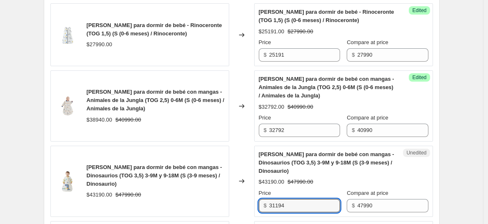
scroll to position [1328, 0]
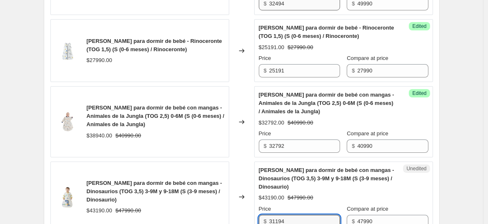
type input "31194"
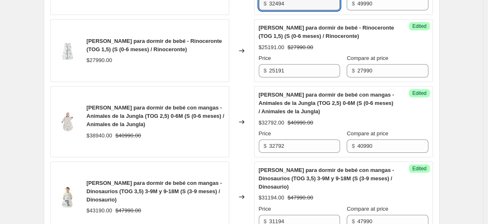
drag, startPoint x: 292, startPoint y: 50, endPoint x: 233, endPoint y: 38, distance: 60.1
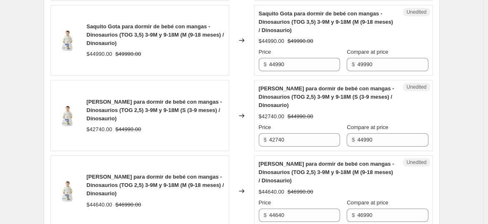
scroll to position [1513, 0]
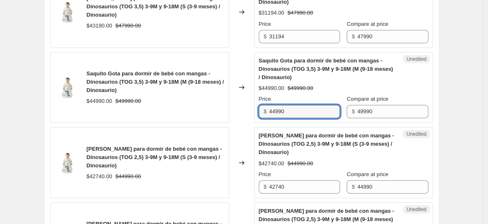
drag, startPoint x: 309, startPoint y: 154, endPoint x: 238, endPoint y: 147, distance: 71.2
click at [238, 123] on div "Saquito Gota para dormir de bebé con mangas - Dinosaurios (TOG 3,5) 3-9M y 9-18…" at bounding box center [241, 87] width 383 height 71
paste input "32494"
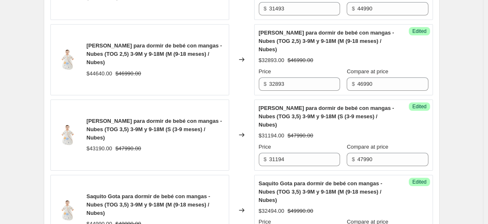
scroll to position [1096, 0]
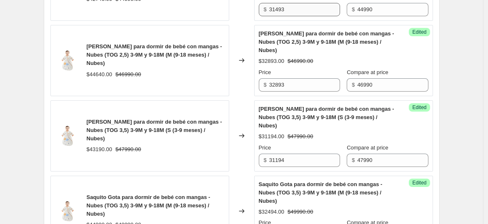
type input "32494"
drag, startPoint x: 294, startPoint y: 62, endPoint x: 254, endPoint y: 52, distance: 41.3
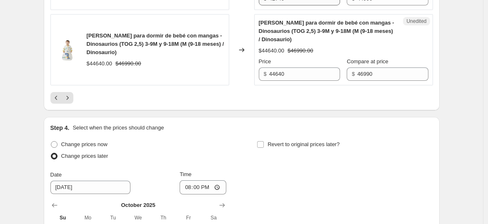
scroll to position [1652, 0]
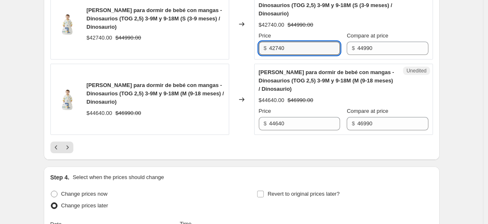
drag, startPoint x: 304, startPoint y: 89, endPoint x: 238, endPoint y: 84, distance: 65.6
click at [238, 60] on div "Saquito Gota para dormir de bebé con mangas - Dinosaurios (TOG 2,5) 3-9M y 9-18…" at bounding box center [241, 23] width 383 height 71
paste input "31493"
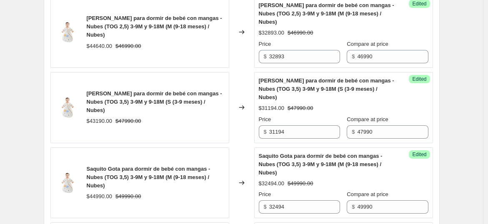
scroll to position [1096, 0]
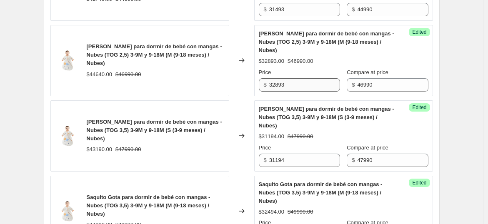
type input "31493"
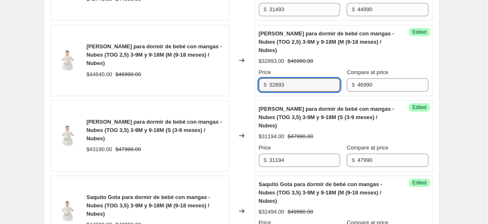
drag, startPoint x: 298, startPoint y: 132, endPoint x: 245, endPoint y: 123, distance: 53.7
click at [245, 96] on div "Saquito Gota para dormir de bebé con mangas - Nubes (TOG 2,5) 3-9M y 9-18M (M (…" at bounding box center [241, 60] width 383 height 71
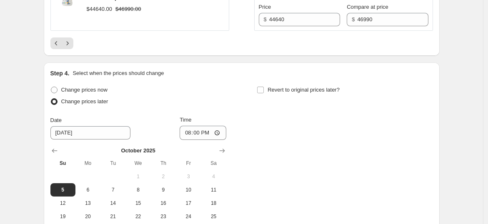
scroll to position [1699, 0]
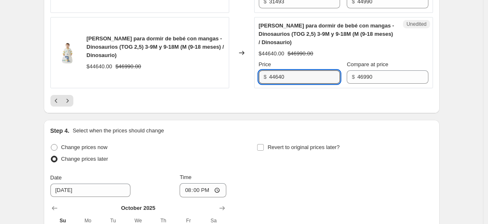
drag, startPoint x: 298, startPoint y: 122, endPoint x: 251, endPoint y: 119, distance: 46.8
click at [251, 88] on div "Saquito Gota para dormir de bebé con mangas - Dinosaurios (TOG 2,5) 3-9M y 9-18…" at bounding box center [241, 52] width 383 height 71
paste input "32893"
type input "32893"
click at [301, 107] on div at bounding box center [241, 101] width 383 height 12
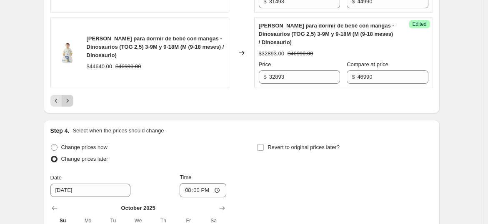
click at [68, 105] on icon "Next" at bounding box center [67, 101] width 8 height 8
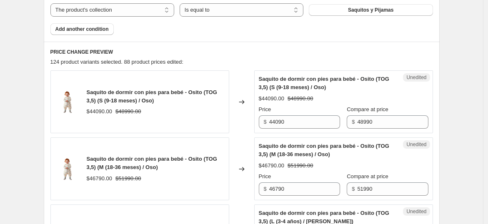
scroll to position [401, 0]
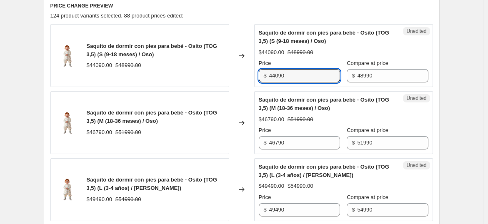
drag, startPoint x: 299, startPoint y: 74, endPoint x: 233, endPoint y: 85, distance: 67.1
click at [233, 85] on div "Saquito de dormir con pies para bebé - Osito (TOG 3,5) (S (9-18 meses) / Oso) $…" at bounding box center [241, 55] width 383 height 63
type input "31844"
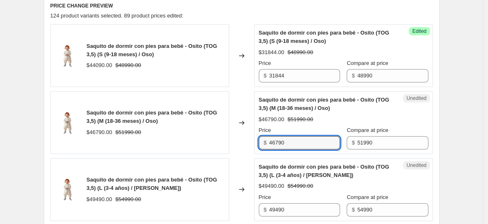
drag, startPoint x: 297, startPoint y: 142, endPoint x: 244, endPoint y: 149, distance: 53.1
click at [244, 149] on div "Saquito de dormir con pies para bebé - Osito (TOG 3,5) (M (18-36 meses) / Oso) …" at bounding box center [241, 122] width 383 height 63
type input "33794"
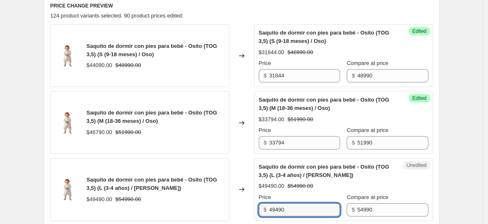
drag, startPoint x: 294, startPoint y: 207, endPoint x: 239, endPoint y: 198, distance: 55.9
click at [239, 198] on div "Saquito de dormir con pies para bebé - Osito (TOG 3,5) (L (3-4 años) / Oso) $49…" at bounding box center [241, 189] width 383 height 63
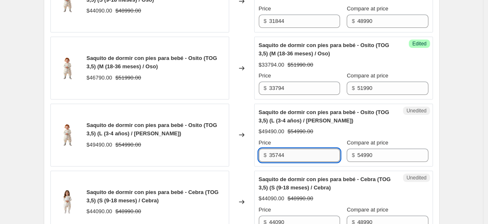
scroll to position [448, 0]
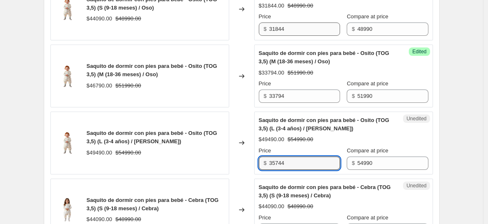
type input "35744"
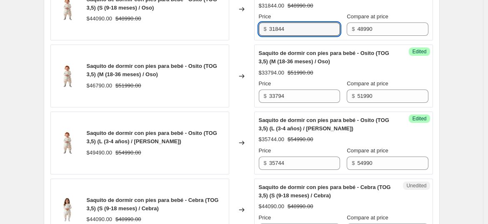
drag, startPoint x: 306, startPoint y: 24, endPoint x: 232, endPoint y: 18, distance: 73.6
click at [232, 18] on div "Saquito de dormir con pies para bebé - Osito (TOG 3,5) (S (9-18 meses) / Oso) $…" at bounding box center [241, 8] width 383 height 63
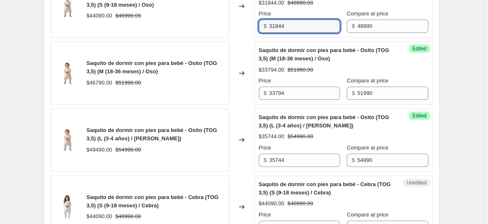
scroll to position [540, 0]
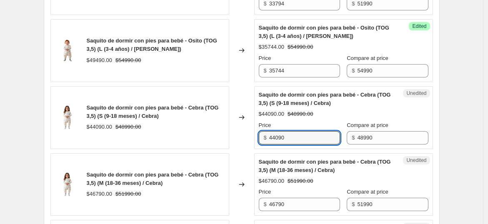
drag, startPoint x: 303, startPoint y: 134, endPoint x: 245, endPoint y: 125, distance: 58.3
click at [245, 125] on div "Saquito de dormir con pies para bebé - Cebra (TOG 3,5) (S (9-18 meses) / Cebra)…" at bounding box center [241, 117] width 383 height 63
paste input "31844"
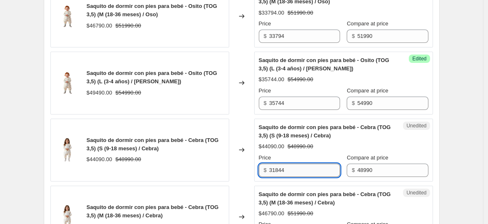
scroll to position [494, 0]
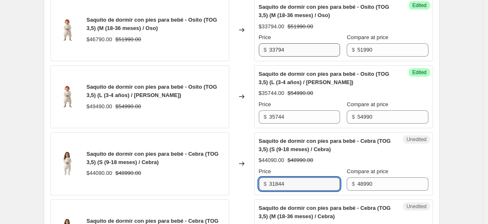
type input "31844"
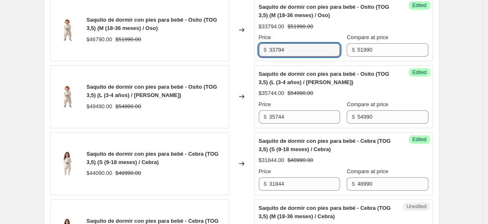
drag, startPoint x: 294, startPoint y: 52, endPoint x: 258, endPoint y: 45, distance: 37.0
click at [258, 45] on div "Success Edited [PERSON_NAME] de dormir con pies para bebé - Osito (TOG 3,5) (M …" at bounding box center [343, 29] width 179 height 63
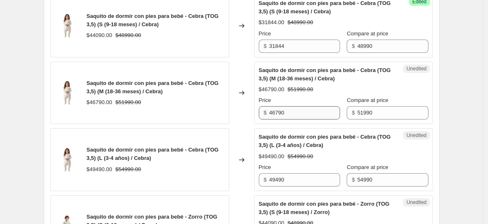
scroll to position [633, 0]
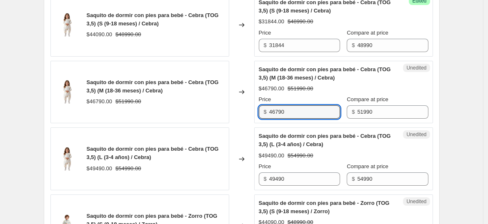
drag, startPoint x: 313, startPoint y: 113, endPoint x: 259, endPoint y: 105, distance: 54.3
click at [260, 105] on div "Unedited Saquito de dormir con pies para bebé - Cebra (TOG 3,5) (M (18-36 meses…" at bounding box center [343, 92] width 179 height 63
paste input "33794"
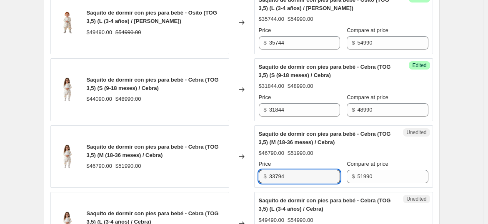
scroll to position [540, 0]
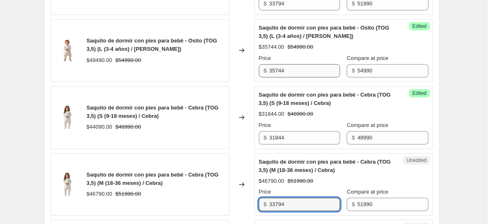
type input "33794"
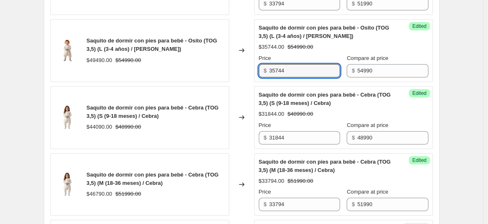
drag, startPoint x: 309, startPoint y: 72, endPoint x: 239, endPoint y: 66, distance: 70.3
click at [240, 66] on div "Saquito de dormir con pies para bebé - Osito (TOG 3,5) (L (3-4 años) / Oso) $49…" at bounding box center [241, 50] width 383 height 63
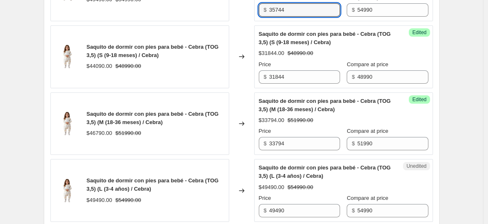
scroll to position [633, 0]
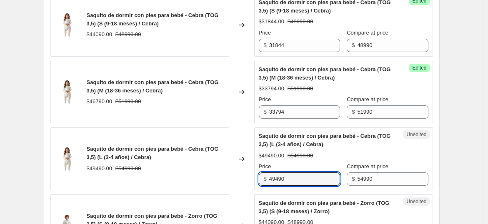
drag, startPoint x: 299, startPoint y: 173, endPoint x: 242, endPoint y: 168, distance: 56.9
click at [242, 168] on div "Saquito de dormir con pies para bebé - Cebra (TOG 3,5) (L (3-4 años) / Cebra) $…" at bounding box center [241, 159] width 383 height 63
paste input "35744"
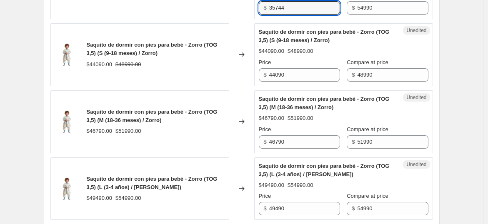
scroll to position [818, 0]
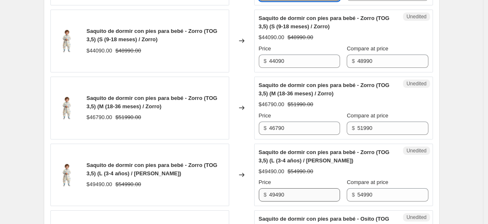
type input "35744"
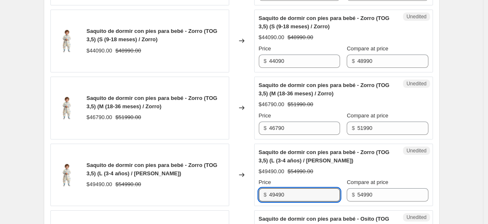
drag, startPoint x: 300, startPoint y: 193, endPoint x: 242, endPoint y: 180, distance: 59.4
click at [244, 181] on div "Saquito de dormir con pies para bebé - Zorro (TOG 3,5) (L (3-4 años) / Zorro) $…" at bounding box center [241, 175] width 383 height 63
paste input "35744"
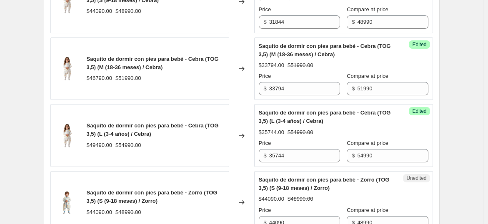
scroll to position [633, 0]
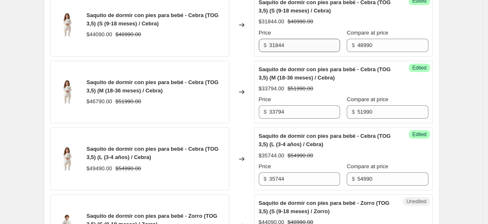
type input "35744"
drag, startPoint x: 295, startPoint y: 44, endPoint x: 252, endPoint y: 36, distance: 43.7
click at [252, 36] on div "Saquito de dormir con pies para bebé - Cebra (TOG 3,5) (S (9-18 meses) / Cebra)…" at bounding box center [241, 25] width 383 height 63
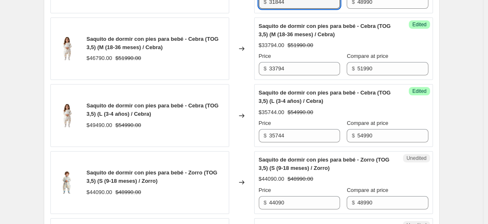
scroll to position [725, 0]
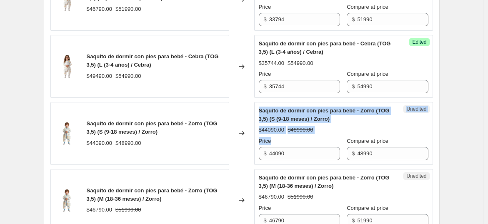
drag, startPoint x: 301, startPoint y: 143, endPoint x: 266, endPoint y: 142, distance: 35.4
click at [255, 138] on div "Saquito de dormir con pies para bebé - Zorro (TOG 3,5) (S (9-18 meses) / Zorro)…" at bounding box center [241, 133] width 383 height 63
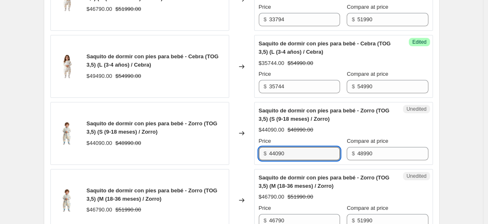
drag, startPoint x: 301, startPoint y: 155, endPoint x: 222, endPoint y: 143, distance: 79.7
click at [222, 143] on div "Saquito de dormir con pies para bebé - Zorro (TOG 3,5) (S (9-18 meses) / Zorro)…" at bounding box center [241, 133] width 383 height 63
paste input "31844"
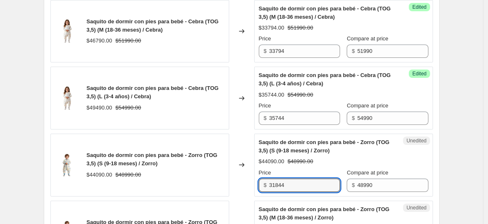
scroll to position [679, 0]
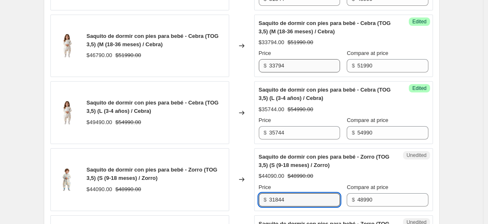
type input "31844"
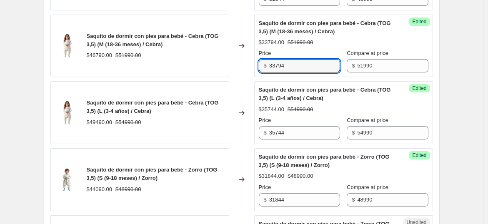
drag, startPoint x: 289, startPoint y: 64, endPoint x: 228, endPoint y: 55, distance: 61.9
click at [228, 55] on div "Saquito de dormir con pies para bebé - Cebra (TOG 3,5) (M (18-36 meses) / Cebra…" at bounding box center [241, 46] width 383 height 63
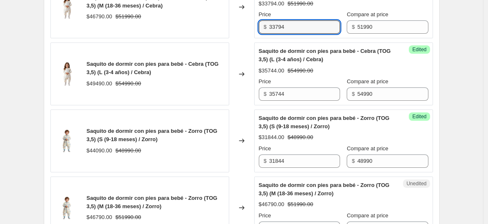
scroll to position [818, 0]
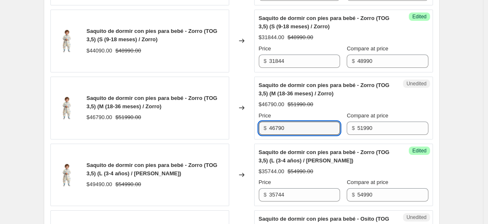
drag, startPoint x: 306, startPoint y: 126, endPoint x: 251, endPoint y: 123, distance: 55.1
click at [251, 123] on div "Saquito de dormir con pies para bebé - Zorro (TOG 3,5) (M (18-36 meses) / Zorro…" at bounding box center [241, 108] width 383 height 63
paste input "33794"
type input "33794"
click at [314, 150] on span "Saquito de dormir con pies para bebé - Zorro (TOG 3,5) (L (3-4 años) / [PERSON_…" at bounding box center [324, 156] width 131 height 15
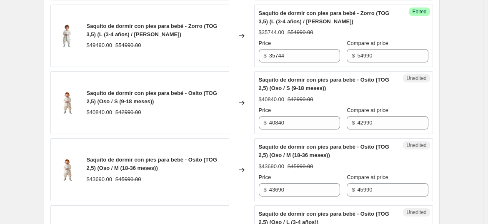
scroll to position [1050, 0]
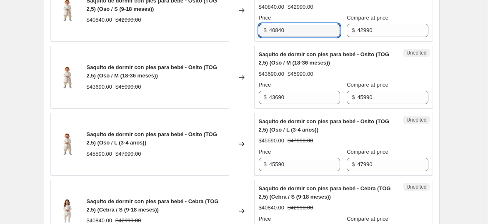
drag, startPoint x: 303, startPoint y: 28, endPoint x: 254, endPoint y: 18, distance: 49.7
click at [254, 18] on div "Saquito de dormir con pies para bebé - Osito (TOG 2,5) (Oso / S (9-18 meses)) $…" at bounding box center [241, 10] width 383 height 63
drag, startPoint x: 323, startPoint y: 33, endPoint x: 243, endPoint y: 17, distance: 81.6
click at [243, 17] on div "Saquito de dormir con pies para bebé - Osito (TOG 2,5) (Oso / S (9-18 meses)) $…" at bounding box center [241, 10] width 383 height 63
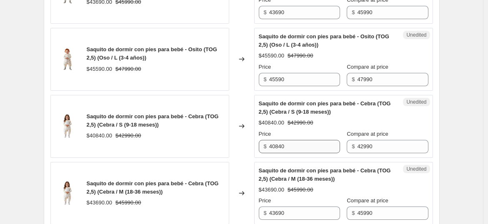
scroll to position [1142, 0]
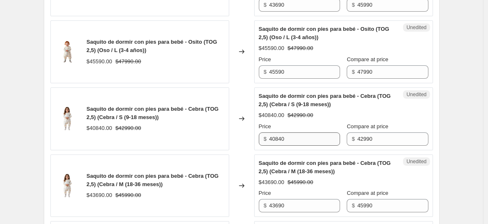
type input "30093"
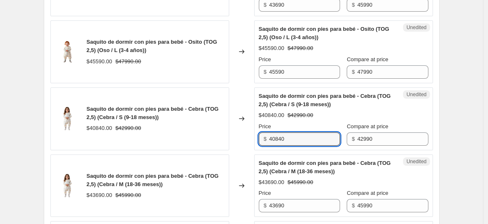
drag, startPoint x: 314, startPoint y: 137, endPoint x: 256, endPoint y: 126, distance: 59.4
click at [256, 126] on div "Saquito de dormir con pies para bebé - Cebra (TOG 2,5) (Cebra / S (9-18 meses))…" at bounding box center [241, 119] width 383 height 63
paste input "30093"
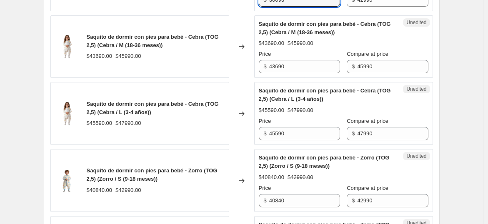
scroll to position [1374, 0]
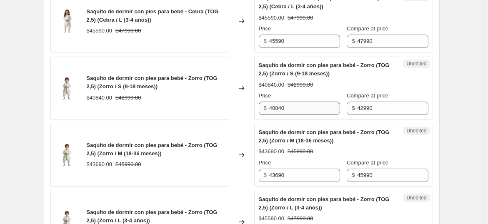
type input "30093"
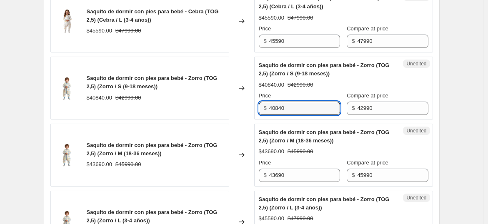
drag, startPoint x: 309, startPoint y: 100, endPoint x: 243, endPoint y: 96, distance: 66.8
click at [243, 96] on div "Saquito de dormir con pies para bebé - Zorro (TOG 2,5) (Zorro / S (9-18 meses))…" at bounding box center [241, 88] width 383 height 63
paste input "30093"
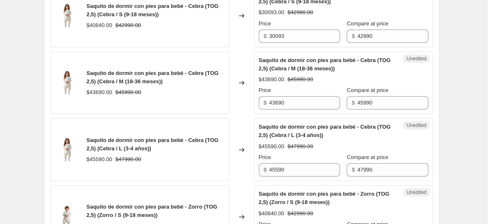
scroll to position [1235, 0]
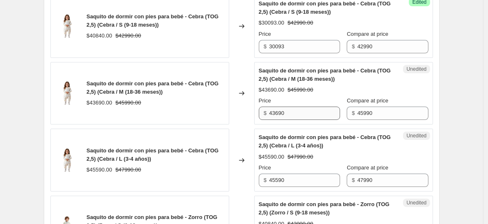
type input "30093"
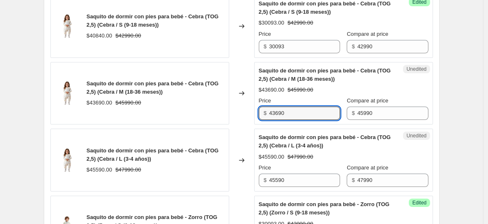
drag, startPoint x: 314, startPoint y: 107, endPoint x: 250, endPoint y: 103, distance: 64.3
click at [250, 103] on div "Saquito de dormir con pies para bebé - Cebra (TOG 2,5) (Cebra / M (18-36 meses)…" at bounding box center [241, 93] width 383 height 63
drag, startPoint x: 289, startPoint y: 111, endPoint x: 254, endPoint y: 102, distance: 35.9
click at [255, 102] on div "Saquito de dormir con pies para bebé - Cebra (TOG 2,5) (Cebra / M (18-36 meses)…" at bounding box center [241, 93] width 383 height 63
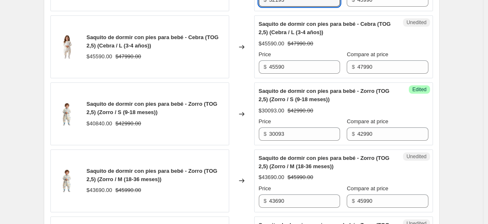
scroll to position [1374, 0]
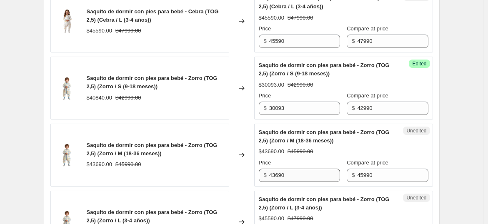
type input "32193"
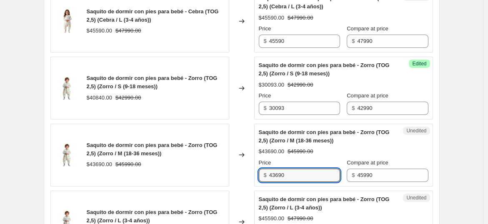
drag, startPoint x: 300, startPoint y: 169, endPoint x: 227, endPoint y: 171, distance: 73.0
click at [227, 171] on div "Saquito de dormir con pies para bebé - Zorro (TOG 2,5) (Zorro / M (18-36 meses)…" at bounding box center [241, 155] width 383 height 63
paste input "32193"
type input "32193"
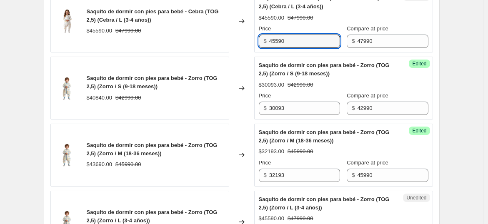
drag, startPoint x: 298, startPoint y: 35, endPoint x: 243, endPoint y: 30, distance: 54.9
click at [248, 32] on div "Saquito de dormir con pies para bebé - Cebra (TOG 2,5) (Cebra / L (3-4 años)) $…" at bounding box center [241, 21] width 383 height 63
drag, startPoint x: 313, startPoint y: 38, endPoint x: 218, endPoint y: 30, distance: 95.4
click at [219, 28] on div "Saquito de dormir con pies para bebé - Cebra (TOG 2,5) (Cebra / L (3-4 años)) $…" at bounding box center [241, 21] width 383 height 63
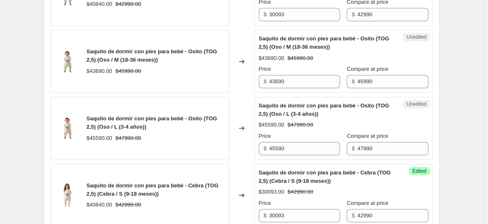
scroll to position [1050, 0]
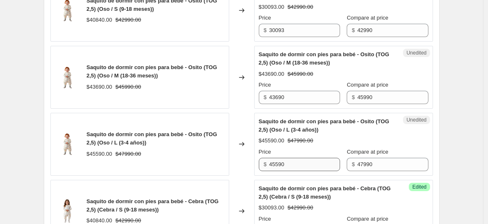
type input "33593"
drag, startPoint x: 295, startPoint y: 163, endPoint x: 259, endPoint y: 152, distance: 37.6
click at [259, 152] on div "Unedited Saquito de dormir con pies para bebé - Osito (TOG 2,5) (Oso / L (3-4 a…" at bounding box center [343, 144] width 179 height 63
paste input "33593"
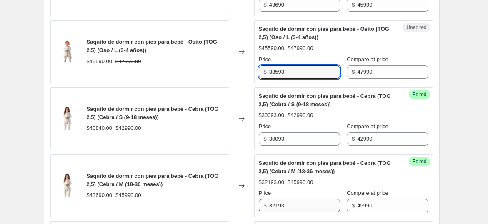
type input "33593"
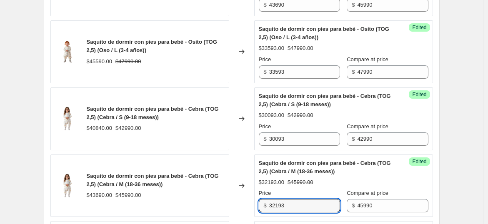
drag, startPoint x: 294, startPoint y: 201, endPoint x: 230, endPoint y: 194, distance: 64.9
click at [230, 194] on div "Saquito de dormir con pies para bebé - Cebra (TOG 2,5) (Cebra / M (18-36 meses)…" at bounding box center [241, 186] width 383 height 63
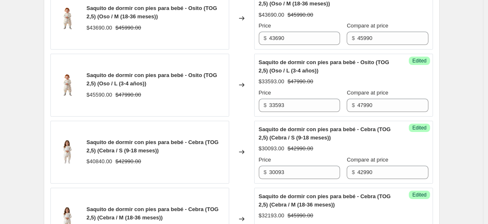
scroll to position [1096, 0]
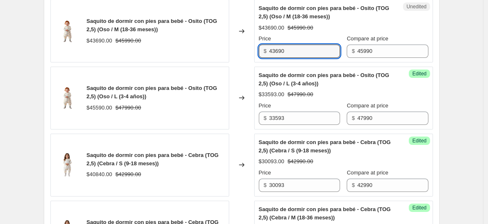
drag, startPoint x: 293, startPoint y: 51, endPoint x: 187, endPoint y: 38, distance: 106.2
click at [187, 38] on div "Saquito de dormir con pies para bebé - Osito (TOG 2,5) (Oso / M (18-36 meses)) …" at bounding box center [241, 31] width 383 height 63
paste input "32193"
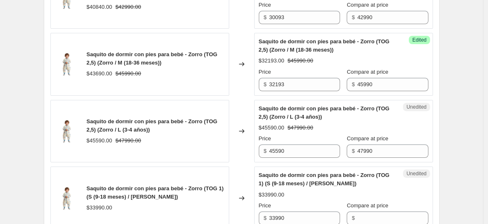
scroll to position [1467, 0]
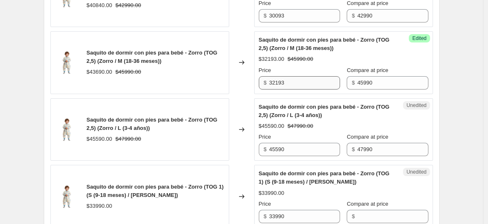
type input "32193"
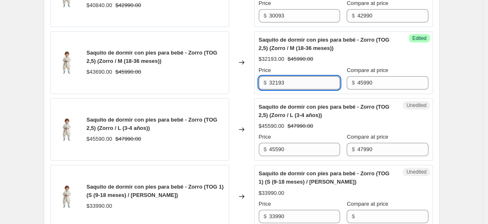
click at [307, 80] on input "32193" at bounding box center [304, 82] width 71 height 13
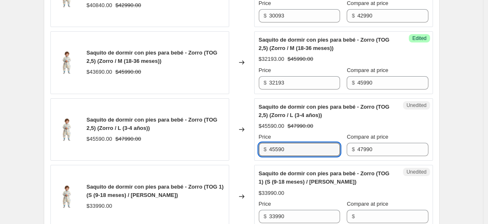
click at [307, 143] on input "45590" at bounding box center [304, 149] width 71 height 13
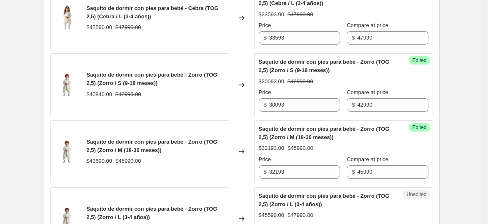
scroll to position [1374, 0]
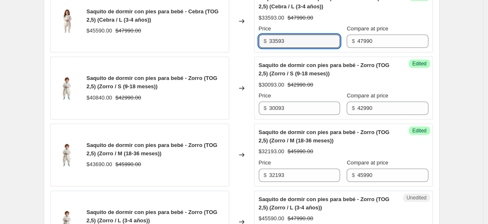
drag, startPoint x: 297, startPoint y: 41, endPoint x: 225, endPoint y: 32, distance: 73.1
click at [225, 32] on div "Saquito de dormir con pies para bebé - Cebra (TOG 2,5) (Cebra / L (3-4 años)) $…" at bounding box center [241, 21] width 383 height 63
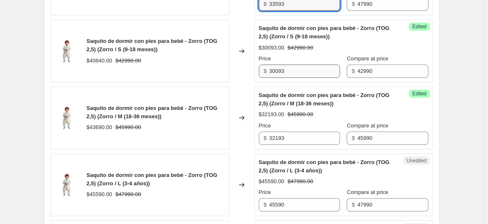
scroll to position [1467, 0]
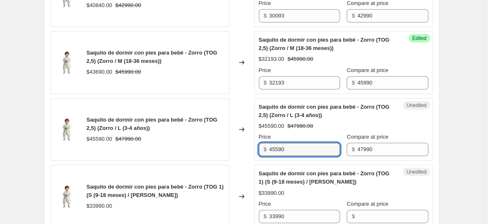
drag, startPoint x: 303, startPoint y: 143, endPoint x: 228, endPoint y: 130, distance: 76.2
click at [228, 130] on div "Saquito de dormir con pies para bebé - Zorro (TOG 2,5) (Zorro / L (3-4 años)) $…" at bounding box center [241, 129] width 383 height 63
paste input "33593"
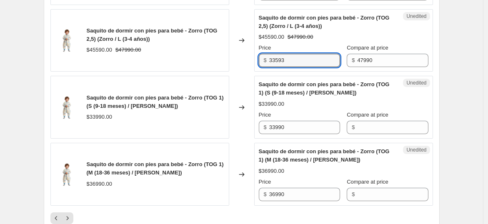
scroll to position [1606, 0]
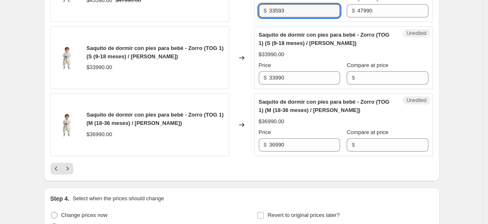
type input "33593"
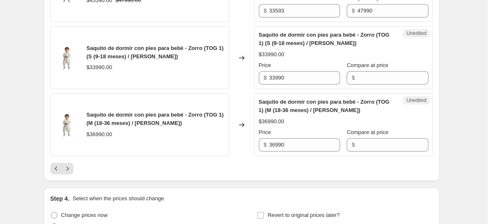
click at [326, 168] on div at bounding box center [241, 169] width 383 height 12
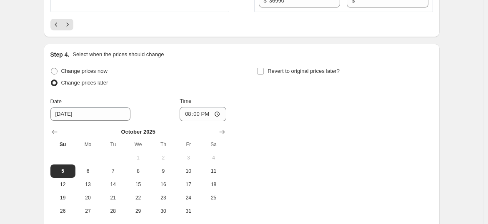
scroll to position [1699, 0]
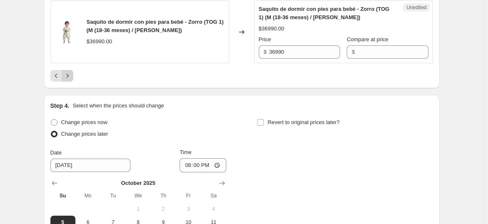
click at [73, 70] on button "Next" at bounding box center [68, 76] width 12 height 12
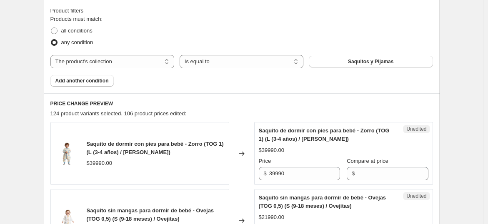
scroll to position [389, 0]
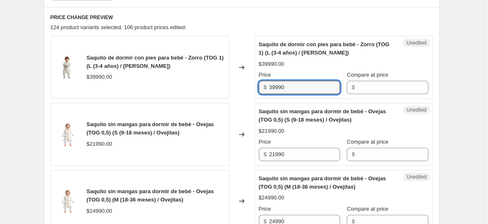
drag, startPoint x: 284, startPoint y: 86, endPoint x: 245, endPoint y: 84, distance: 38.4
click at [245, 84] on div "Saquito de dormir con pies para bebé - Zorro (TOG 1) (L (3-4 años) / Zorro) $39…" at bounding box center [241, 67] width 383 height 63
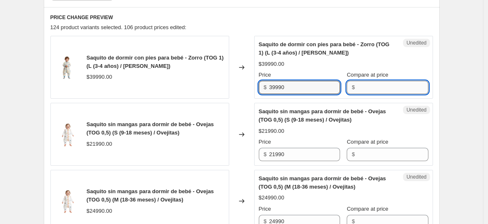
click at [371, 86] on input "Compare at price" at bounding box center [392, 87] width 71 height 13
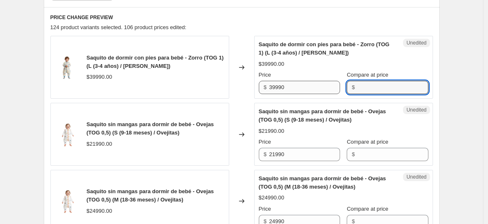
paste input "39990"
type input "39990"
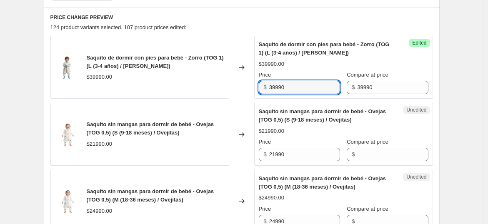
drag, startPoint x: 284, startPoint y: 85, endPoint x: 238, endPoint y: 87, distance: 45.5
click at [239, 87] on div "Saquito de dormir con pies para bebé - Zorro (TOG 1) (L (3-4 años) / Zorro) $39…" at bounding box center [241, 67] width 383 height 63
type input "33992"
click at [299, 161] on div "Unedited [PERSON_NAME] sin mangas para dormir de bebé - Ovejas (TOG 0,5) (S (9-…" at bounding box center [343, 134] width 179 height 63
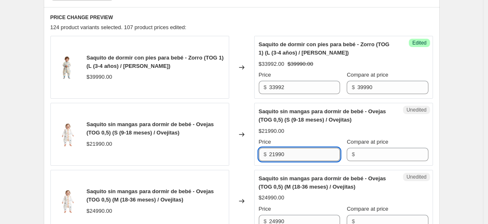
click at [300, 155] on input "21990" at bounding box center [304, 154] width 71 height 13
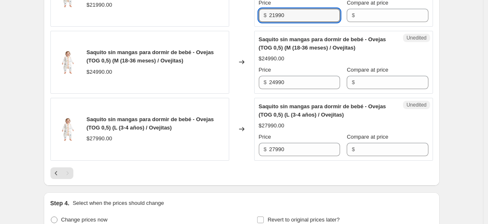
scroll to position [482, 0]
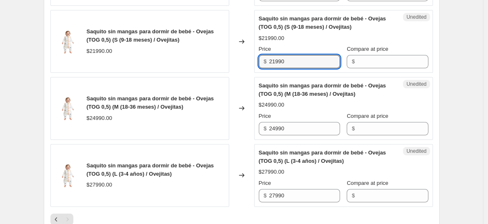
drag, startPoint x: 281, startPoint y: 61, endPoint x: 250, endPoint y: 59, distance: 31.3
click at [250, 59] on div "Saquito sin mangas para dormir de bebé - Ovejas (TOG 0,5) (S (9-18 meses) / Ove…" at bounding box center [241, 41] width 383 height 63
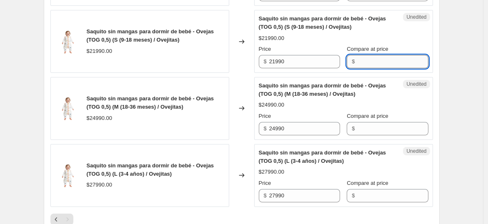
click at [370, 58] on input "Compare at price" at bounding box center [392, 61] width 71 height 13
paste input "21990"
type input "21990"
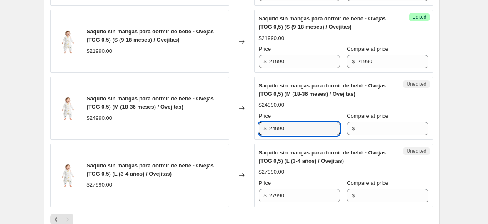
drag, startPoint x: 275, startPoint y: 135, endPoint x: 240, endPoint y: 131, distance: 34.9
click at [241, 131] on div "Saquito sin mangas para dormir de bebé - Ovejas (TOG 0,5) (M (18-36 meses) / Ov…" at bounding box center [241, 108] width 383 height 63
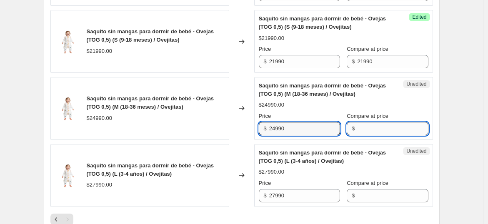
click at [367, 126] on input "Compare at price" at bounding box center [392, 128] width 71 height 13
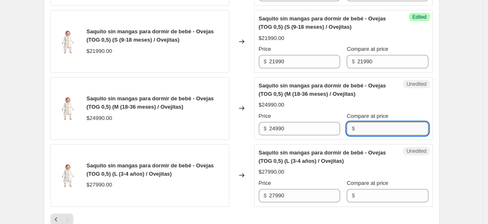
paste input "24990"
type input "24990"
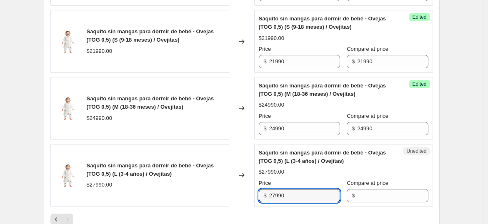
drag, startPoint x: 291, startPoint y: 193, endPoint x: 250, endPoint y: 193, distance: 40.4
click at [249, 193] on div "Saquito sin mangas para dormir de bebé - Ovejas (TOG 0,5) (L (3-4 años) / Oveji…" at bounding box center [241, 175] width 383 height 63
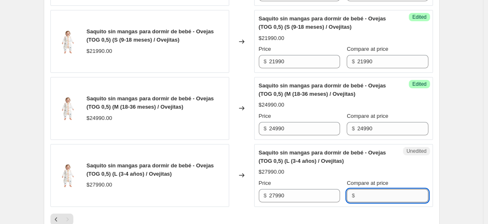
click at [374, 195] on input "Compare at price" at bounding box center [392, 195] width 71 height 13
paste input "27990"
type input "27990"
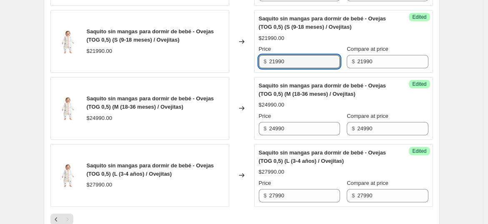
drag, startPoint x: 302, startPoint y: 58, endPoint x: 237, endPoint y: 59, distance: 65.1
click at [241, 58] on div "Saquito sin mangas para dormir de bebé - Ovejas (TOG 0,5) (S (9-18 meses) / Ove…" at bounding box center [241, 41] width 383 height 63
type input "18692"
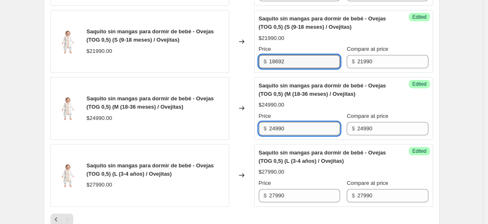
click at [301, 133] on input "24990" at bounding box center [304, 128] width 71 height 13
type input "21242"
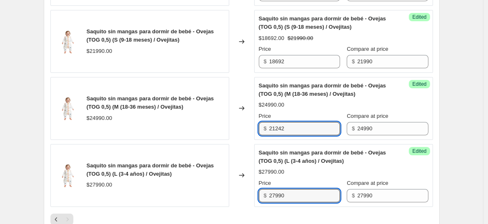
drag, startPoint x: 299, startPoint y: 196, endPoint x: 257, endPoint y: 191, distance: 42.0
click at [258, 191] on div "Success Edited [PERSON_NAME] sin mangas para dormir de bebé - Ovejas (TOG 0,5) …" at bounding box center [343, 175] width 179 height 63
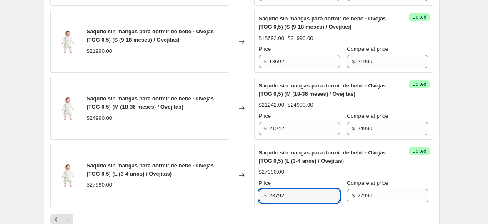
type input "23792"
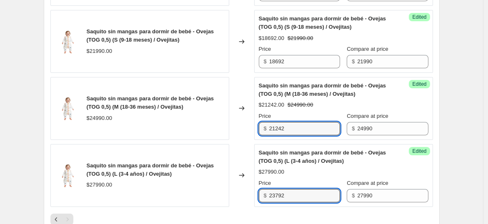
click at [300, 134] on input "21242" at bounding box center [304, 128] width 71 height 13
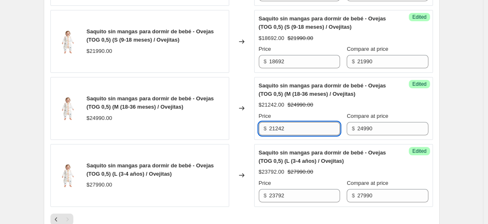
click at [300, 129] on input "21242" at bounding box center [304, 128] width 71 height 13
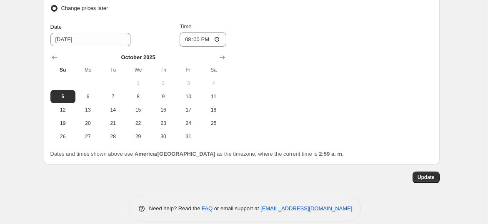
scroll to position [760, 0]
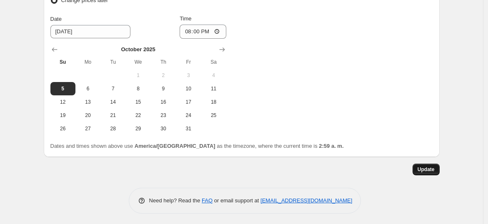
click at [432, 167] on span "Update" at bounding box center [426, 169] width 17 height 7
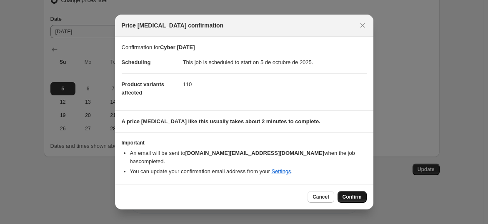
click at [357, 194] on span "Confirm" at bounding box center [352, 197] width 19 height 7
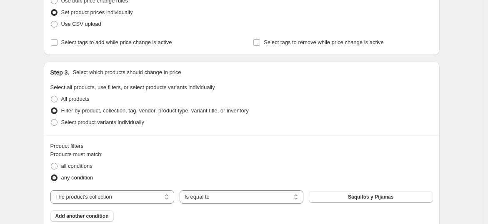
scroll to position [231, 0]
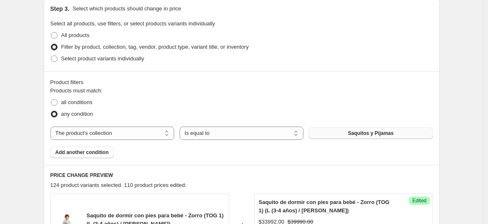
click at [379, 137] on button "Saquitos y Pijamas" at bounding box center [371, 134] width 124 height 12
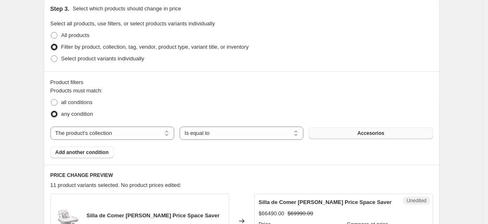
click at [358, 129] on button "Accesorios" at bounding box center [371, 134] width 124 height 12
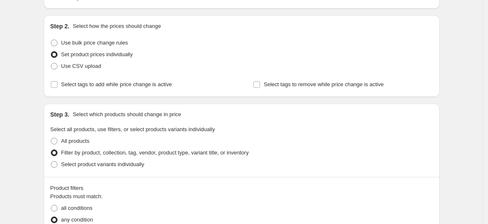
scroll to position [355, 0]
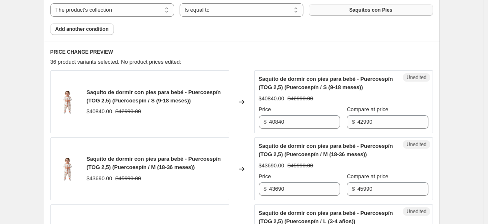
drag, startPoint x: 380, startPoint y: 19, endPoint x: 381, endPoint y: 14, distance: 5.4
click at [381, 14] on button "Saquitos con Pies" at bounding box center [371, 10] width 124 height 12
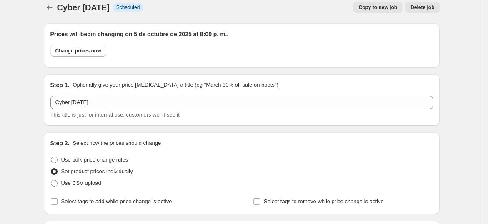
scroll to position [0, 0]
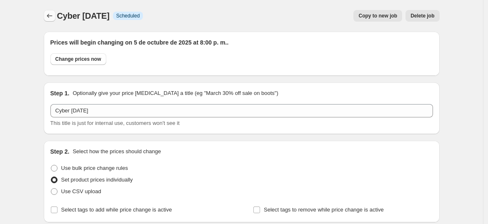
click at [51, 19] on icon "Price change jobs" at bounding box center [49, 16] width 8 height 8
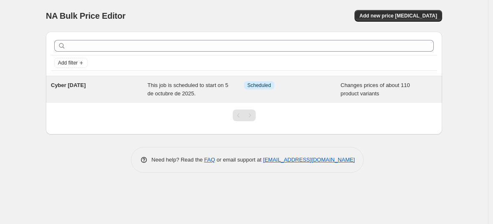
click at [182, 90] on span "This job is scheduled to start on 5 de octubre de 2025." at bounding box center [188, 89] width 81 height 15
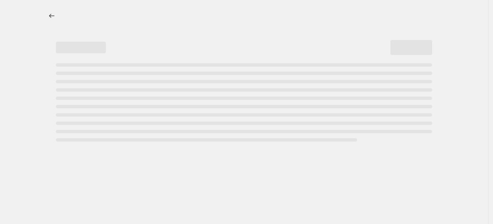
select select "collection"
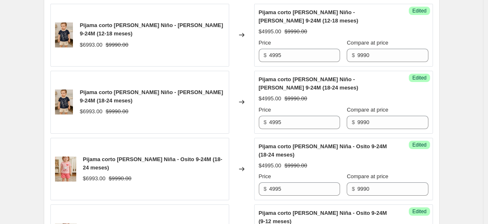
scroll to position [324, 0]
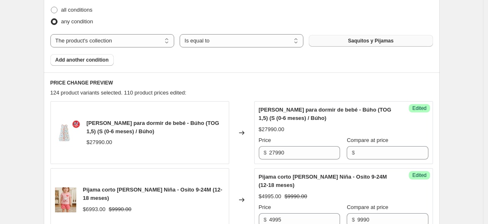
click at [348, 35] on button "Saquitos y Pijamas" at bounding box center [371, 41] width 124 height 12
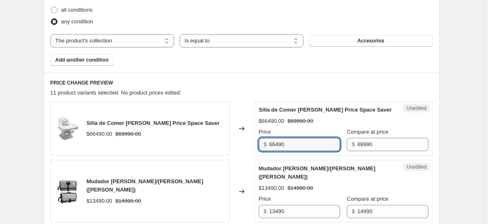
drag, startPoint x: 300, startPoint y: 145, endPoint x: 253, endPoint y: 141, distance: 46.5
click at [254, 141] on div "Silla de Comer [PERSON_NAME] Price Space Saver $66490.00 $69990.00 Changed to U…" at bounding box center [241, 128] width 383 height 55
type input "48993"
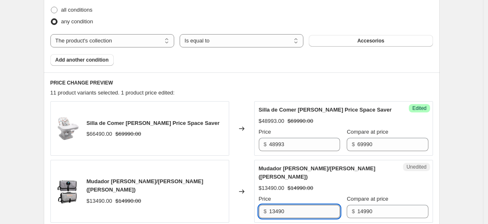
click at [296, 205] on input "13490" at bounding box center [304, 211] width 71 height 13
drag, startPoint x: 296, startPoint y: 203, endPoint x: 253, endPoint y: 195, distance: 43.7
click at [253, 195] on div "Mudador [PERSON_NAME]/[PERSON_NAME] ([PERSON_NAME]) $13490.00 $14990.00 Changed…" at bounding box center [241, 191] width 383 height 63
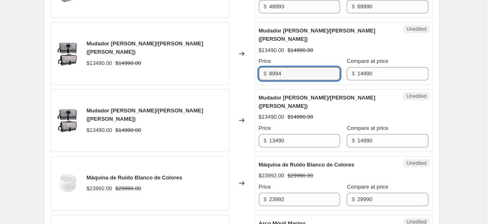
scroll to position [463, 0]
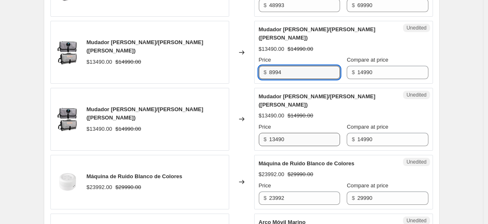
type input "8994"
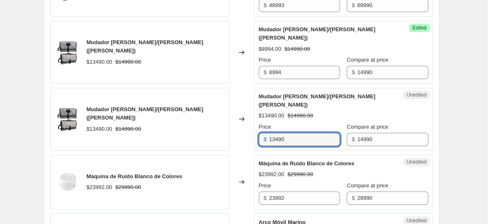
drag, startPoint x: 296, startPoint y: 123, endPoint x: 226, endPoint y: 111, distance: 71.4
click at [226, 111] on div "Mudador [PERSON_NAME]/[PERSON_NAME] ([PERSON_NAME]) $13490.00 $14990.00 Changed…" at bounding box center [241, 119] width 383 height 63
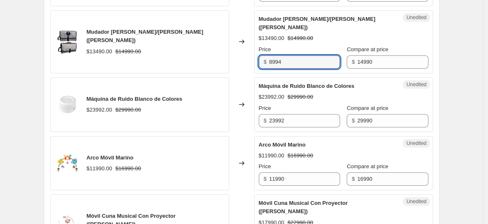
scroll to position [602, 0]
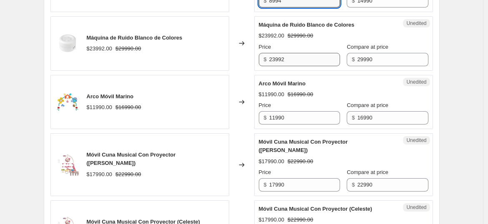
type input "8994"
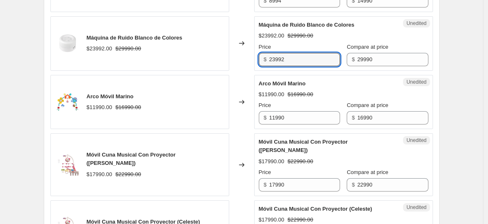
drag, startPoint x: 294, startPoint y: 38, endPoint x: 239, endPoint y: 28, distance: 55.1
click at [239, 28] on div "Máquina de Ruido Blanco de Colores $23992.00 $29990.00 Changed to Unedited Máqu…" at bounding box center [241, 43] width 383 height 55
type input "22493"
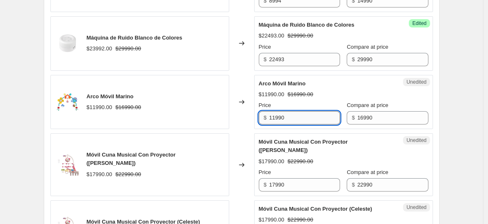
drag, startPoint x: 294, startPoint y: 106, endPoint x: 271, endPoint y: 105, distance: 22.1
click at [271, 111] on input "11990" at bounding box center [304, 117] width 71 height 13
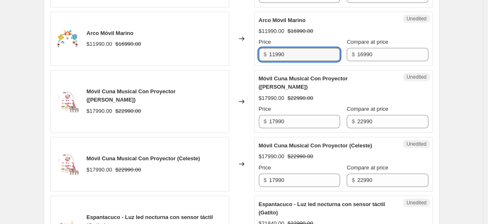
scroll to position [695, 0]
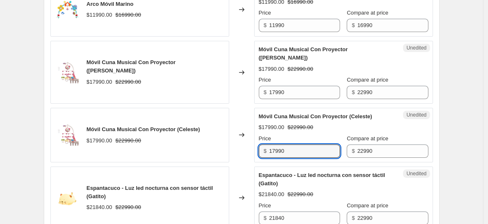
drag, startPoint x: 301, startPoint y: 129, endPoint x: 250, endPoint y: 121, distance: 51.9
click at [246, 127] on div "Móvil Cuna Musical Con Proyector (Celeste) $17990.00 $22990.00 Changed to Unedi…" at bounding box center [241, 135] width 383 height 55
drag, startPoint x: 292, startPoint y: 127, endPoint x: 259, endPoint y: 114, distance: 35.9
click at [250, 122] on div "Móvil Cuna Musical Con Proyector (Celeste) $17990.00 $22990.00 Changed to Unedi…" at bounding box center [241, 135] width 383 height 55
type input "16093"
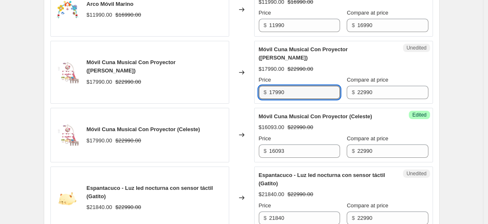
drag, startPoint x: 300, startPoint y: 63, endPoint x: 236, endPoint y: 55, distance: 63.8
click at [237, 55] on div "Móvil Cuna Musical Con Proyector ([PERSON_NAME]) $17990.00 $22990.00 Changed to…" at bounding box center [241, 72] width 383 height 63
paste input "6093"
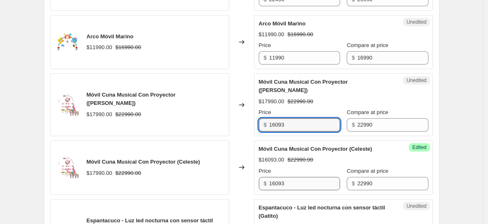
scroll to position [648, 0]
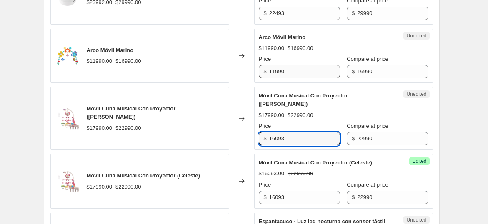
type input "16093"
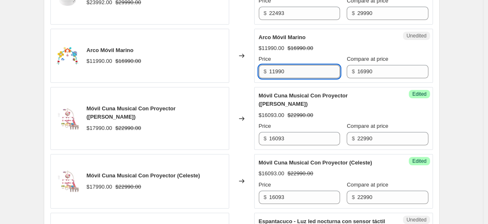
drag, startPoint x: 286, startPoint y: 55, endPoint x: 276, endPoint y: 55, distance: 10.0
click at [276, 65] on input "11990" at bounding box center [304, 71] width 71 height 13
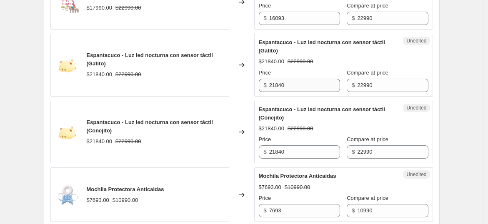
scroll to position [834, 0]
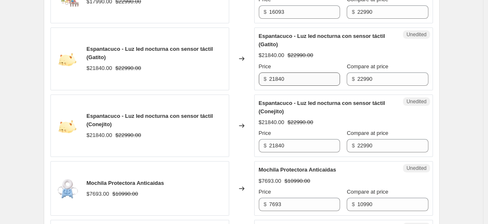
type input "11044"
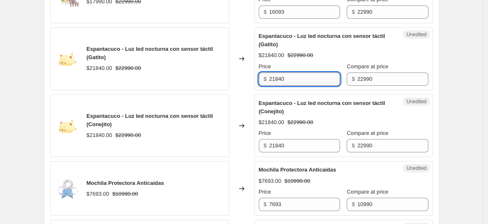
drag, startPoint x: 291, startPoint y: 49, endPoint x: 275, endPoint y: 47, distance: 15.5
click at [276, 73] on input "21840" at bounding box center [304, 79] width 71 height 13
type input "2"
type input "17243"
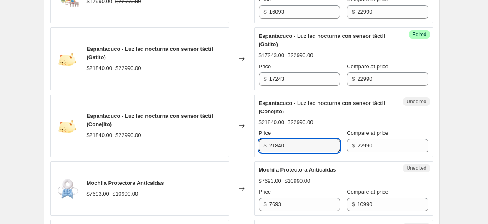
drag, startPoint x: 299, startPoint y: 119, endPoint x: 218, endPoint y: 110, distance: 80.9
click at [218, 110] on div "Espantacuco - Luz led nocturna con sensor táctil (Conejito) $21840.00 $22990.00…" at bounding box center [241, 126] width 383 height 63
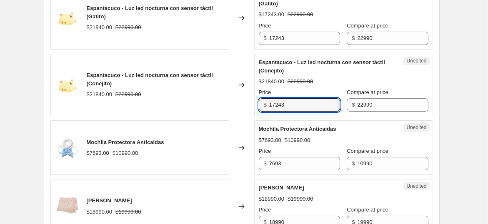
scroll to position [926, 0]
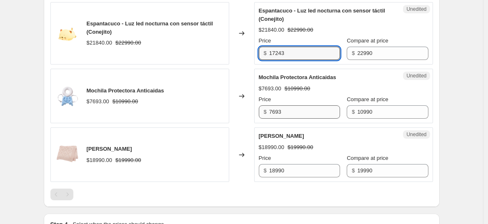
type input "17243"
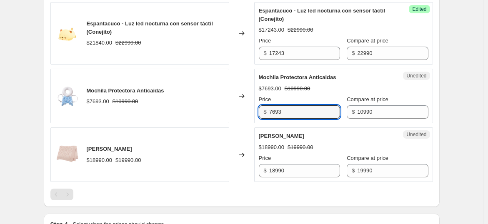
drag, startPoint x: 293, startPoint y: 86, endPoint x: 243, endPoint y: 81, distance: 50.3
click at [243, 81] on div "Mochila Protectora Anticaidas $7693.00 $10990.00 Changed to Unedited Mochila Pr…" at bounding box center [241, 96] width 383 height 55
type input "5495"
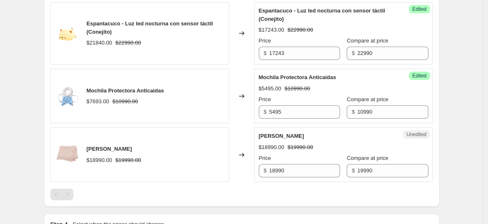
drag, startPoint x: 298, startPoint y: 150, endPoint x: 266, endPoint y: 146, distance: 31.6
click at [266, 146] on div "Unedited [PERSON_NAME] $18990.00 $19990.00 Price $ 18990 Compare at price $ 199…" at bounding box center [343, 155] width 179 height 55
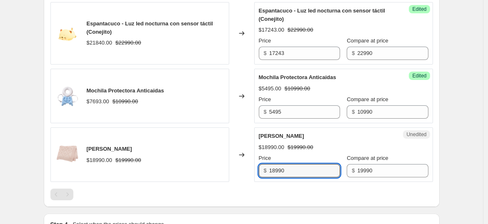
drag, startPoint x: 308, startPoint y: 144, endPoint x: 254, endPoint y: 129, distance: 56.0
click at [255, 129] on div "[PERSON_NAME] $18990.00 $19990.00 Changed to Unedited [PERSON_NAME] $18990.00 $…" at bounding box center [241, 155] width 383 height 55
type input "12994"
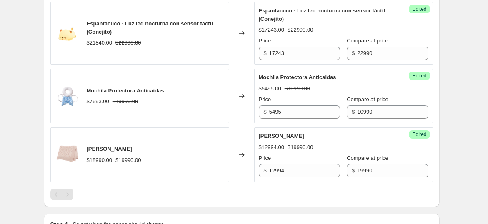
click at [294, 189] on div at bounding box center [241, 195] width 383 height 12
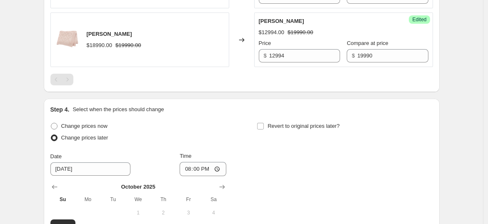
scroll to position [1153, 0]
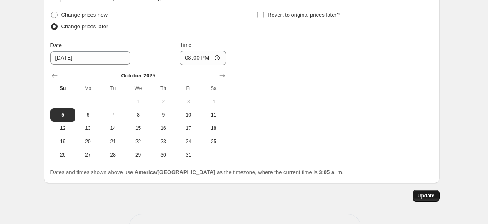
click at [418, 190] on button "Update" at bounding box center [426, 196] width 27 height 12
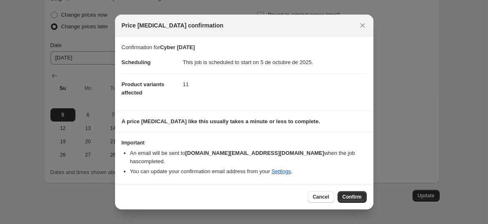
click at [352, 194] on span "Confirm" at bounding box center [352, 197] width 19 height 7
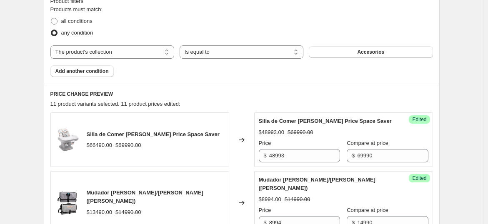
scroll to position [180, 0]
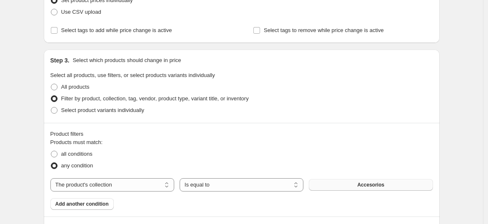
click at [357, 187] on button "Accesorios" at bounding box center [371, 185] width 124 height 12
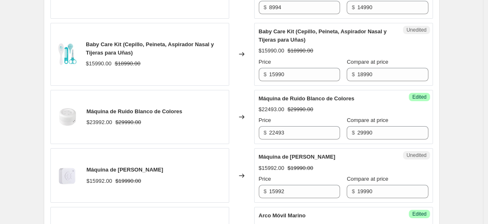
scroll to position [643, 0]
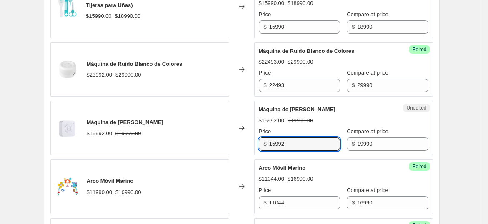
drag, startPoint x: 290, startPoint y: 124, endPoint x: 226, endPoint y: 115, distance: 65.3
click at [226, 115] on div "Máquina de [PERSON_NAME] $15992.00 $19990.00 Changed to Unedited Máquina de [PE…" at bounding box center [241, 128] width 383 height 55
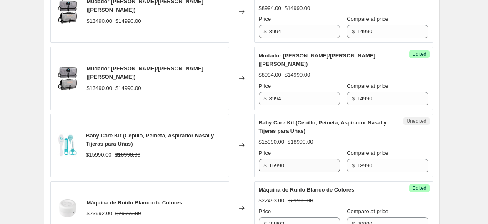
scroll to position [319, 0]
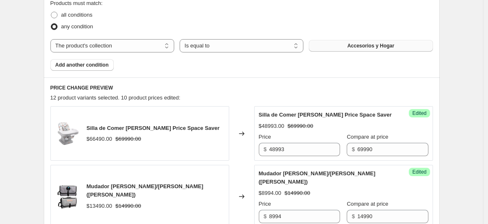
type input "14993"
click at [357, 48] on span "Accesorios y Hogar" at bounding box center [370, 46] width 47 height 7
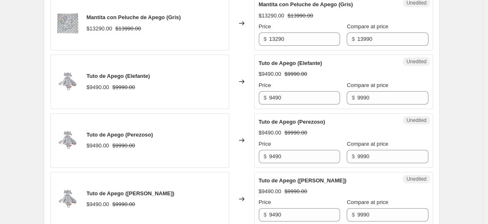
scroll to position [736, 0]
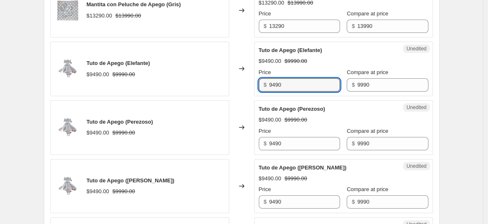
drag, startPoint x: 299, startPoint y: 87, endPoint x: 247, endPoint y: 81, distance: 52.0
click at [247, 81] on div "Tuto de Apego (Elefante) $9490.00 $9990.00 Changed to Unedited Tuto de Apego (E…" at bounding box center [241, 69] width 383 height 55
type input "5994"
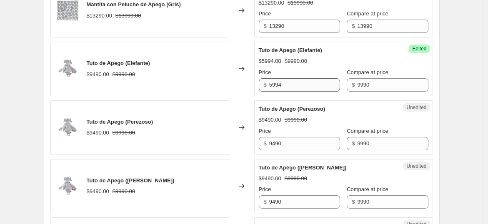
drag, startPoint x: 304, startPoint y: 92, endPoint x: 297, endPoint y: 87, distance: 8.8
click at [297, 87] on div "Success Edited Tuto de Apego (Elefante) $5994.00 $9990.00 Price $ 5994 Compare …" at bounding box center [343, 69] width 179 height 55
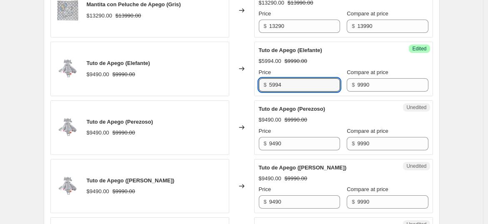
drag, startPoint x: 279, startPoint y: 84, endPoint x: 235, endPoint y: 77, distance: 44.7
click at [235, 77] on div "Tuto de Apego (Elefante) $9490.00 $9990.00 Changed to Success Edited Tuto de Ap…" at bounding box center [241, 69] width 383 height 55
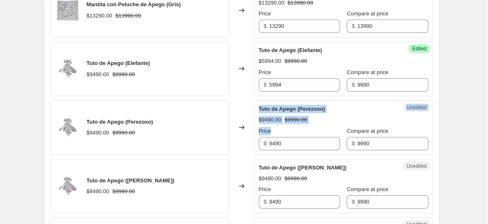
drag, startPoint x: 292, startPoint y: 151, endPoint x: 242, endPoint y: 144, distance: 50.0
click at [243, 144] on div "Tuto de Apego (Perezoso) $9490.00 $9990.00 Changed to Unedited Tuto de Apego (P…" at bounding box center [241, 127] width 383 height 55
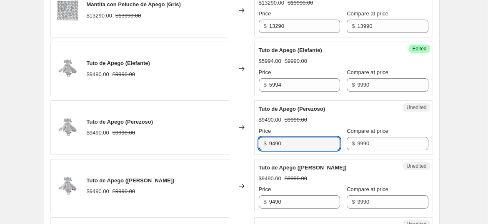
drag, startPoint x: 308, startPoint y: 140, endPoint x: 228, endPoint y: 131, distance: 79.7
click at [229, 131] on div "Tuto de Apego (Perezoso) $9490.00 $9990.00 Changed to Unedited Tuto de Apego (P…" at bounding box center [241, 127] width 383 height 55
paste input "5994"
type input "5994"
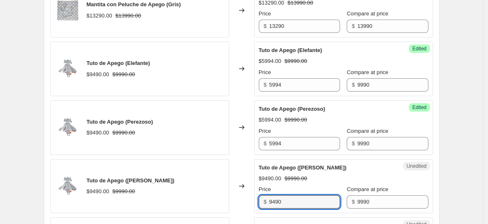
drag, startPoint x: 287, startPoint y: 199, endPoint x: 253, endPoint y: 198, distance: 34.2
click at [253, 198] on div "Tuto de Apego ([PERSON_NAME]) $9490.00 $9990.00 Changed to Unedited Tuto de Ape…" at bounding box center [241, 186] width 383 height 55
paste input "5994"
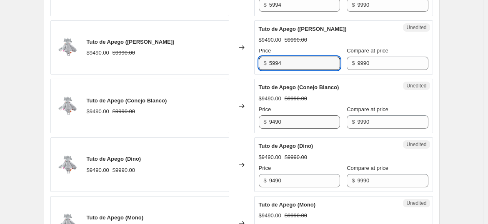
type input "5994"
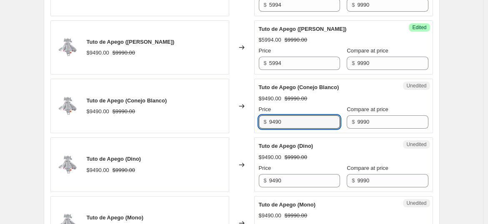
drag, startPoint x: 289, startPoint y: 121, endPoint x: 249, endPoint y: 116, distance: 40.7
click at [249, 116] on div "Tuto de Apego (Conejo Blanco) $9490.00 $9990.00 Changed to Unedited Tuto de Ape…" at bounding box center [241, 106] width 383 height 55
paste input "5994"
type input "5994"
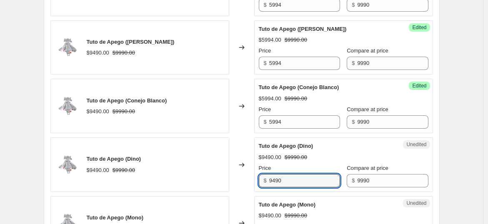
drag, startPoint x: 300, startPoint y: 182, endPoint x: 256, endPoint y: 183, distance: 44.2
click at [247, 180] on div "Tuto de Apego ([PERSON_NAME]) $9490.00 $9990.00 Changed to Unedited Tuto de Ape…" at bounding box center [241, 165] width 383 height 55
paste input "5994"
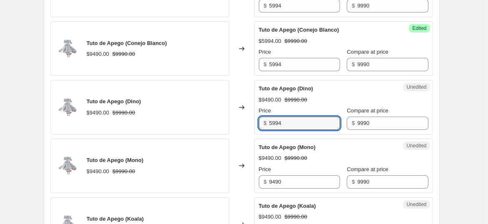
scroll to position [967, 0]
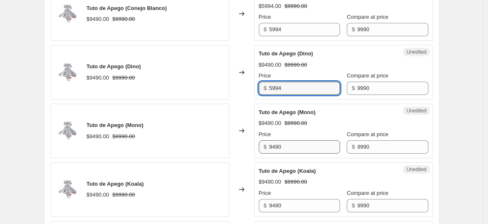
type input "5994"
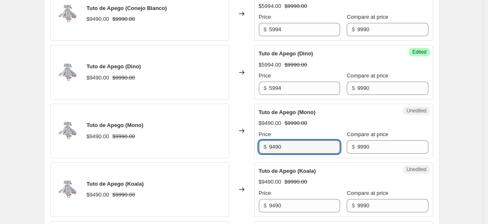
drag, startPoint x: 295, startPoint y: 146, endPoint x: 238, endPoint y: 145, distance: 57.1
click at [238, 145] on div "Tuto de Apego (Mono) $9490.00 $9990.00 Changed to Unedited Tuto de Apego (Mono)…" at bounding box center [241, 131] width 383 height 55
paste input "5994"
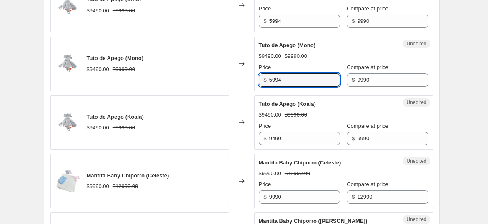
scroll to position [1060, 0]
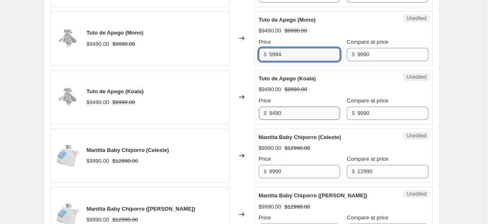
type input "5994"
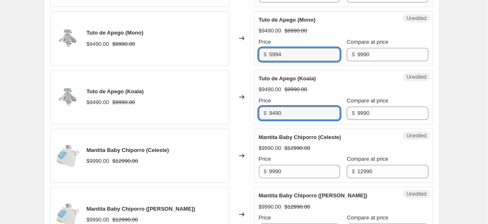
drag, startPoint x: 291, startPoint y: 110, endPoint x: 236, endPoint y: 106, distance: 55.2
click at [236, 106] on div "Tuto de Apego (Koala) $9490.00 $9990.00 Changed to Unedited Tuto de Apego (Koal…" at bounding box center [241, 97] width 383 height 55
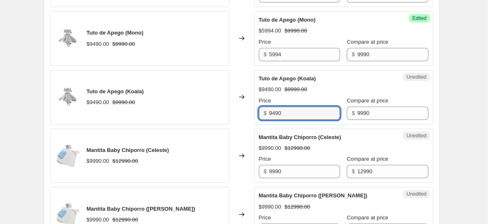
paste input "5994"
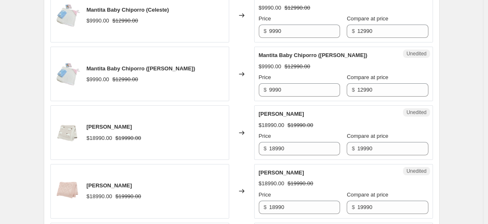
scroll to position [1245, 0]
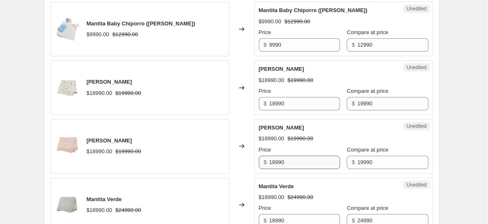
type input "5994"
drag, startPoint x: 303, startPoint y: 156, endPoint x: 259, endPoint y: 156, distance: 44.2
click at [259, 156] on div "Unedited [PERSON_NAME] $18990.00 $19990.00 Price $ 18990 Compare at price $ 199…" at bounding box center [343, 146] width 179 height 55
drag, startPoint x: 307, startPoint y: 156, endPoint x: 232, endPoint y: 159, distance: 75.5
click at [230, 160] on div "[PERSON_NAME] $18990.00 $19990.00 Changed to Unedited [PERSON_NAME] $18990.00 $…" at bounding box center [241, 146] width 383 height 55
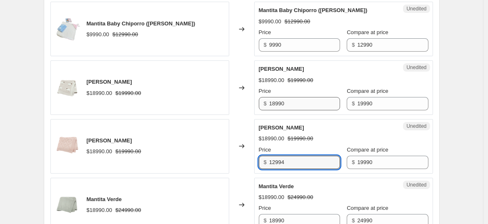
type input "12994"
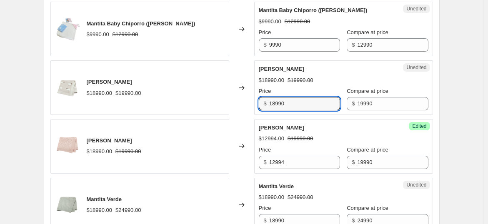
drag, startPoint x: 294, startPoint y: 99, endPoint x: 238, endPoint y: 95, distance: 56.0
click at [238, 95] on div "Mantita Oveja $18990.00 $19990.00 Changed to Unedited Mantita Oveja $18990.00 $…" at bounding box center [241, 87] width 383 height 55
paste input "2994"
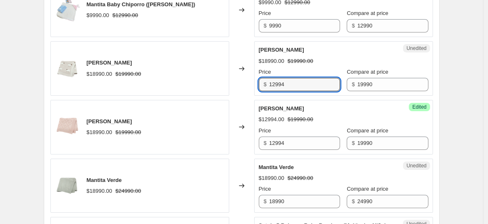
scroll to position [1292, 0]
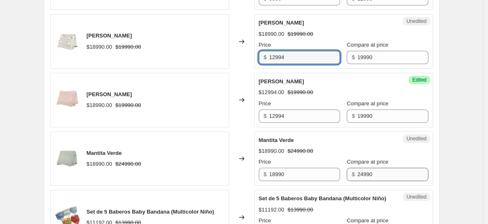
type input "12994"
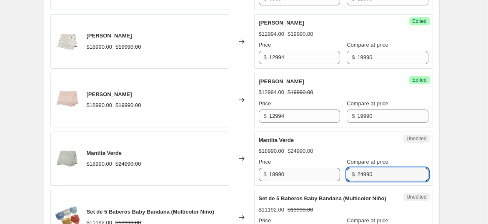
drag, startPoint x: 371, startPoint y: 167, endPoint x: 326, endPoint y: 169, distance: 45.5
click at [326, 169] on div "Price $ 18990 Compare at price $ 24990" at bounding box center [344, 169] width 170 height 23
type input "19990"
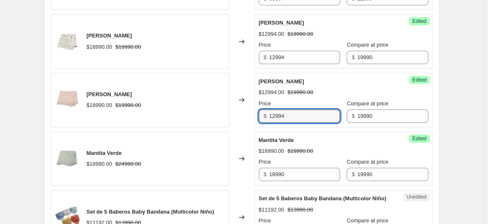
drag, startPoint x: 295, startPoint y: 110, endPoint x: 241, endPoint y: 109, distance: 54.2
click at [241, 109] on div "[PERSON_NAME] $18990.00 $19990.00 Changed to Success Edited [PERSON_NAME] $1299…" at bounding box center [241, 100] width 383 height 55
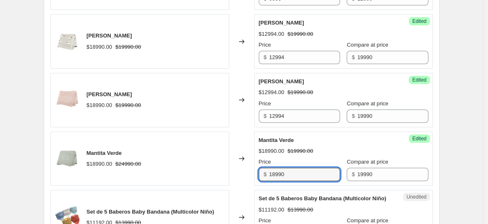
drag, startPoint x: 291, startPoint y: 174, endPoint x: 262, endPoint y: 171, distance: 29.4
click at [262, 171] on div "$ 18990" at bounding box center [299, 174] width 81 height 13
paste input "2994"
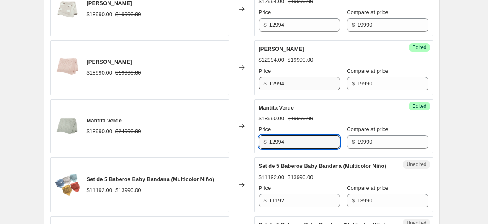
scroll to position [1338, 0]
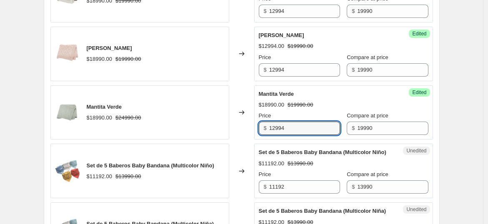
type input "12994"
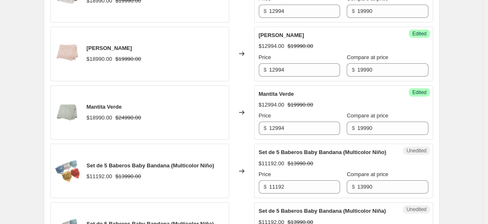
click at [315, 95] on div "Mantita Verde $12994.00 $19990.00 Price $ 12994 Compare at price $ 19990" at bounding box center [344, 112] width 170 height 45
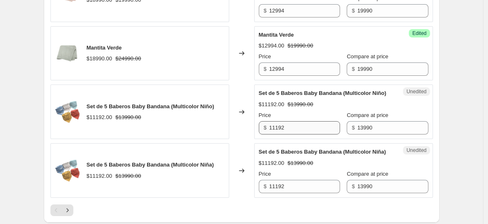
scroll to position [1430, 0]
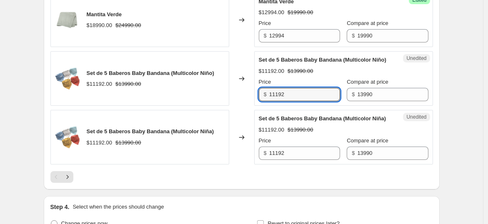
drag, startPoint x: 306, startPoint y: 97, endPoint x: 236, endPoint y: 90, distance: 70.4
click at [236, 90] on div "Set de 5 Baberos Baby Bandana (Multicolor Niño) $11192.00 $13990.00 Changed to …" at bounding box center [241, 78] width 383 height 55
type input "9793"
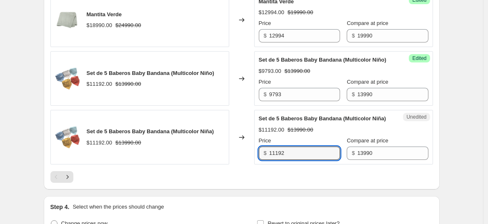
drag, startPoint x: 301, startPoint y: 169, endPoint x: 208, endPoint y: 151, distance: 95.6
click at [208, 151] on div "Set de 5 Baberos Baby Bandana (Multicolor Niña) $11192.00 $13990.00 Changed to …" at bounding box center [241, 137] width 383 height 55
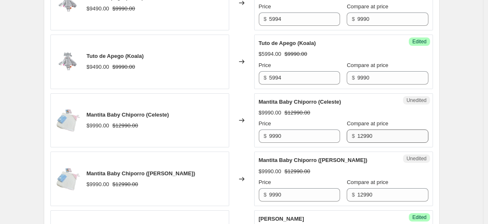
scroll to position [1106, 0]
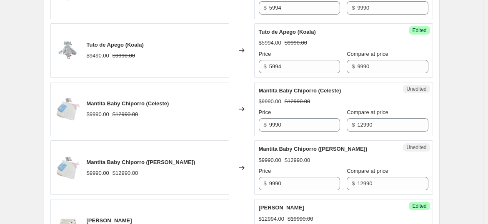
type input "9793"
click at [383, 98] on div "$9990.00 $12990.00" at bounding box center [344, 102] width 170 height 8
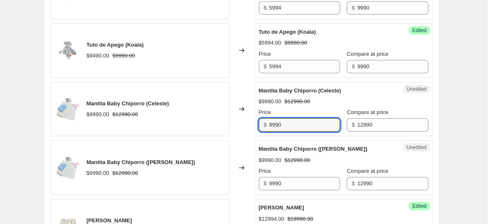
drag, startPoint x: 317, startPoint y: 118, endPoint x: 232, endPoint y: 108, distance: 85.2
click at [232, 108] on div "Mantita Baby Chiporro (Celeste) $9990.00 $12990.00 Changed to Unedited Mantita …" at bounding box center [241, 109] width 383 height 55
type input "6495"
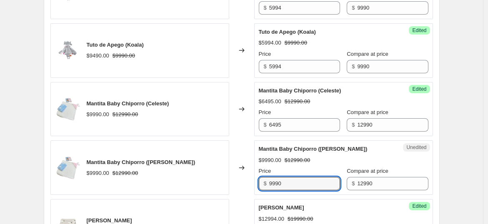
drag, startPoint x: 286, startPoint y: 175, endPoint x: 254, endPoint y: 176, distance: 31.7
click at [254, 176] on div "Mantita Baby Chiporro ([PERSON_NAME]) $9990.00 $12990.00 Changed to Unedited Ma…" at bounding box center [241, 168] width 383 height 55
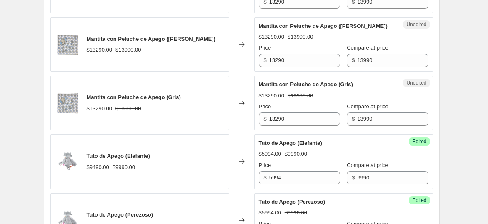
scroll to position [597, 0]
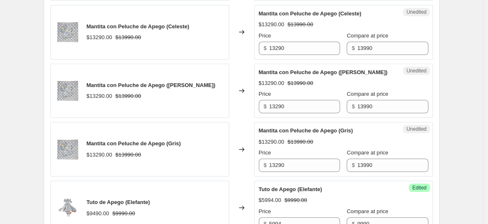
type input "6495"
click at [204, 111] on div "Mantita con Peluche de Apego ([PERSON_NAME]) $13290.00 $13990.00" at bounding box center [139, 91] width 179 height 55
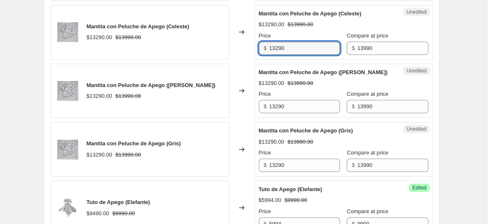
drag, startPoint x: 301, startPoint y: 47, endPoint x: 208, endPoint y: 45, distance: 93.0
click at [211, 47] on div "Mantita con Peluche de Apego (Celeste) $13290.00 $13990.00 Changed to Unedited …" at bounding box center [241, 32] width 383 height 55
drag, startPoint x: 304, startPoint y: 45, endPoint x: 237, endPoint y: 50, distance: 67.4
click at [209, 35] on div "Mantita con Peluche de Apego (Celeste) $13290.00 $13990.00 Changed to Unedited …" at bounding box center [241, 32] width 383 height 55
type input "9094"
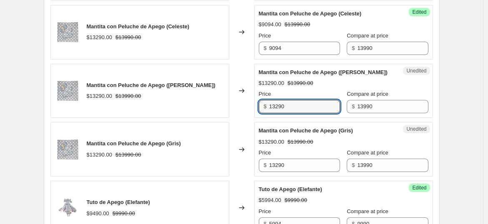
drag, startPoint x: 298, startPoint y: 107, endPoint x: 257, endPoint y: 114, distance: 41.1
click at [247, 103] on div "Mantita con Peluche de Apego ([PERSON_NAME]) $13290.00 $13990.00 Changed to Une…" at bounding box center [241, 91] width 383 height 55
paste input "9094"
type input "9094"
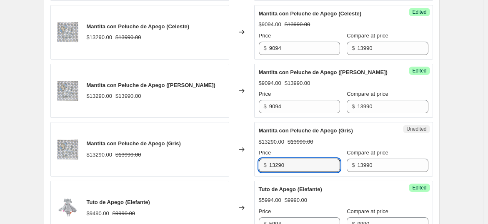
drag, startPoint x: 301, startPoint y: 168, endPoint x: 237, endPoint y: 161, distance: 64.2
click at [237, 161] on div "Mantita con Peluche de Apego (Gris) $13290.00 $13990.00 Changed to Unedited Man…" at bounding box center [241, 149] width 383 height 55
paste input "9094"
type input "9094"
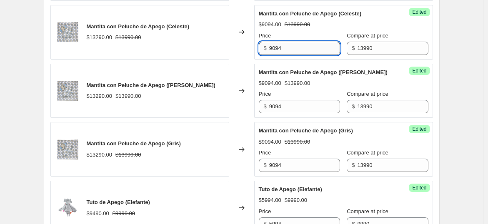
click at [295, 46] on input "9094" at bounding box center [304, 48] width 71 height 13
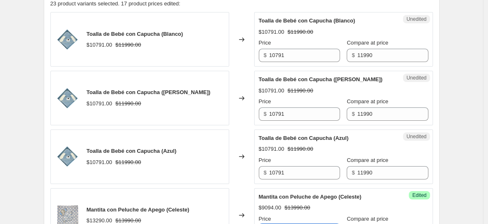
scroll to position [411, 0]
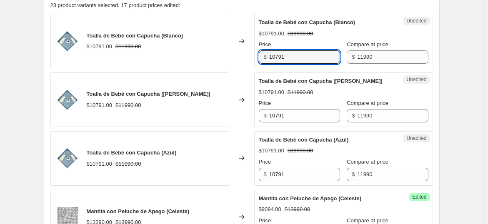
drag, startPoint x: 298, startPoint y: 54, endPoint x: 220, endPoint y: 46, distance: 77.9
click at [220, 46] on div "Toalla de Bebé con Capucha (Blanco) $10791.00 $11990.00 Changed to Unedited Toa…" at bounding box center [241, 41] width 383 height 55
type input "9592"
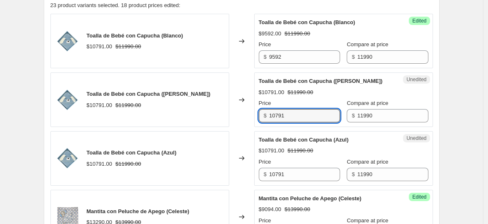
drag, startPoint x: 289, startPoint y: 115, endPoint x: 243, endPoint y: 110, distance: 46.1
click at [243, 110] on div "Toalla de Bebé con [PERSON_NAME] ([PERSON_NAME]) $10791.00 $11990.00 Changed to…" at bounding box center [241, 100] width 383 height 55
drag, startPoint x: 296, startPoint y: 114, endPoint x: 223, endPoint y: 114, distance: 73.4
click at [223, 114] on div "Toalla de Bebé con Capucha ([PERSON_NAME]) $10791.00 $11990.00 Changed to Unedi…" at bounding box center [241, 100] width 383 height 55
type input "9592"
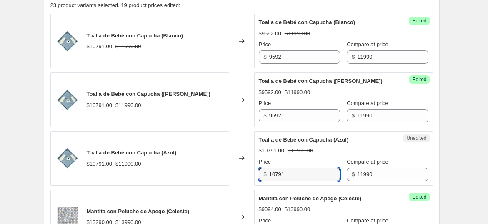
drag, startPoint x: 250, startPoint y: 171, endPoint x: 231, endPoint y: 168, distance: 19.4
click at [231, 168] on div "Toalla de Bebé con Capucha (Azul) $10791.00 $11990.00 Changed to Unedited Toall…" at bounding box center [241, 158] width 383 height 55
paste input "9592"
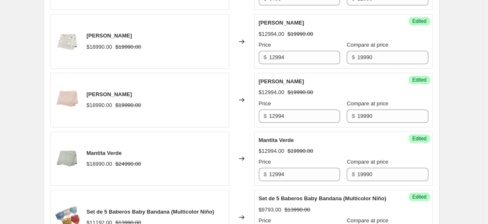
scroll to position [1477, 0]
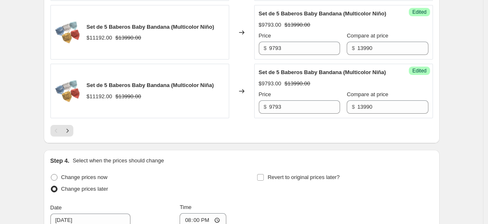
type input "9592"
click at [306, 88] on strike "$13990.00" at bounding box center [297, 84] width 25 height 8
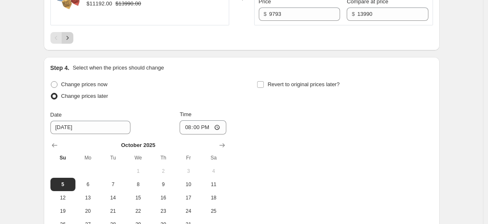
click at [70, 42] on icon "Next" at bounding box center [67, 38] width 8 height 8
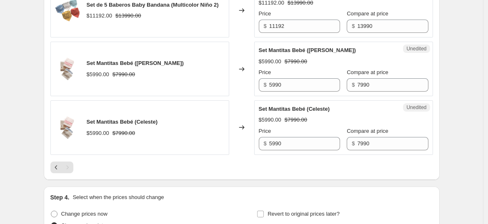
scroll to position [352, 0]
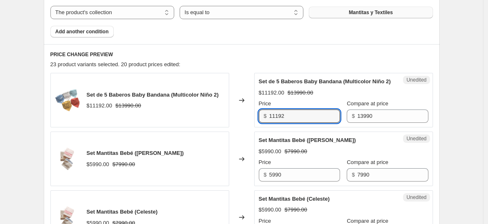
drag, startPoint x: 294, startPoint y: 127, endPoint x: 262, endPoint y: 123, distance: 31.9
click at [264, 123] on div "$ 11192" at bounding box center [299, 116] width 81 height 13
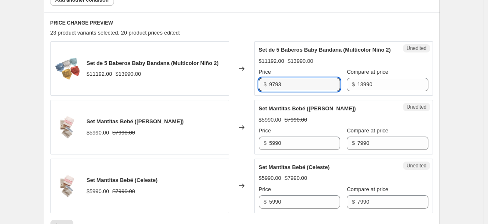
scroll to position [445, 0]
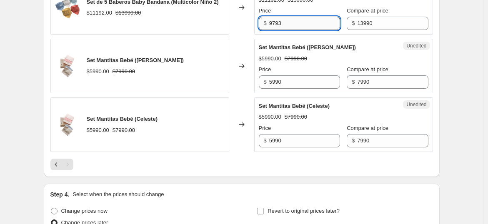
click at [314, 30] on input "9793" at bounding box center [304, 23] width 71 height 13
type input "9793"
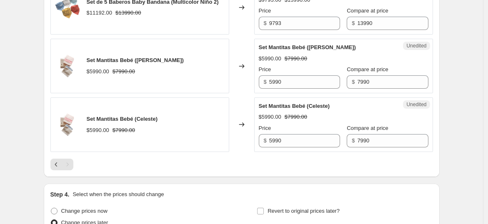
click at [309, 70] on div "Set Mantitas Bebé ([PERSON_NAME]) $5990.00 $7990.00 Price $ 5990 Compare at pri…" at bounding box center [344, 65] width 170 height 45
click at [310, 85] on input "5990" at bounding box center [304, 81] width 71 height 13
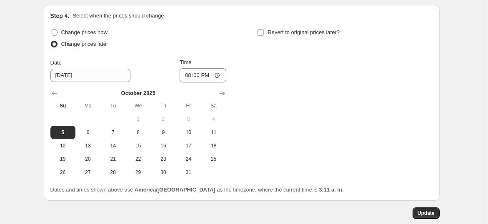
scroll to position [677, 0]
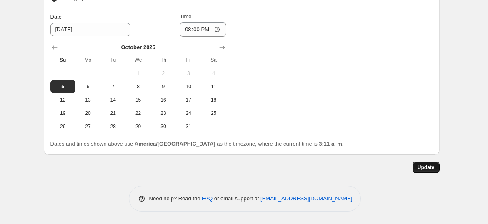
click at [434, 169] on span "Update" at bounding box center [426, 167] width 17 height 7
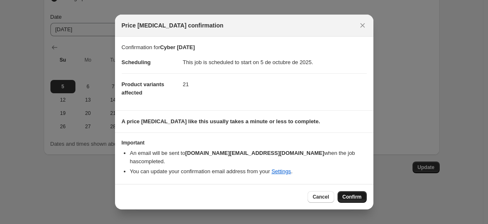
click at [360, 194] on span "Confirm" at bounding box center [352, 197] width 19 height 7
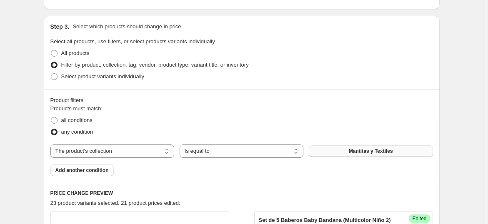
scroll to position [0, 0]
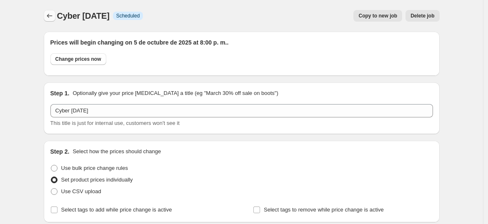
click at [51, 15] on icon "Price change jobs" at bounding box center [49, 16] width 8 height 8
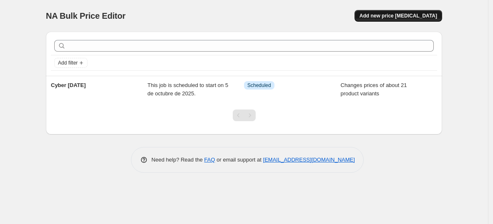
click at [382, 11] on button "Add new price [MEDICAL_DATA]" at bounding box center [398, 16] width 88 height 12
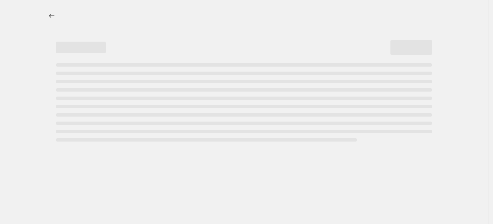
select select "percentage"
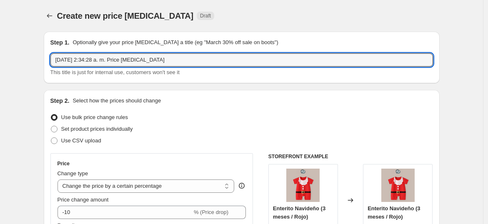
drag, startPoint x: 172, startPoint y: 62, endPoint x: 17, endPoint y: 30, distance: 157.9
type input "Prueba cyber"
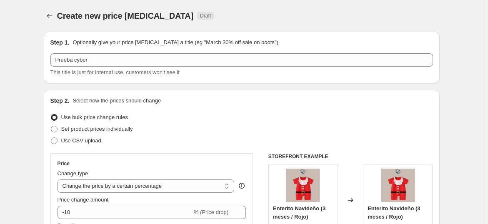
click at [53, 132] on span at bounding box center [54, 129] width 7 height 7
click at [51, 126] on input "Set product prices individually" at bounding box center [51, 126] width 0 height 0
radio input "true"
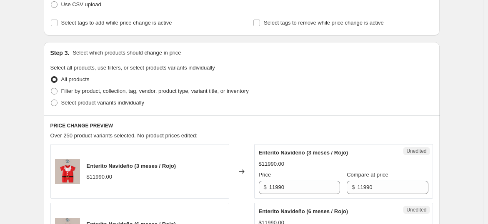
scroll to position [139, 0]
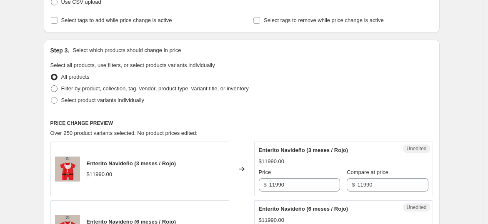
click at [73, 88] on span "Filter by product, collection, tag, vendor, product type, variant title, or inv…" at bounding box center [155, 88] width 188 height 6
click at [51, 86] on input "Filter by product, collection, tag, vendor, product type, variant title, or inv…" at bounding box center [51, 85] width 0 height 0
radio input "true"
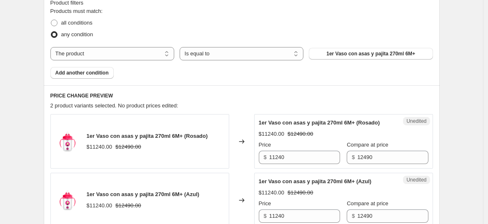
scroll to position [185, 0]
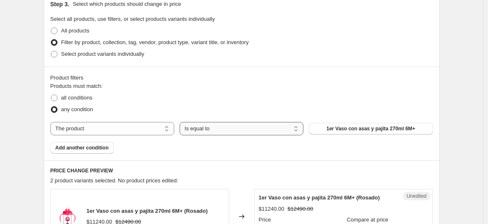
click at [263, 128] on select "Is equal to Is not equal to" at bounding box center [242, 128] width 124 height 13
click at [158, 132] on select "The product The product's collection The product's tag The product's vendor The…" at bounding box center [112, 128] width 124 height 13
select select "collection"
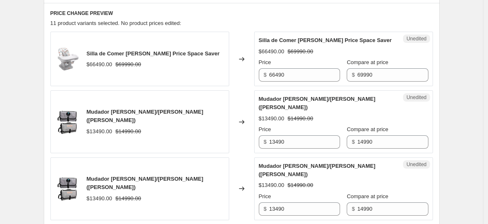
scroll to position [324, 0]
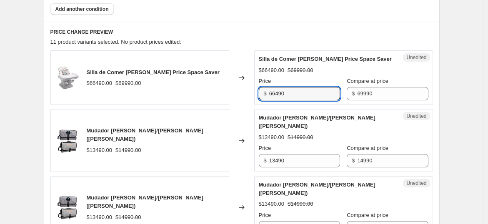
drag, startPoint x: 291, startPoint y: 92, endPoint x: 260, endPoint y: 93, distance: 30.9
click at [260, 93] on div "Unedited Silla de Comer [PERSON_NAME] Price Space Saver $66490.00 $69990.00 Pri…" at bounding box center [343, 77] width 179 height 55
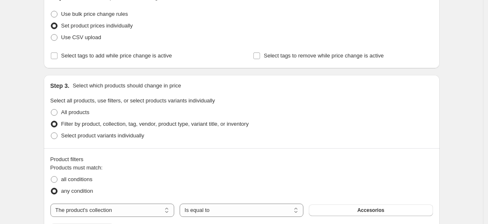
scroll to position [46, 0]
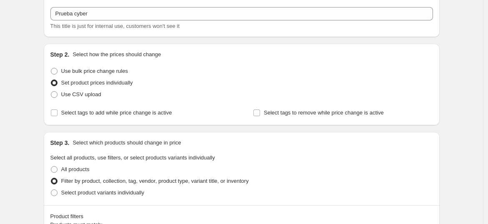
type input "4"
click at [309, 165] on div "All products" at bounding box center [241, 170] width 383 height 12
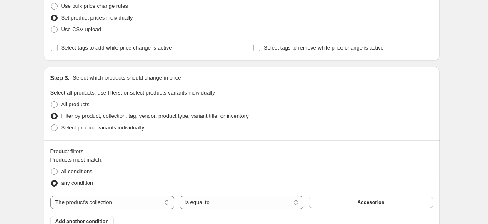
scroll to position [93, 0]
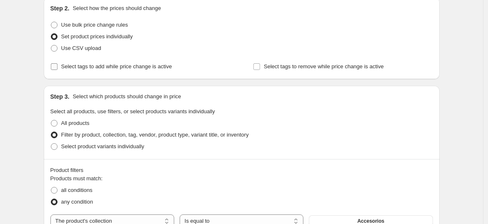
click at [55, 66] on input "Select tags to add while price change is active" at bounding box center [54, 66] width 7 height 7
checkbox input "true"
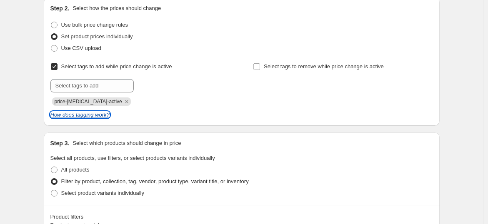
click at [98, 113] on icon "How does tagging work?" at bounding box center [79, 115] width 59 height 6
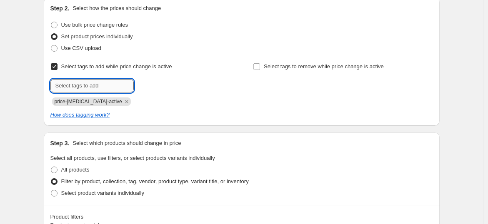
click at [123, 90] on input "text" at bounding box center [91, 85] width 83 height 13
type input "cyber"
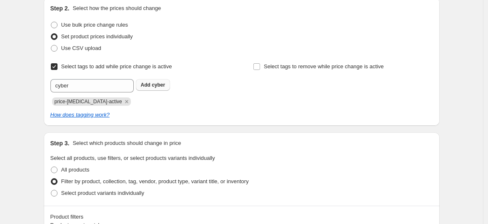
click at [158, 79] on button "Add cyber" at bounding box center [153, 85] width 35 height 12
click at [259, 67] on input "Select tags to remove while price change is active" at bounding box center [256, 66] width 7 height 7
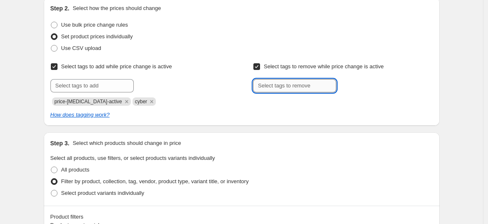
click at [277, 87] on input "text" at bounding box center [294, 85] width 83 height 13
click at [270, 102] on div "Select tags to remove while price change is active Submit" at bounding box center [343, 83] width 180 height 45
click at [260, 67] on input "Select tags to remove while price change is active" at bounding box center [256, 66] width 7 height 7
checkbox input "false"
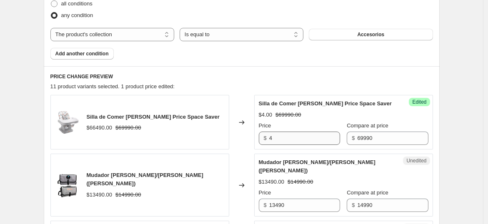
scroll to position [370, 0]
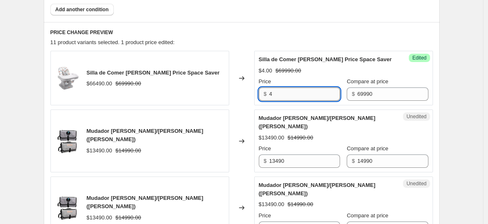
drag, startPoint x: 291, startPoint y: 97, endPoint x: 273, endPoint y: 96, distance: 18.4
click at [273, 96] on input "4" at bounding box center [304, 94] width 71 height 13
click at [280, 93] on input "4" at bounding box center [304, 94] width 71 height 13
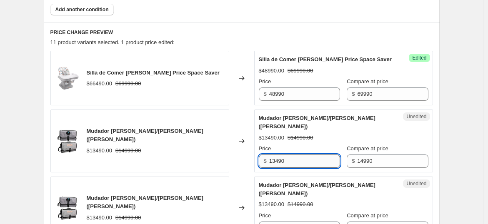
drag, startPoint x: 300, startPoint y: 153, endPoint x: 276, endPoint y: 153, distance: 24.6
click at [276, 155] on input "13490" at bounding box center [304, 161] width 71 height 13
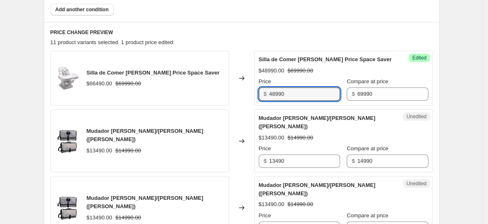
drag, startPoint x: 291, startPoint y: 93, endPoint x: 261, endPoint y: 98, distance: 31.2
click at [261, 98] on div "$ 48990" at bounding box center [299, 94] width 81 height 13
type input "55000"
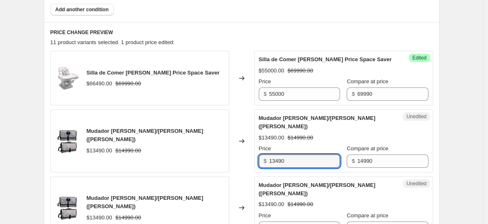
drag, startPoint x: 294, startPoint y: 149, endPoint x: 258, endPoint y: 144, distance: 36.3
click at [259, 145] on div "Unedited Mudador [PERSON_NAME]/[PERSON_NAME] ([PERSON_NAME]) $13490.00 $14990.0…" at bounding box center [343, 141] width 179 height 63
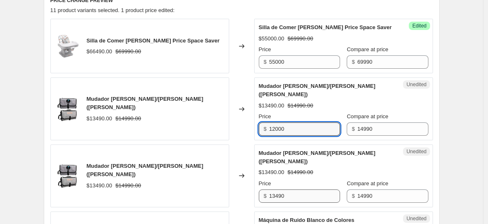
scroll to position [417, 0]
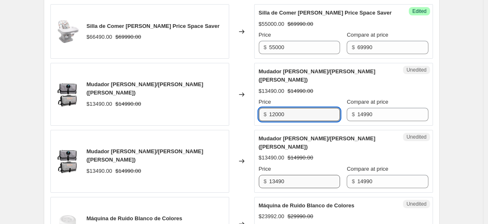
type input "12000"
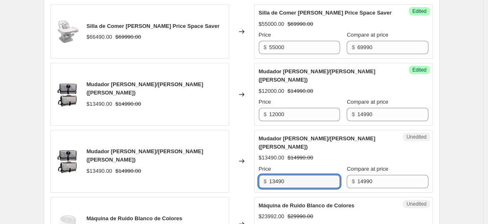
drag, startPoint x: 290, startPoint y: 163, endPoint x: 256, endPoint y: 158, distance: 34.3
click at [256, 158] on div "Mudador [PERSON_NAME]/[PERSON_NAME] ([PERSON_NAME]) $13490.00 $14990.00 Changed…" at bounding box center [241, 161] width 383 height 63
type input "12000"
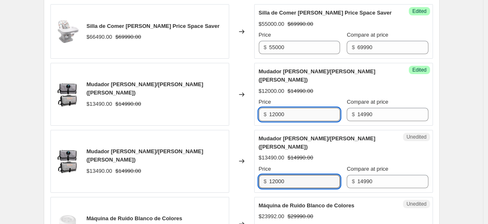
click at [294, 108] on input "12000" at bounding box center [304, 114] width 71 height 13
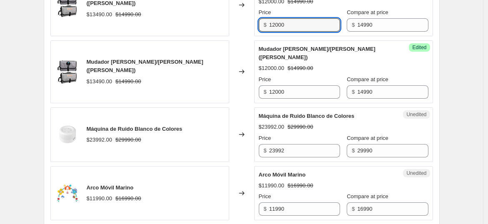
scroll to position [556, 0]
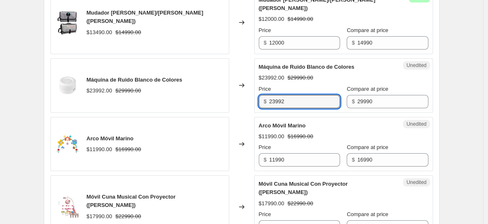
drag, startPoint x: 300, startPoint y: 84, endPoint x: 236, endPoint y: 84, distance: 64.2
click at [236, 84] on div "Máquina de Ruido Blanco de Colores $23992.00 $29990.00 Changed to Unedited Máqu…" at bounding box center [241, 85] width 383 height 55
type input "23000"
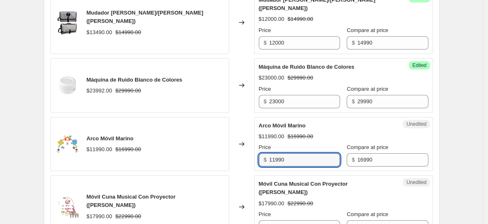
drag, startPoint x: 290, startPoint y: 139, endPoint x: 259, endPoint y: 138, distance: 31.3
click at [259, 138] on div "Unedited Arco Móvil [PERSON_NAME] $11990.00 $16990.00 Price $ 11990 Compare at …" at bounding box center [343, 144] width 179 height 55
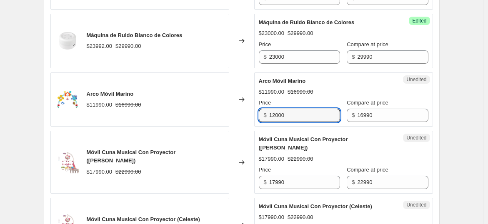
scroll to position [648, 0]
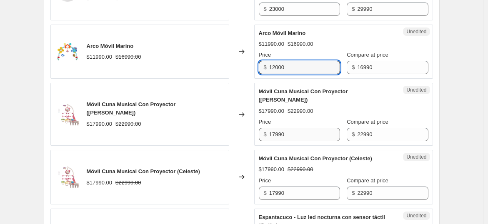
type input "12000"
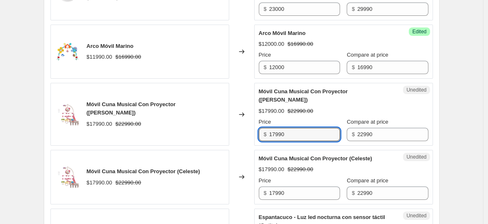
drag, startPoint x: 298, startPoint y: 113, endPoint x: 265, endPoint y: 109, distance: 33.2
click at [265, 128] on div "$ 17990" at bounding box center [299, 134] width 81 height 13
type input "17000"
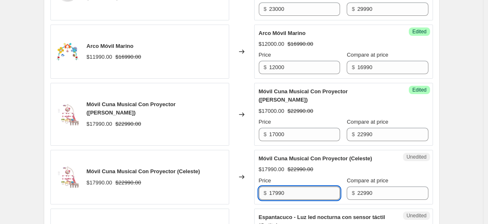
drag, startPoint x: 293, startPoint y: 167, endPoint x: 277, endPoint y: 166, distance: 15.5
click at [277, 187] on input "17990" at bounding box center [304, 193] width 71 height 13
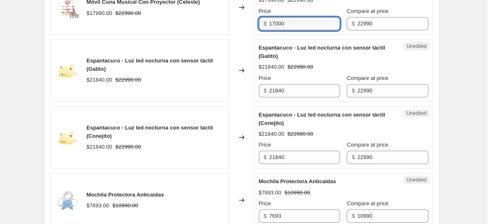
scroll to position [834, 0]
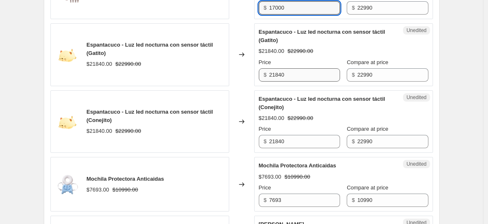
type input "17000"
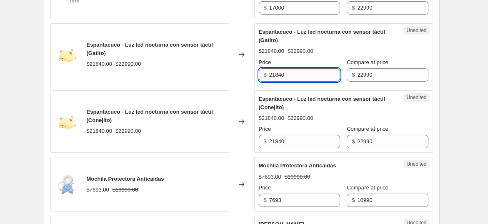
drag, startPoint x: 296, startPoint y: 45, endPoint x: 273, endPoint y: 47, distance: 22.5
click at [273, 68] on input "21840" at bounding box center [304, 74] width 71 height 13
type input "21000"
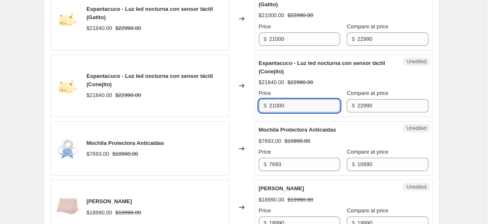
scroll to position [880, 0]
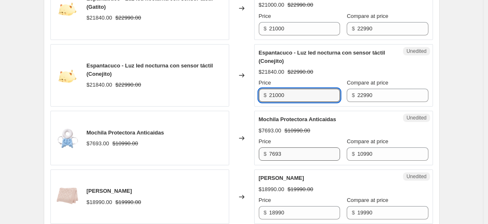
type input "21000"
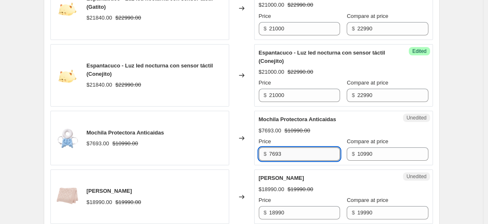
drag, startPoint x: 292, startPoint y: 125, endPoint x: 275, endPoint y: 128, distance: 17.3
click at [275, 148] on input "7693" at bounding box center [304, 154] width 71 height 13
type input "7000"
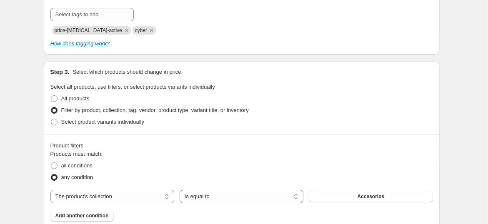
scroll to position [265, 0]
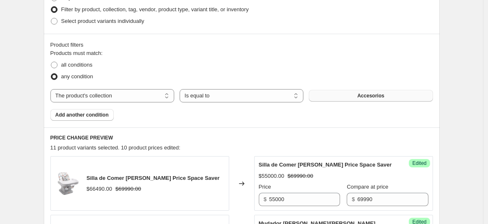
click at [362, 100] on button "Accesorios" at bounding box center [371, 96] width 124 height 12
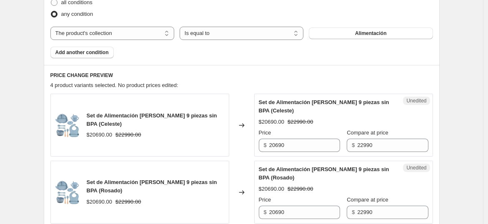
scroll to position [357, 0]
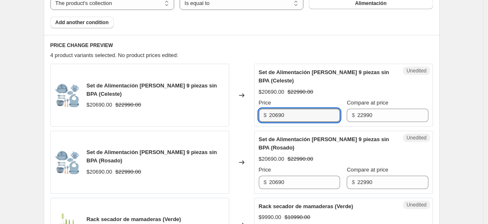
drag, startPoint x: 292, startPoint y: 115, endPoint x: 265, endPoint y: 112, distance: 26.8
click at [268, 114] on div "$ 20690" at bounding box center [299, 115] width 81 height 13
drag, startPoint x: 298, startPoint y: 113, endPoint x: 229, endPoint y: 100, distance: 70.1
click at [229, 100] on div "Set de Alimentación [PERSON_NAME] 9 piezas sin BPA (Celeste) $20690.00 $22990.0…" at bounding box center [241, 95] width 383 height 63
type input "19000"
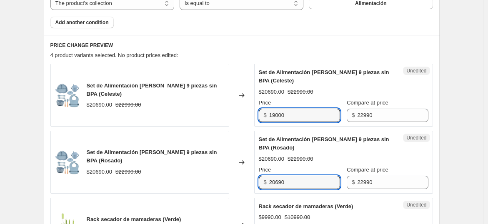
drag, startPoint x: 294, startPoint y: 185, endPoint x: 239, endPoint y: 174, distance: 55.7
click at [240, 174] on div "Set de Alimentación [PERSON_NAME] 9 piezas sin BPA (Rosado) $20690.00 $22990.00…" at bounding box center [241, 162] width 383 height 63
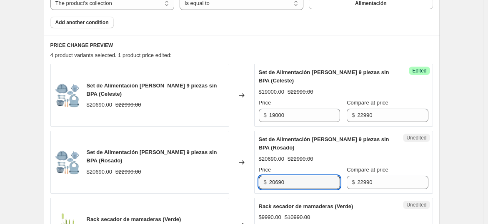
paste input "1900"
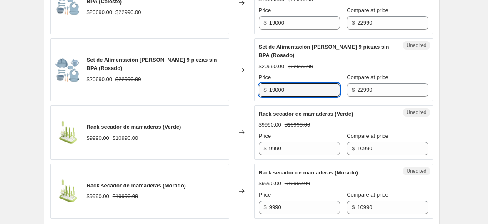
scroll to position [450, 0]
type input "19000"
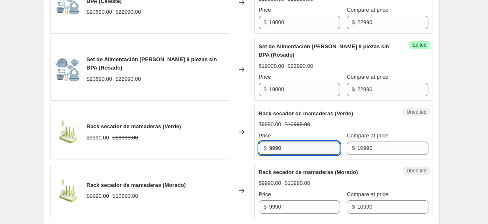
drag, startPoint x: 291, startPoint y: 150, endPoint x: 262, endPoint y: 146, distance: 29.0
click at [262, 147] on div "$ 9990" at bounding box center [299, 148] width 81 height 13
type input "8000"
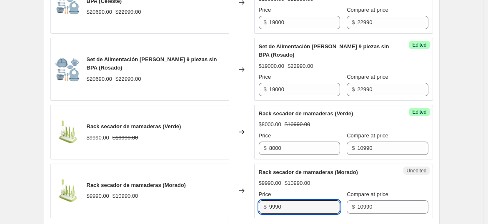
drag, startPoint x: 286, startPoint y: 206, endPoint x: 251, endPoint y: 208, distance: 35.5
click at [251, 208] on div "Rack secador de mamaderas (Morado) $9990.00 $10990.00 Changed to Unedited Rack …" at bounding box center [241, 191] width 383 height 55
type input "8000"
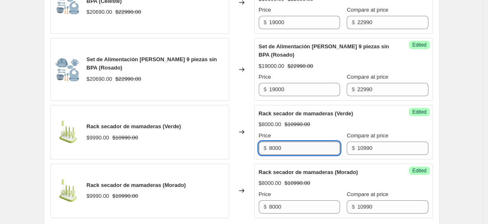
click at [292, 153] on input "8000" at bounding box center [304, 148] width 71 height 13
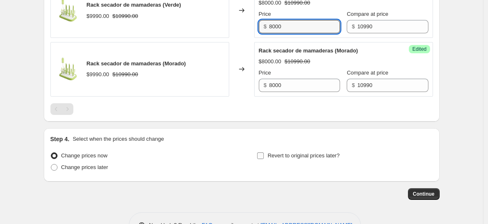
scroll to position [597, 0]
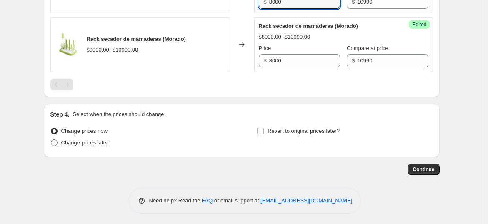
click at [57, 143] on span at bounding box center [54, 143] width 7 height 7
click at [51, 140] on input "Change prices later" at bounding box center [51, 140] width 0 height 0
radio input "true"
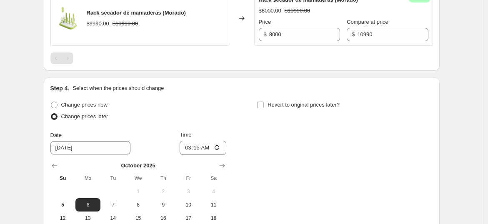
scroll to position [643, 0]
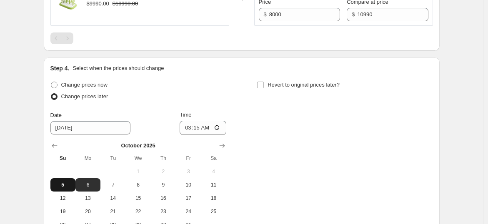
click at [61, 182] on span "5" at bounding box center [63, 185] width 18 height 7
type input "[DATE]"
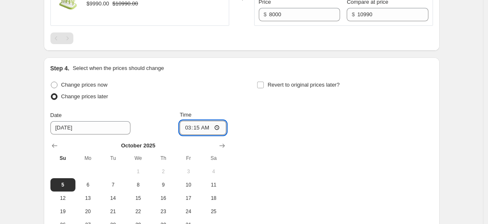
click at [206, 124] on input "03:15" at bounding box center [203, 128] width 47 height 14
click at [203, 125] on input "03:15" at bounding box center [203, 128] width 47 height 14
drag, startPoint x: 209, startPoint y: 124, endPoint x: 201, endPoint y: 124, distance: 8.8
click at [201, 124] on input "03:15" at bounding box center [203, 128] width 47 height 14
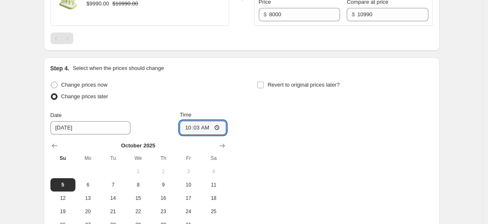
type input "10:30"
click at [287, 135] on div "Change prices now Change prices later Date [DATE] Time 10:[DATE] Mo Tu We Th Fr…" at bounding box center [241, 155] width 383 height 153
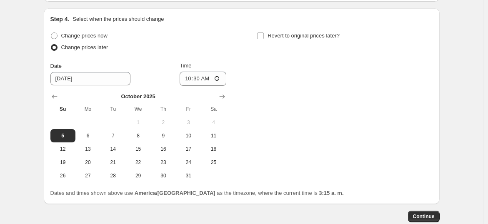
scroll to position [736, 0]
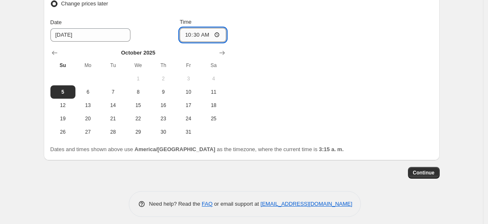
click at [216, 34] on input "10:30" at bounding box center [203, 35] width 47 height 14
click at [216, 33] on input "10:30" at bounding box center [203, 35] width 47 height 14
click at [249, 48] on div "Change prices now Change prices later Date [DATE] Time 10:[DATE] Mo Tu We Th Fr…" at bounding box center [241, 62] width 383 height 153
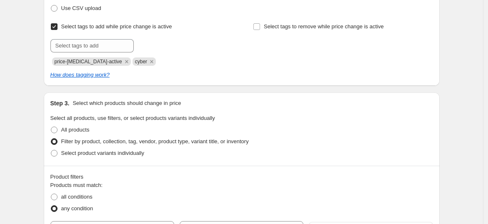
scroll to position [183, 0]
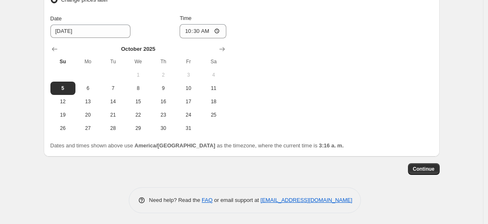
click at [362, 119] on div "Change prices now Change prices later Date [DATE] Time 10:[DATE] Mo Tu We Th Fr…" at bounding box center [241, 58] width 383 height 153
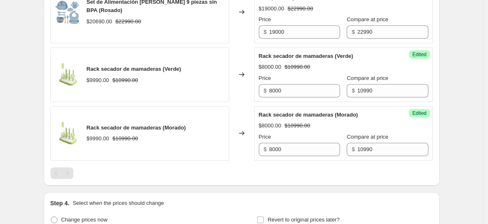
scroll to position [323, 0]
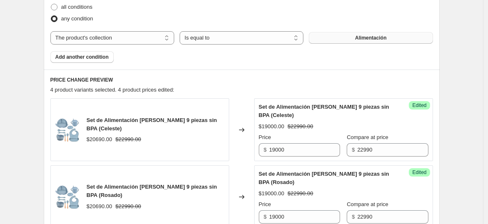
click at [355, 38] on button "Alimentación" at bounding box center [371, 38] width 124 height 12
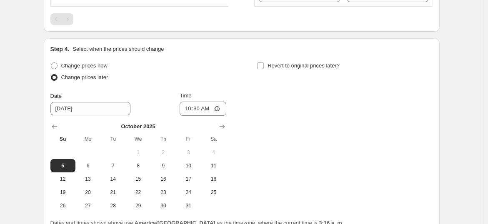
scroll to position [1215, 0]
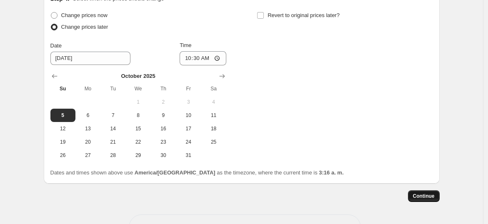
click at [422, 193] on span "Continue" at bounding box center [424, 196] width 22 height 7
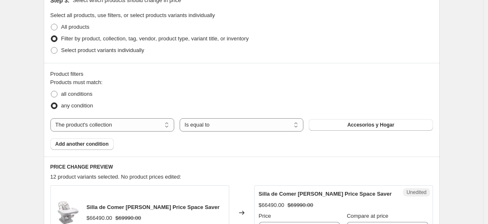
scroll to position [278, 0]
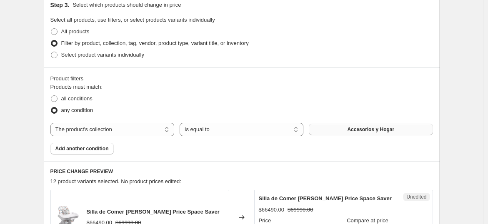
click at [370, 124] on button "Accesorios y Hogar" at bounding box center [371, 130] width 124 height 12
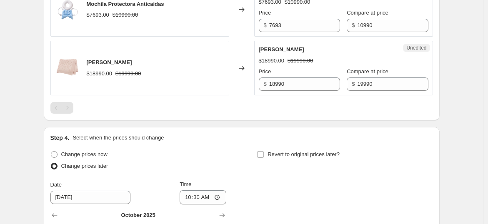
scroll to position [1149, 0]
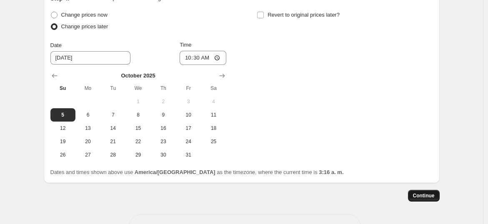
click at [416, 190] on button "Continue" at bounding box center [424, 196] width 32 height 12
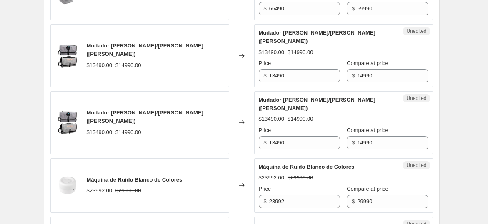
scroll to position [463, 0]
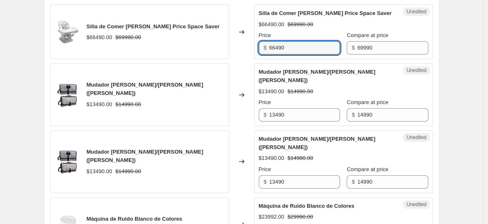
drag, startPoint x: 294, startPoint y: 49, endPoint x: 258, endPoint y: 48, distance: 35.5
click at [258, 48] on div "Unedited Silla de Comer [PERSON_NAME] Price Space Saver $66490.00 $69990.00 Pri…" at bounding box center [343, 32] width 179 height 55
type input "55000"
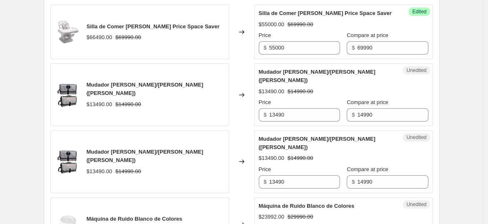
drag, startPoint x: 231, startPoint y: 67, endPoint x: 239, endPoint y: 66, distance: 8.4
click at [235, 68] on div "Mudador [PERSON_NAME]/[PERSON_NAME] ([PERSON_NAME]) $13490.00 $14990.00 Changed…" at bounding box center [241, 94] width 383 height 63
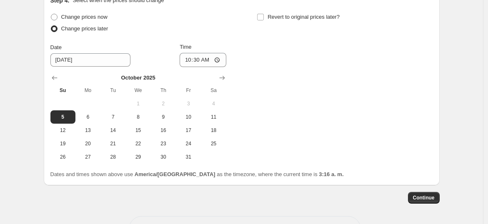
scroll to position [1195, 0]
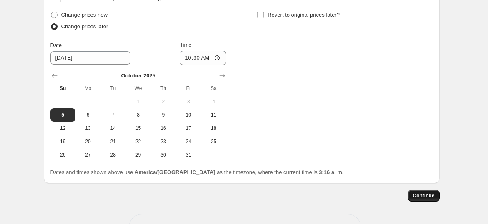
click at [421, 193] on span "Continue" at bounding box center [424, 196] width 22 height 7
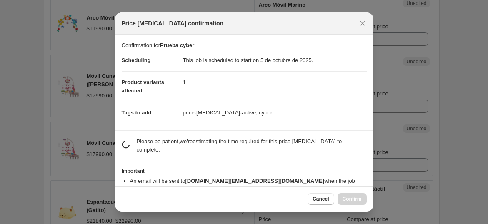
scroll to position [1149, 0]
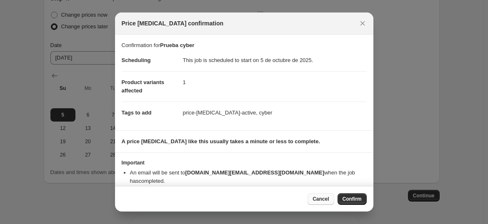
click at [324, 201] on span "Cancel" at bounding box center [321, 199] width 16 height 7
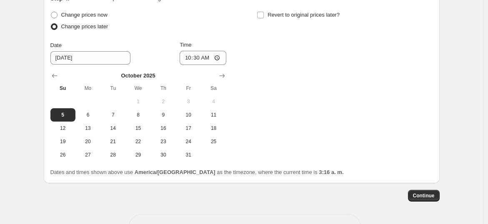
drag, startPoint x: 426, startPoint y: 167, endPoint x: 428, endPoint y: 89, distance: 77.6
click at [426, 190] on button "Continue" at bounding box center [424, 196] width 32 height 12
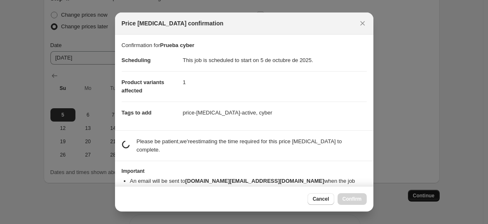
scroll to position [0, 0]
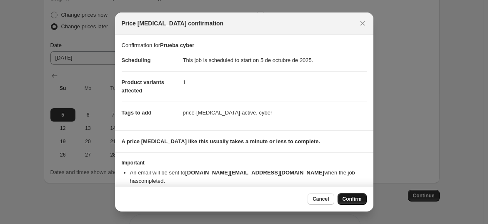
click at [351, 200] on span "Confirm" at bounding box center [352, 199] width 19 height 7
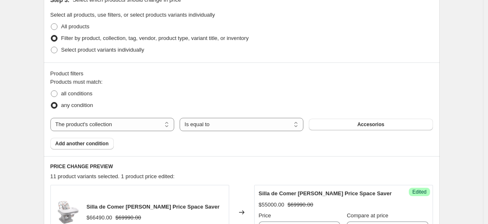
scroll to position [273, 0]
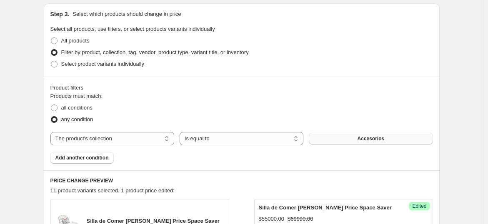
click at [370, 138] on span "Accesorios" at bounding box center [370, 138] width 27 height 7
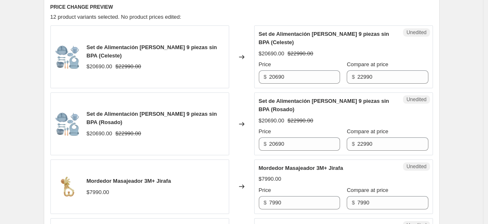
scroll to position [458, 0]
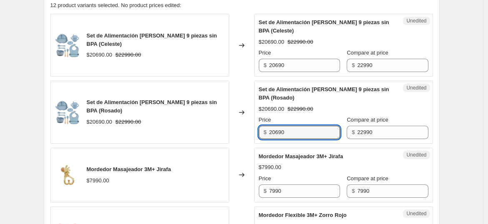
drag, startPoint x: 305, startPoint y: 130, endPoint x: 252, endPoint y: 126, distance: 52.7
click at [252, 126] on div "Set de Alimentación [PERSON_NAME] 9 piezas sin BPA (Rosado) $20690.00 $22990.00…" at bounding box center [241, 112] width 383 height 63
drag, startPoint x: 276, startPoint y: 131, endPoint x: 234, endPoint y: 127, distance: 41.9
click at [234, 127] on div "Set de Alimentación [PERSON_NAME] 9 piezas sin BPA (Rosado) $20690.00 $22990.00…" at bounding box center [241, 112] width 383 height 63
type input "19000"
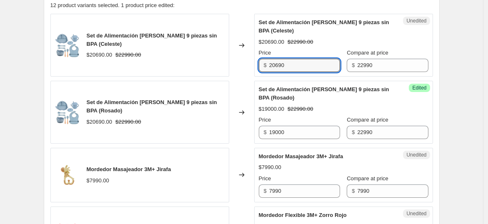
drag, startPoint x: 256, startPoint y: 54, endPoint x: 214, endPoint y: 45, distance: 43.2
click at [214, 45] on div "Set de Alimentación [PERSON_NAME] 9 piezas sin BPA (Celeste) $20690.00 $22990.0…" at bounding box center [241, 45] width 383 height 63
type input "19000"
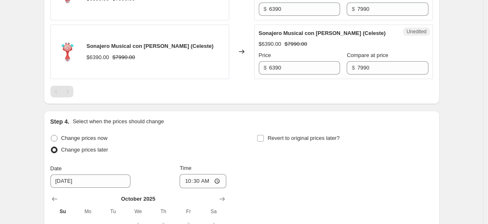
scroll to position [1266, 0]
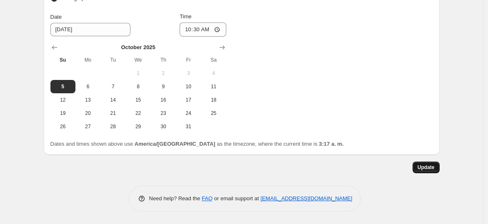
click at [434, 169] on span "Update" at bounding box center [426, 167] width 17 height 7
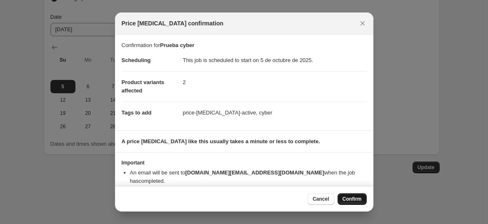
click at [360, 199] on span "Confirm" at bounding box center [352, 199] width 19 height 7
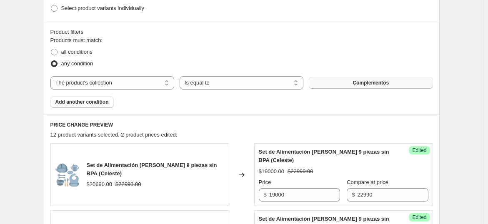
scroll to position [340, 0]
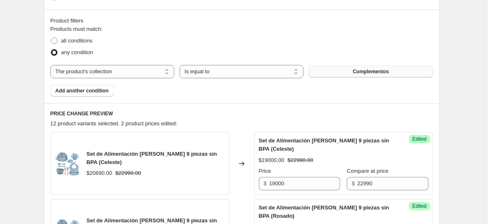
click at [391, 68] on button "Complementos" at bounding box center [371, 72] width 124 height 12
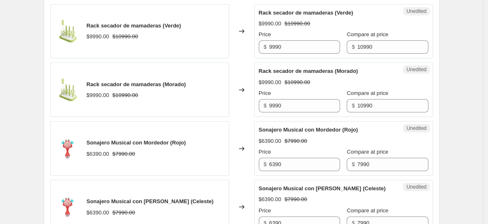
scroll to position [942, 0]
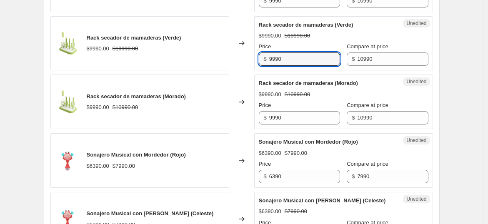
drag, startPoint x: 290, startPoint y: 69, endPoint x: 230, endPoint y: 47, distance: 63.8
click at [234, 66] on div "Rack secador de mamaderas (Verde) $9990.00 $10990.00 Changed to Unedited Rack s…" at bounding box center [241, 43] width 383 height 55
type input "9000"
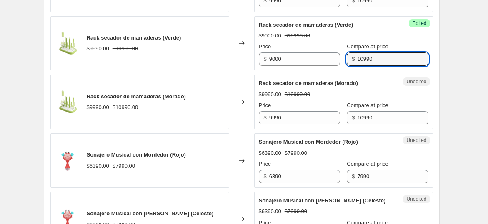
type input "9"
drag, startPoint x: 368, startPoint y: 67, endPoint x: 360, endPoint y: 69, distance: 8.2
click at [360, 66] on input "10900" at bounding box center [392, 59] width 71 height 13
type input "10990"
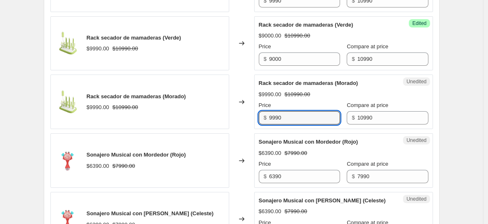
drag, startPoint x: 292, startPoint y: 125, endPoint x: 248, endPoint y: 111, distance: 45.6
click at [251, 115] on div "Rack secador de mamaderas (Morado) $9990.00 $10990.00 Changed to Unedited Rack …" at bounding box center [241, 102] width 383 height 55
type input "9000"
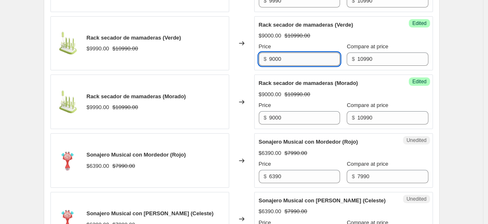
click at [309, 64] on input "9000" at bounding box center [304, 59] width 71 height 13
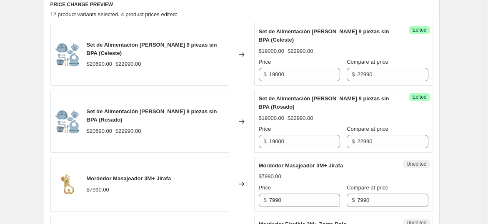
scroll to position [432, 0]
